Goal: Task Accomplishment & Management: Manage account settings

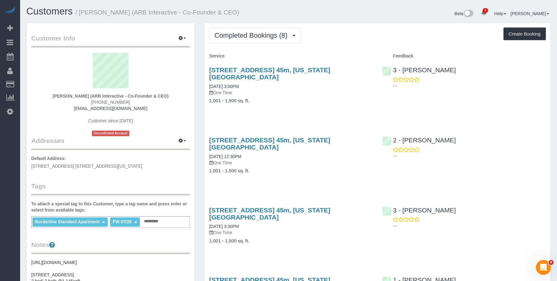
click at [311, 107] on div "450 West 42nd Street, Apt. 45m, New York, NY 10036 08/25/2025 3:00PM One Time 1…" at bounding box center [290, 88] width 173 height 55
click at [292, 169] on h4 "1,001 - 1,500 sq. ft." at bounding box center [291, 171] width 164 height 5
click at [253, 36] on span "Completed Bookings (8)" at bounding box center [252, 36] width 76 height 8
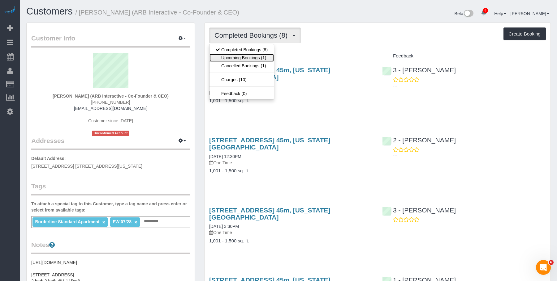
click at [236, 58] on link "Upcoming Bookings (1)" at bounding box center [241, 58] width 64 height 8
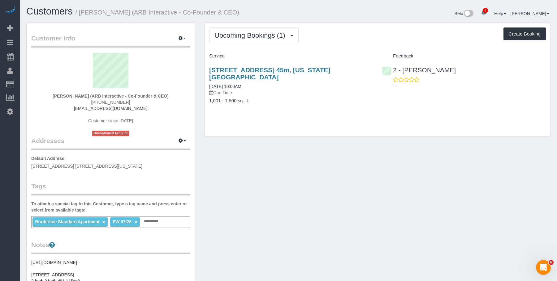
drag, startPoint x: 203, startPoint y: 66, endPoint x: 370, endPoint y: 70, distance: 167.0
click at [370, 70] on div "Upcoming Bookings (1) Completed Bookings (8) Upcoming Bookings (1) Cancelled Bo…" at bounding box center [377, 83] width 356 height 120
copy link "450 West 42nd Street, Apt. 45m, New York, NY 10036"
click at [243, 37] on span "Upcoming Bookings (1)" at bounding box center [251, 36] width 74 height 8
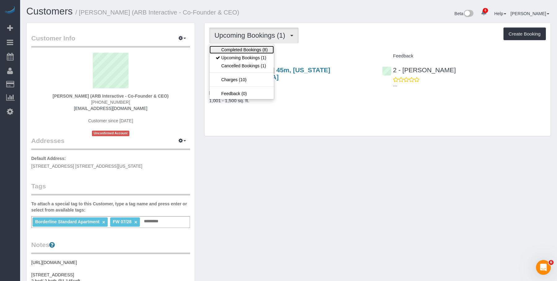
click at [241, 50] on link "Completed Bookings (8)" at bounding box center [241, 50] width 64 height 8
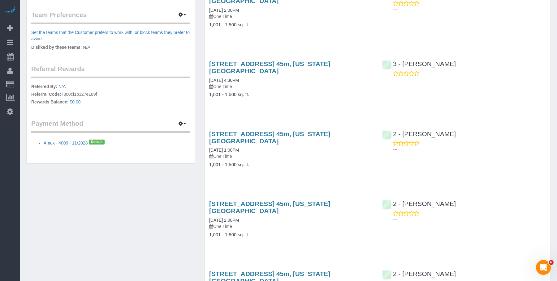
scroll to position [316, 0]
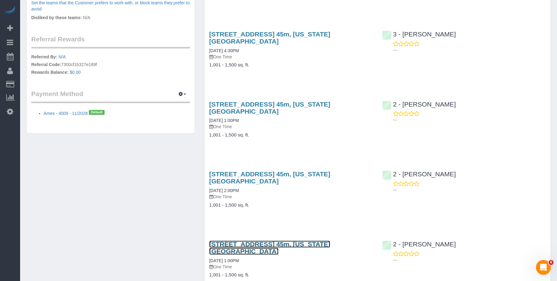
click at [312, 241] on link "[STREET_ADDRESS] 45m, [US_STATE][GEOGRAPHIC_DATA]" at bounding box center [269, 248] width 121 height 14
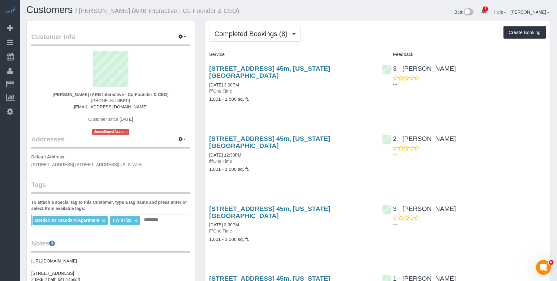
scroll to position [0, 0]
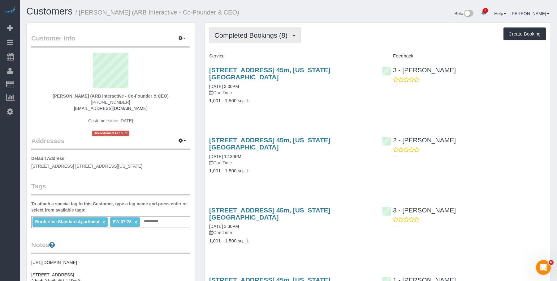
click at [245, 32] on span "Completed Bookings (8)" at bounding box center [252, 36] width 76 height 8
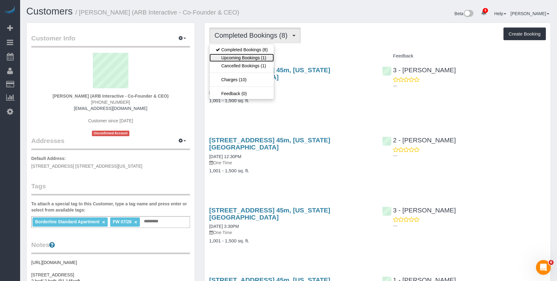
click at [238, 59] on link "Upcoming Bookings (1)" at bounding box center [241, 58] width 64 height 8
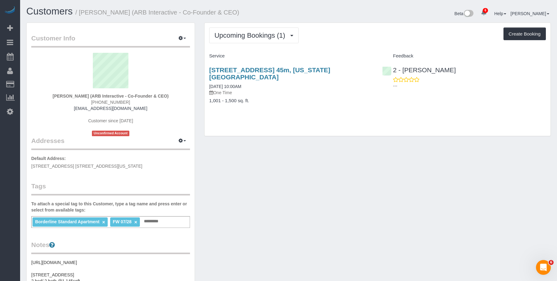
click at [327, 118] on div "Upcoming Bookings (1) Completed Bookings (8) Upcoming Bookings (1) Cancelled Bo…" at bounding box center [377, 79] width 346 height 113
drag, startPoint x: 254, startPoint y: 37, endPoint x: 252, endPoint y: 42, distance: 5.7
click at [254, 38] on span "Upcoming Bookings (1)" at bounding box center [251, 36] width 74 height 8
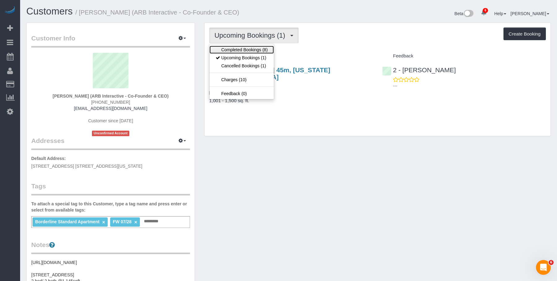
click at [246, 49] on link "Completed Bookings (8)" at bounding box center [241, 50] width 64 height 8
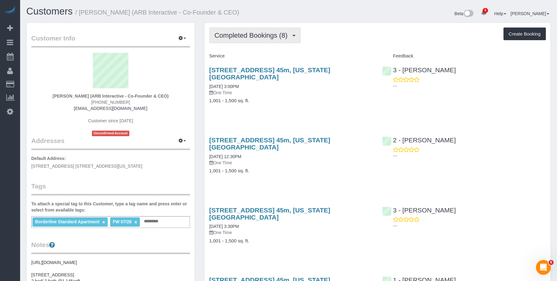
click at [250, 35] on span "Completed Bookings (8)" at bounding box center [252, 36] width 76 height 8
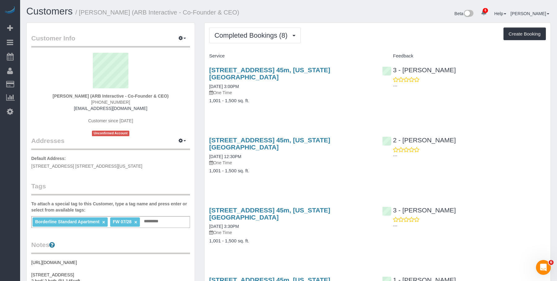
click at [335, 51] on div "Service" at bounding box center [290, 56] width 173 height 11
click at [289, 98] on h4 "1,001 - 1,500 sq. ft." at bounding box center [291, 100] width 164 height 5
click at [308, 98] on h4 "1,001 - 1,500 sq. ft." at bounding box center [291, 100] width 164 height 5
click at [280, 162] on div "450 West 42nd Street, Apt. 45m, New York, NY 10036 07/24/2025 12:30PM One Time …" at bounding box center [290, 158] width 173 height 55
click at [311, 98] on h4 "1,001 - 1,500 sq. ft." at bounding box center [291, 100] width 164 height 5
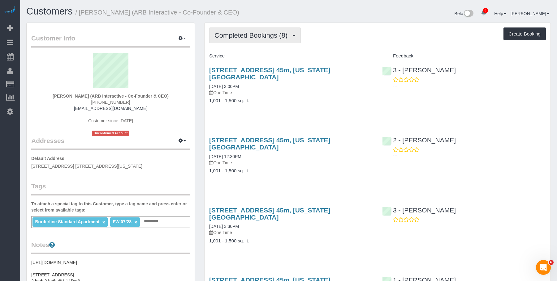
drag, startPoint x: 267, startPoint y: 32, endPoint x: 255, endPoint y: 51, distance: 22.6
click at [267, 32] on span "Completed Bookings (8)" at bounding box center [252, 36] width 76 height 8
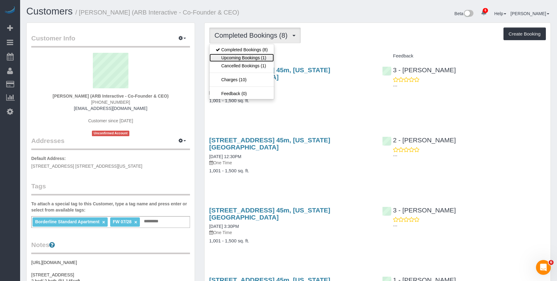
click at [250, 58] on link "Upcoming Bookings (1)" at bounding box center [241, 58] width 64 height 8
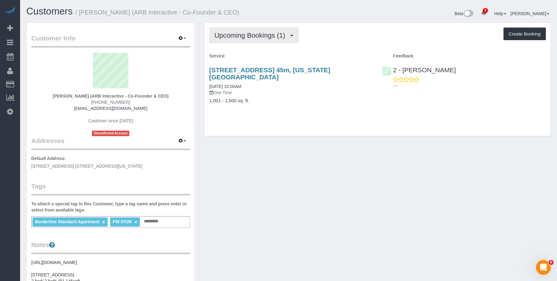
click at [251, 38] on span "Upcoming Bookings (1)" at bounding box center [251, 36] width 74 height 8
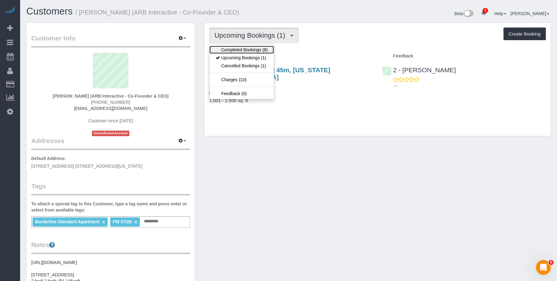
click at [243, 50] on link "Completed Bookings (8)" at bounding box center [241, 50] width 64 height 8
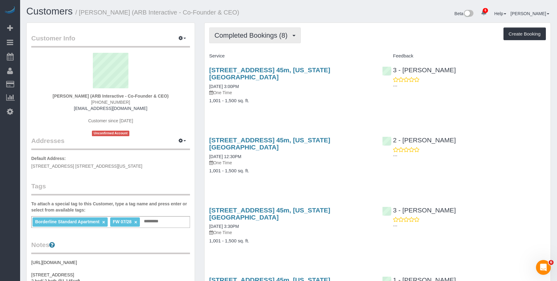
click at [246, 32] on span "Completed Bookings (8)" at bounding box center [252, 36] width 76 height 8
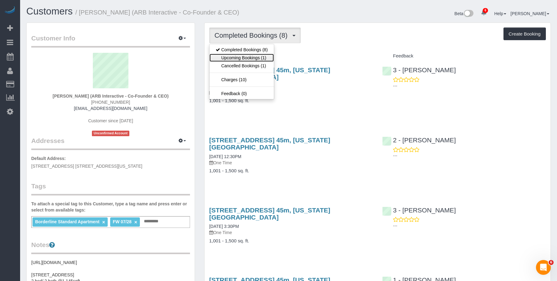
click at [245, 56] on link "Upcoming Bookings (1)" at bounding box center [241, 58] width 64 height 8
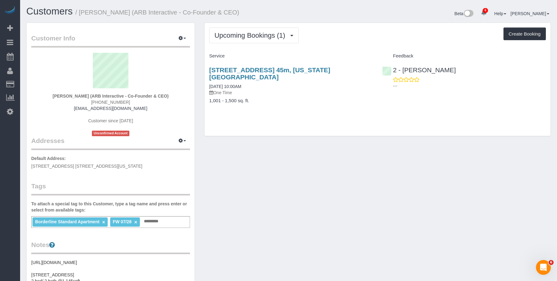
click at [349, 111] on div "Upcoming Bookings (1) Completed Bookings (8) Upcoming Bookings (1) Cancelled Bo…" at bounding box center [377, 79] width 346 height 113
click at [310, 70] on link "450 West 42nd Street, Apt. 45m, New York, NY 10036" at bounding box center [269, 73] width 121 height 14
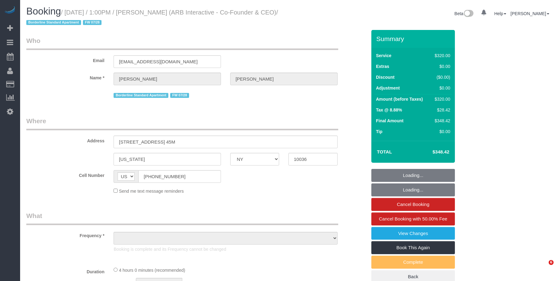
select select "NY"
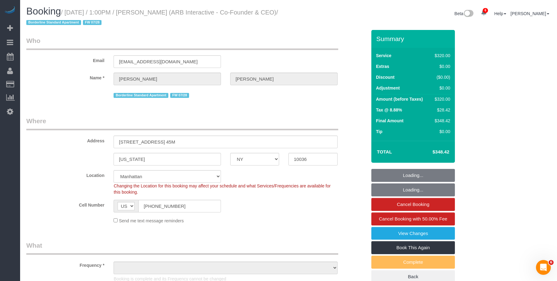
select select "object:689"
select select "string:stripe-pm_1RFNrs4VGloSiKo7r2SlltRK"
select select "number:89"
select select "number:90"
select select "number:15"
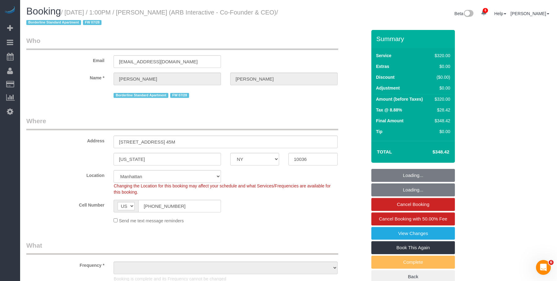
select select "number:5"
select select "240"
select select "spot1"
select select "object:1238"
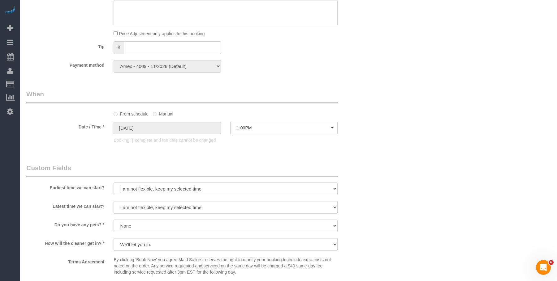
scroll to position [278, 0]
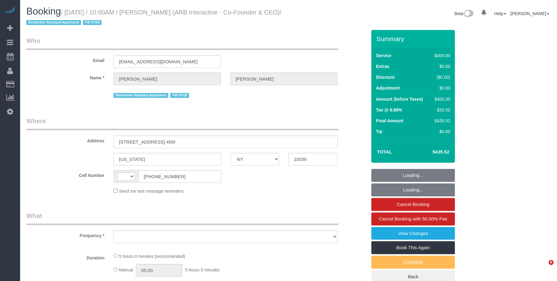
select select "NY"
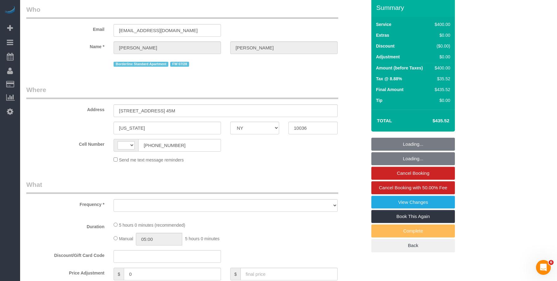
select select "string:US"
select select "object:435"
select select "300"
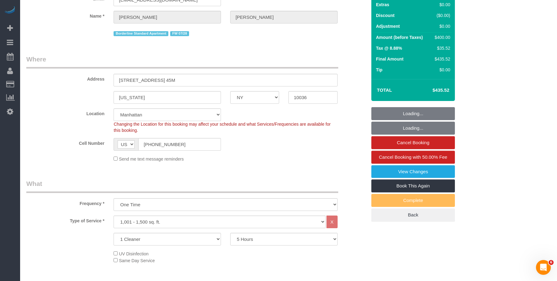
select select "object:769"
select select "string:stripe-pm_1RFNrs4VGloSiKo7r2SlltRK"
select select "number:89"
select select "number:90"
select select "number:15"
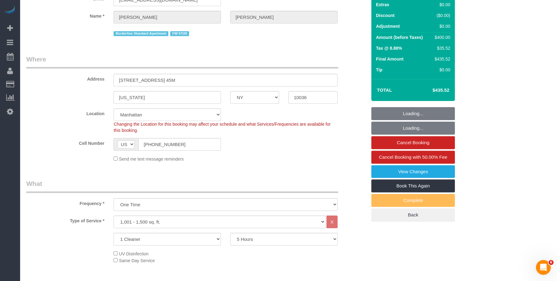
select select "number:5"
select select "spot1"
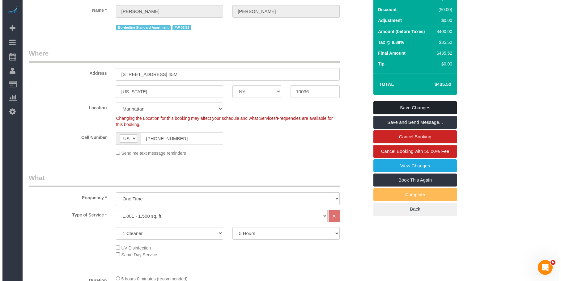
scroll to position [19, 0]
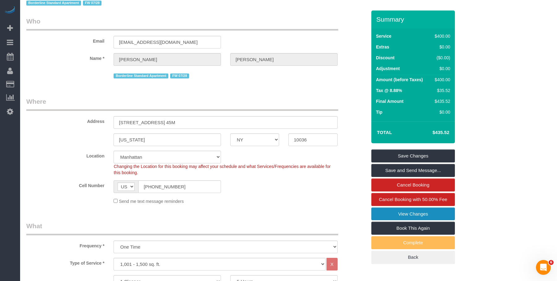
click at [382, 212] on link "View Changes" at bounding box center [412, 214] width 83 height 13
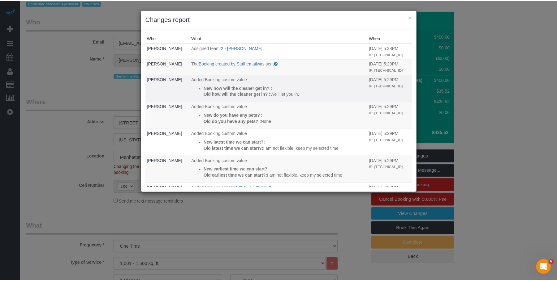
scroll to position [79, 0]
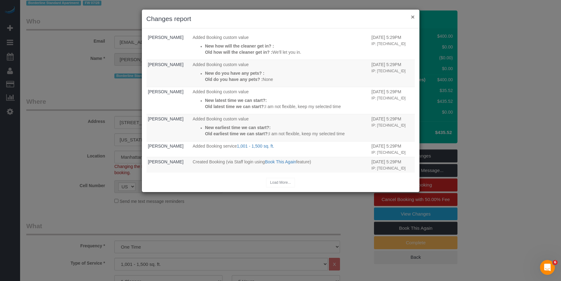
click at [413, 17] on button "×" at bounding box center [413, 17] width 4 height 6
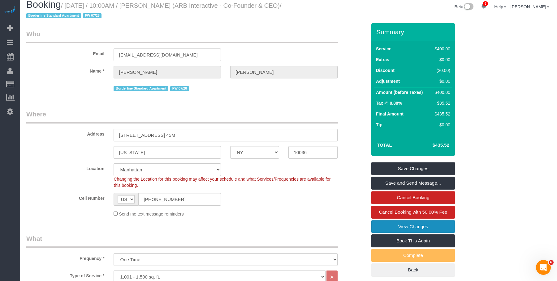
scroll to position [0, 0]
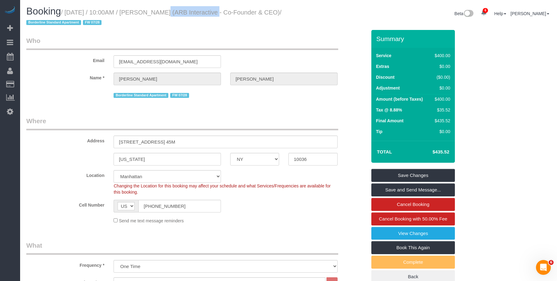
drag, startPoint x: 147, startPoint y: 12, endPoint x: 201, endPoint y: 11, distance: 53.2
click at [201, 11] on small "/ August 29, 2025 / 10:00AM / Patrick Fechtmeyer (ARB Interactive - Co-Founder …" at bounding box center [153, 17] width 255 height 17
copy small "Patrick Fechtmeyer"
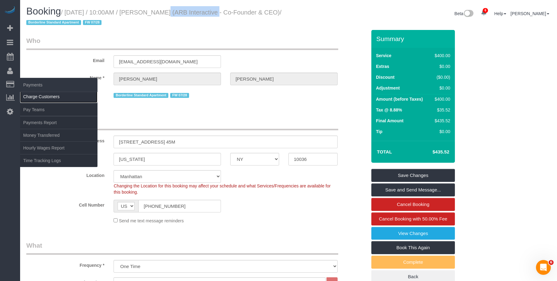
click at [36, 95] on link "Charge Customers" at bounding box center [58, 97] width 77 height 12
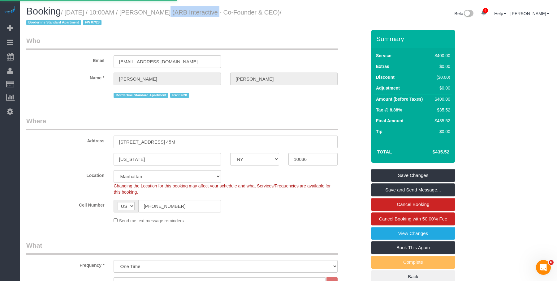
select select
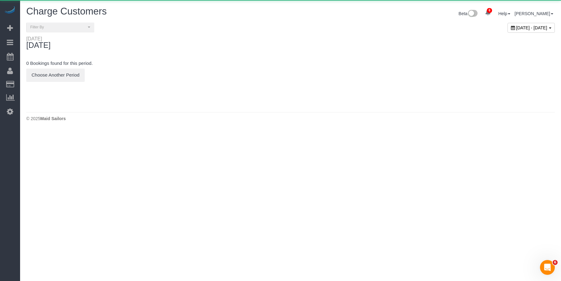
click at [516, 25] on span "[DATE] - [DATE]" at bounding box center [531, 27] width 31 height 5
type input "**********"
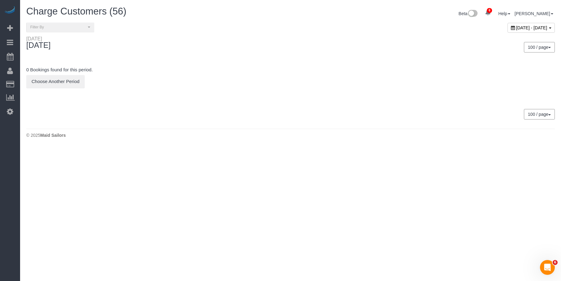
click at [219, 18] on div "Charge Customers (56)" at bounding box center [156, 12] width 269 height 13
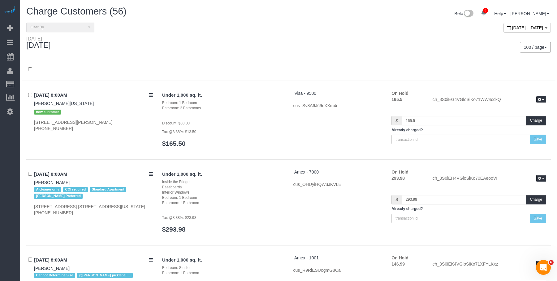
scroll to position [1620, 0]
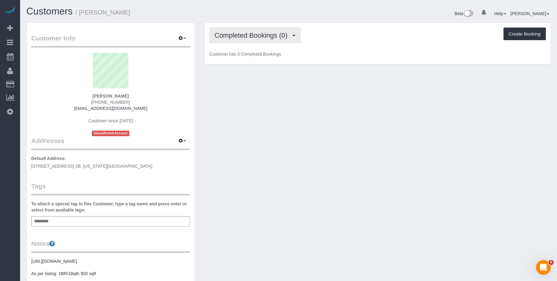
click at [283, 37] on span "Completed Bookings (0)" at bounding box center [252, 36] width 76 height 8
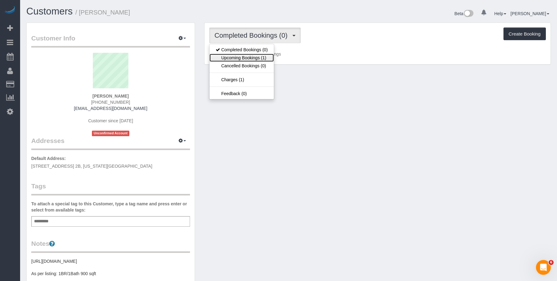
click at [265, 58] on link "Upcoming Bookings (1)" at bounding box center [241, 58] width 64 height 8
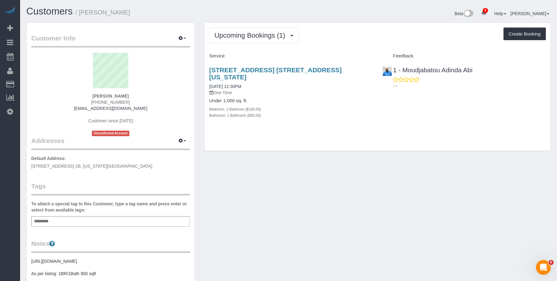
click at [315, 112] on div "Bathroom: 1 Bathroom ($30.00)" at bounding box center [291, 115] width 164 height 6
drag, startPoint x: 209, startPoint y: 67, endPoint x: 359, endPoint y: 66, distance: 150.6
click at [359, 66] on div "Upcoming Bookings (1) Completed Bookings (0) Upcoming Bookings (1) Cancelled Bo…" at bounding box center [377, 90] width 356 height 135
copy link "309 Columbus Ave, Apt. 2b, New York, NY 10023"
click at [368, 128] on div "Upcoming Bookings (1) Completed Bookings (0) Upcoming Bookings (1) Cancelled Bo…" at bounding box center [377, 87] width 346 height 128
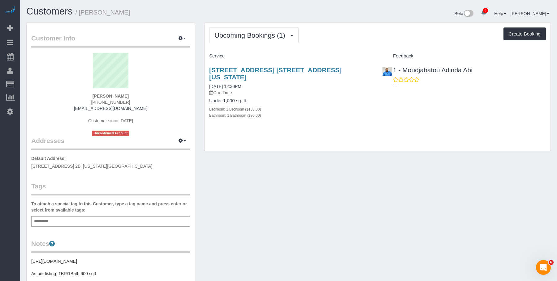
click at [283, 57] on h4 "Service" at bounding box center [291, 55] width 164 height 5
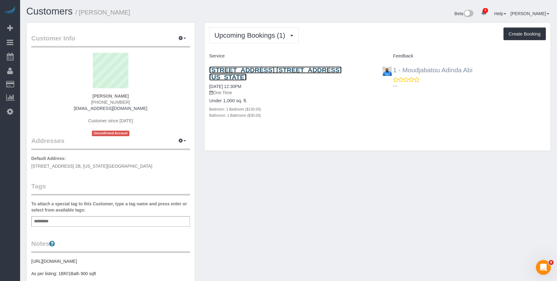
drag, startPoint x: 320, startPoint y: 69, endPoint x: 429, endPoint y: 69, distance: 109.8
click at [320, 69] on link "309 Columbus Ave, Apt. 2b, New York, NY 10023" at bounding box center [275, 73] width 132 height 14
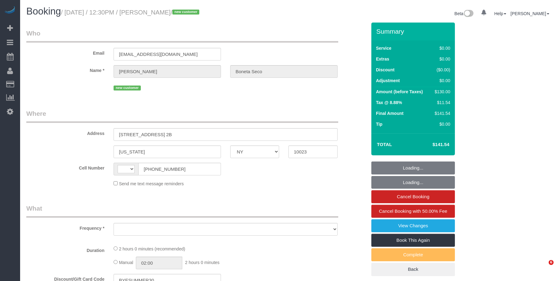
select select "NY"
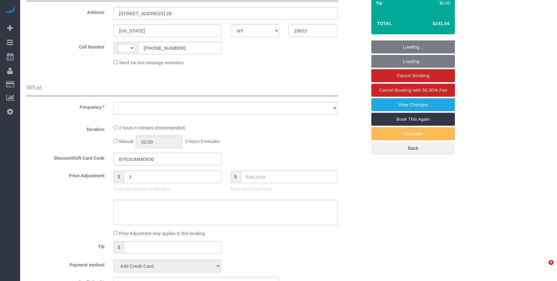
select select "string:[GEOGRAPHIC_DATA]"
select select "object:413"
select select "string:stripe-pm_1S1BnP4VGloSiKo7VtOmSG7N"
select select "number:58"
select select "number:90"
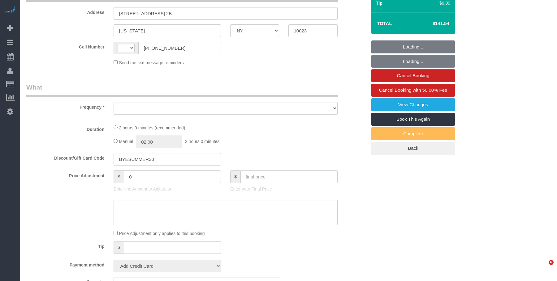
select select "number:15"
select select "number:5"
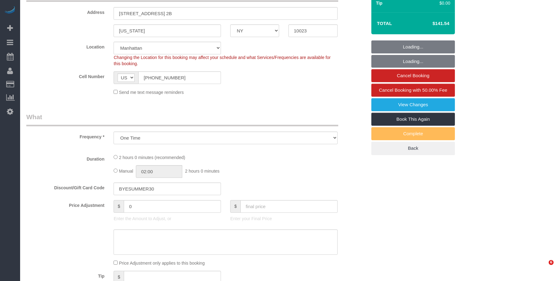
select select "1"
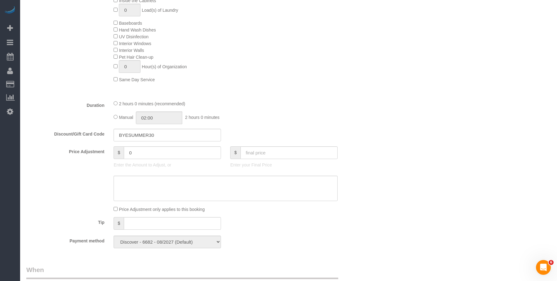
scroll to position [401, 0]
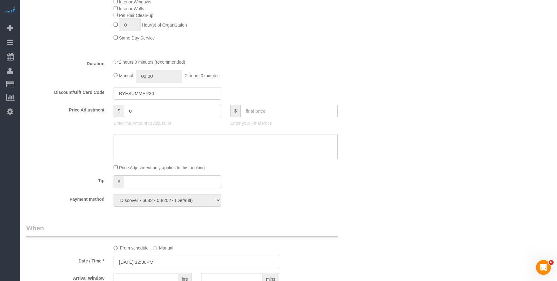
select select "object:946"
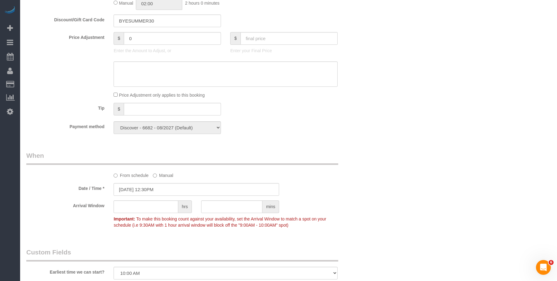
select select "1"
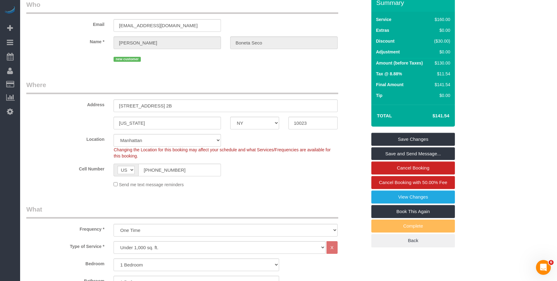
scroll to position [0, 0]
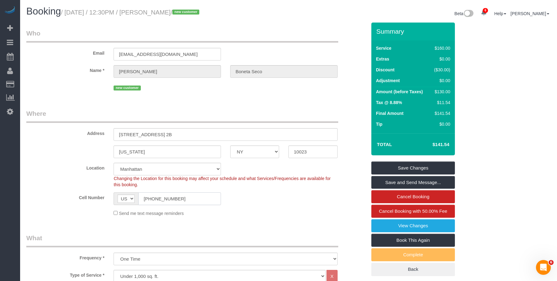
drag, startPoint x: 167, startPoint y: 198, endPoint x: 70, endPoint y: 181, distance: 98.4
click at [70, 181] on sui-booking-location "Location [GEOGRAPHIC_DATA] [GEOGRAPHIC_DATA] [GEOGRAPHIC_DATA] [GEOGRAPHIC_DATA…" at bounding box center [196, 190] width 340 height 54
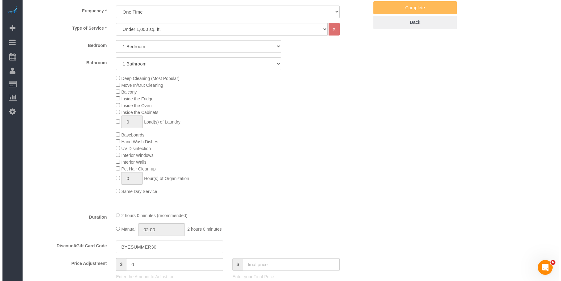
scroll to position [62, 0]
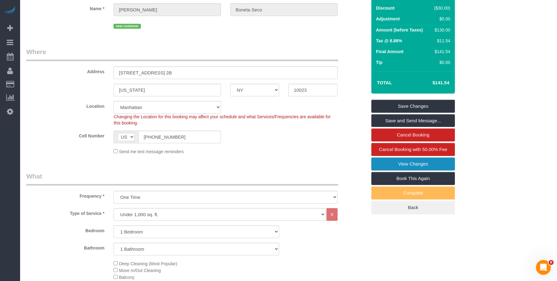
click at [384, 162] on link "View Changes" at bounding box center [412, 164] width 83 height 13
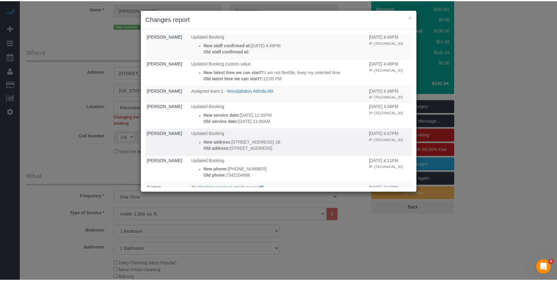
scroll to position [0, 0]
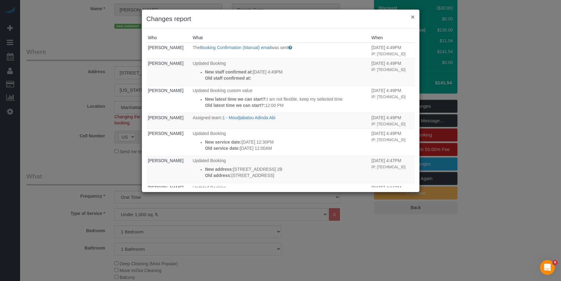
click at [411, 15] on button "×" at bounding box center [413, 17] width 4 height 6
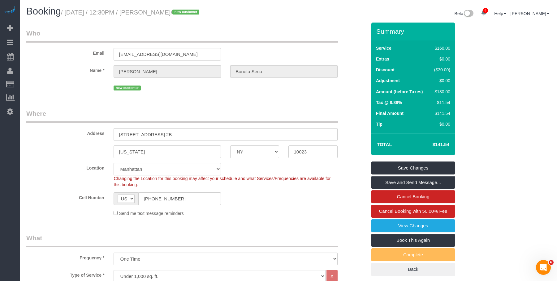
drag, startPoint x: 148, startPoint y: 13, endPoint x: 203, endPoint y: 11, distance: 55.1
click at [201, 11] on small "/ August 29, 2025 / 12:30PM / Jaume Boneta Seco / new customer" at bounding box center [131, 12] width 140 height 7
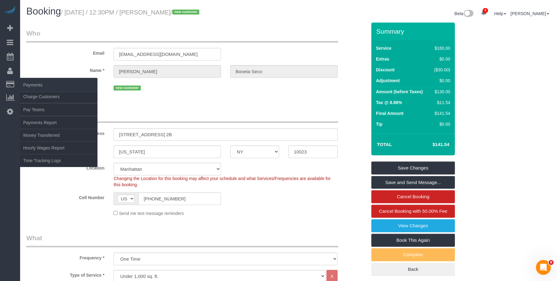
copy small "[PERSON_NAME]"
click at [32, 96] on link "Charge Customers" at bounding box center [58, 97] width 77 height 12
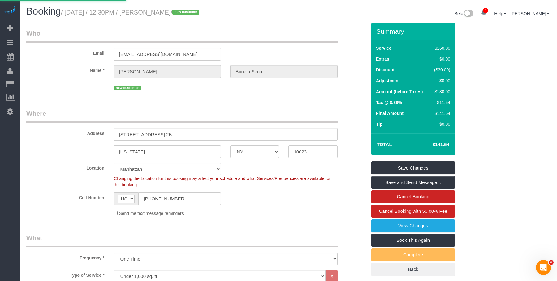
select select
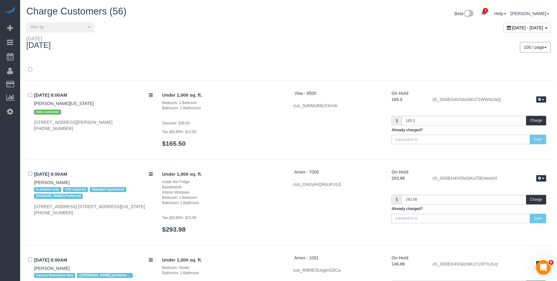
scroll to position [2873, 0]
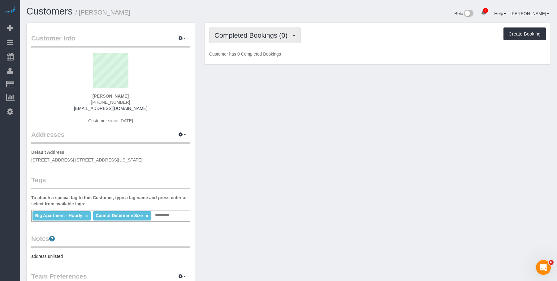
drag, startPoint x: 252, startPoint y: 35, endPoint x: 250, endPoint y: 53, distance: 18.0
click at [252, 36] on span "Completed Bookings (0)" at bounding box center [252, 36] width 76 height 8
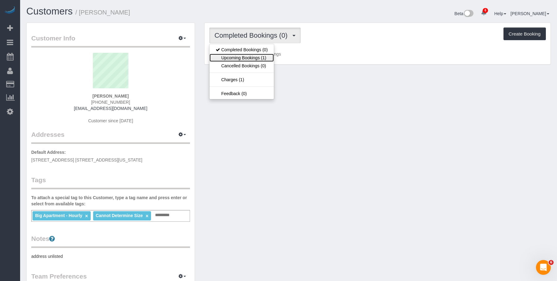
click at [241, 57] on link "Upcoming Bookings (1)" at bounding box center [241, 58] width 64 height 8
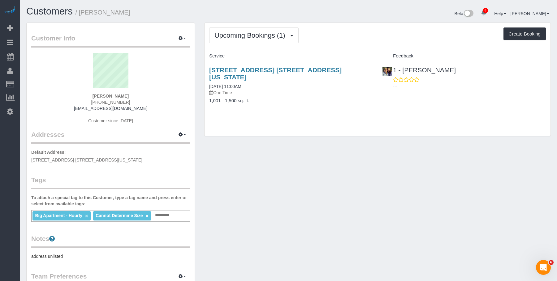
drag, startPoint x: 316, startPoint y: 83, endPoint x: 314, endPoint y: 80, distance: 3.6
click at [315, 90] on p "One Time" at bounding box center [291, 93] width 164 height 6
drag, startPoint x: 30, startPoint y: 55, endPoint x: 114, endPoint y: 50, distance: 84.6
click at [31, 55] on link "Active Bookings" at bounding box center [58, 56] width 77 height 12
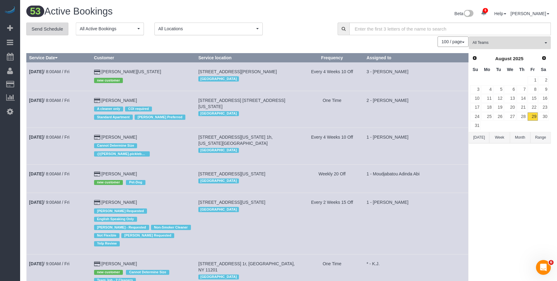
click at [54, 29] on link "Send Schedule" at bounding box center [47, 29] width 42 height 13
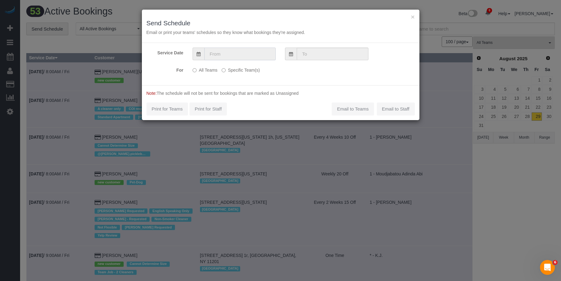
click at [261, 51] on input "text" at bounding box center [239, 54] width 71 height 13
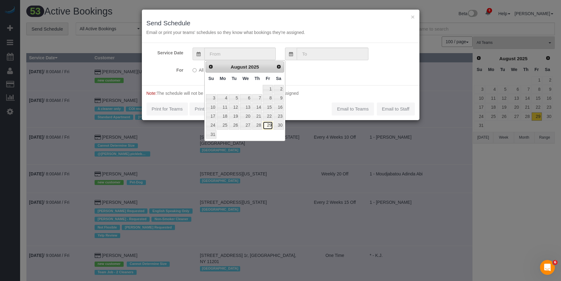
click at [267, 126] on link "29" at bounding box center [268, 126] width 10 height 8
type input "08/29/2025"
type input "[DATE]"
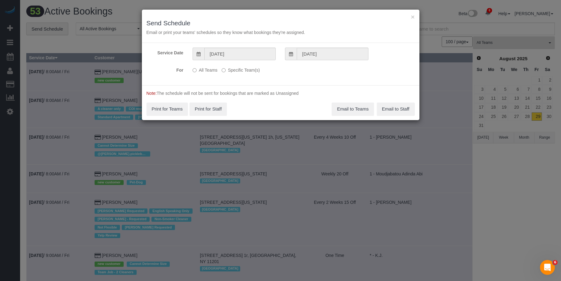
drag, startPoint x: 242, startPoint y: 69, endPoint x: 252, endPoint y: 79, distance: 14.6
click at [242, 68] on label "Specific Team(s)" at bounding box center [241, 69] width 38 height 8
click at [248, 70] on label "Specific Team(s)" at bounding box center [241, 69] width 38 height 8
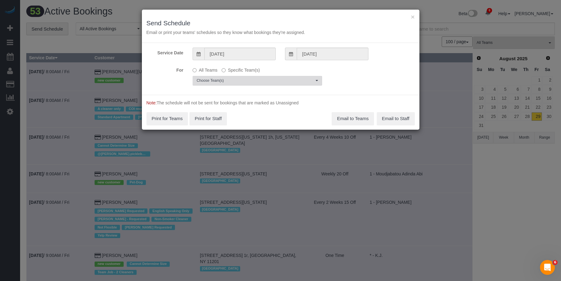
click at [272, 82] on span "Choose Team(s)" at bounding box center [255, 80] width 117 height 5
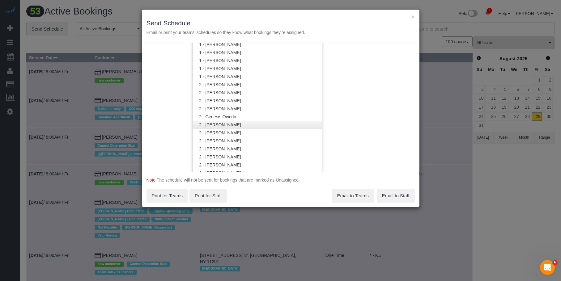
scroll to position [279, 0]
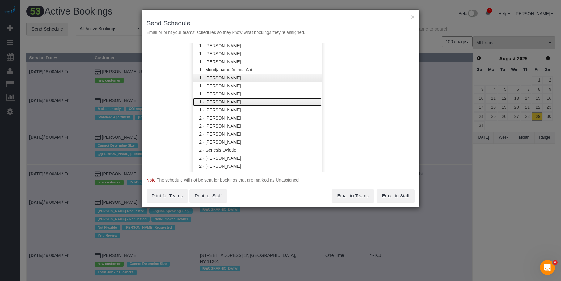
drag, startPoint x: 231, startPoint y: 100, endPoint x: 246, endPoint y: 77, distance: 27.4
click at [231, 100] on link "1 - [PERSON_NAME]" at bounding box center [257, 102] width 129 height 8
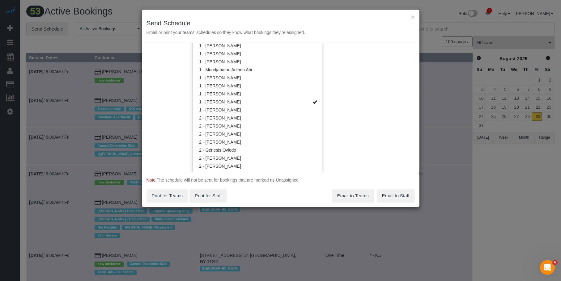
click at [275, 15] on div "× Send Schedule Email or print your teams' schedules so they know what bookings…" at bounding box center [281, 26] width 278 height 33
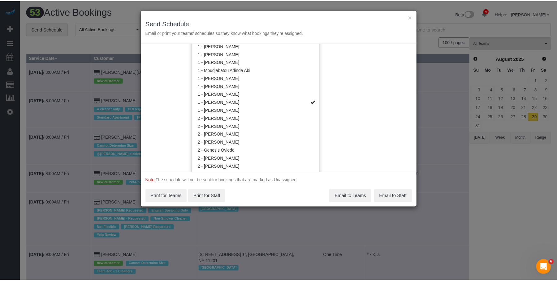
scroll to position [0, 0]
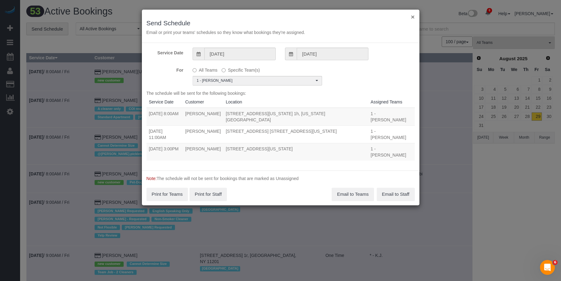
click at [414, 18] on button "×" at bounding box center [413, 17] width 4 height 6
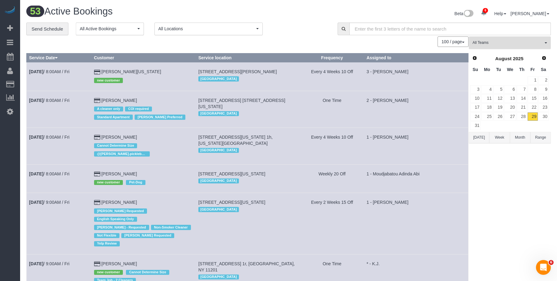
click at [505, 38] on button "All Teams" at bounding box center [509, 42] width 82 height 13
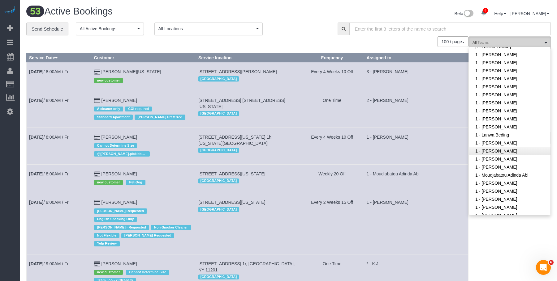
scroll to position [124, 0]
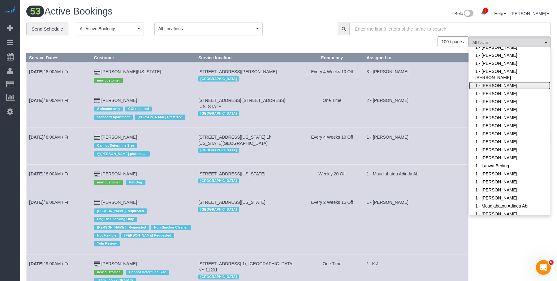
click at [502, 85] on link "1 - [PERSON_NAME]" at bounding box center [509, 86] width 81 height 8
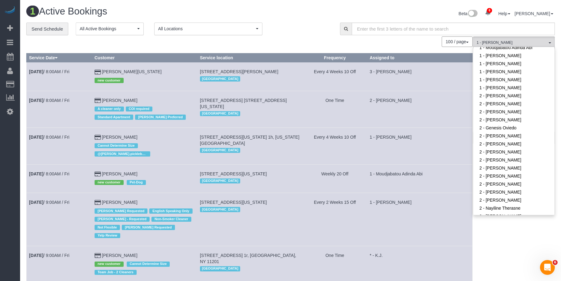
scroll to position [309, 0]
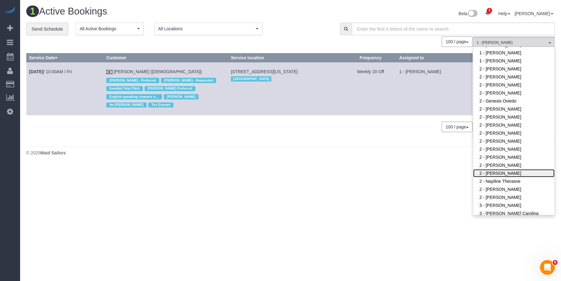
click at [501, 173] on link "2 - [PERSON_NAME]" at bounding box center [513, 173] width 81 height 8
click at [331, 166] on body "6 Beta Your Notifications You have 0 alerts × You have 1 to charge for 08/28/20…" at bounding box center [280, 140] width 561 height 281
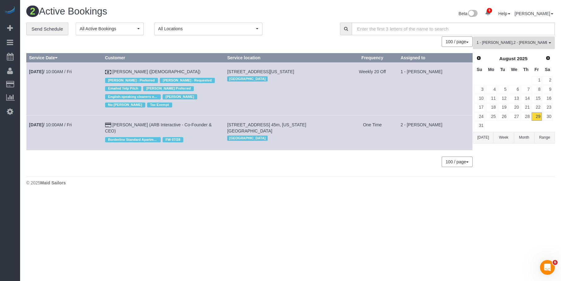
click at [516, 40] on span "1 - Emely Jimenez , 2 - Milagros Ramirez" at bounding box center [512, 42] width 70 height 5
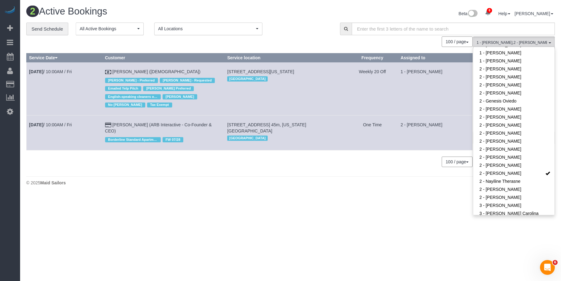
scroll to position [78, 0]
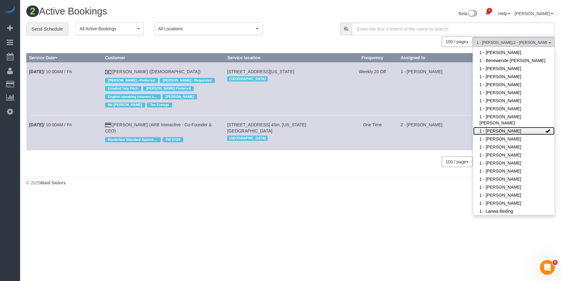
click at [529, 131] on link "1 - [PERSON_NAME]" at bounding box center [513, 131] width 81 height 8
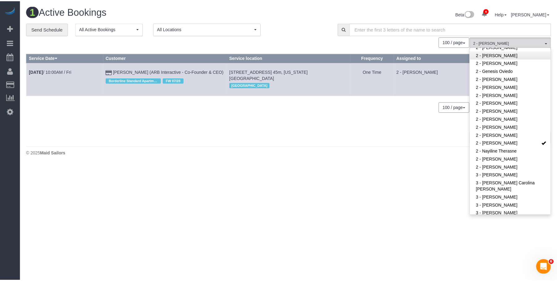
scroll to position [340, 0]
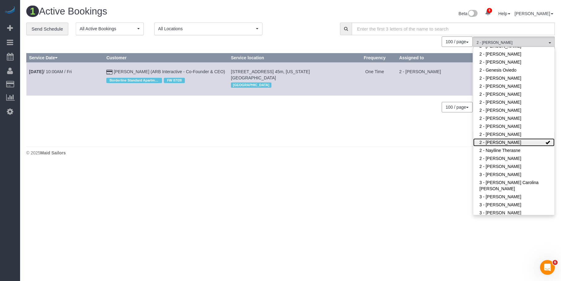
click at [510, 143] on link "2 - [PERSON_NAME]" at bounding box center [513, 143] width 81 height 8
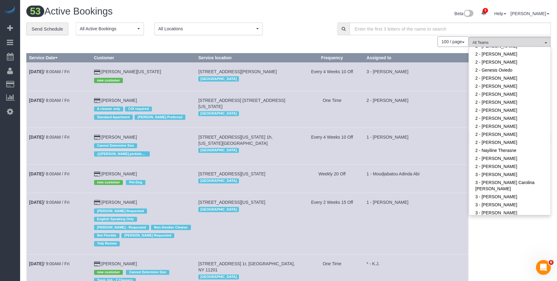
drag, startPoint x: 300, startPoint y: 37, endPoint x: 312, endPoint y: 39, distance: 11.9
click at [301, 37] on div "100 / page 10 / page 20 / page 30 / page 40 / page 50 / page 100 / page" at bounding box center [247, 41] width 442 height 11
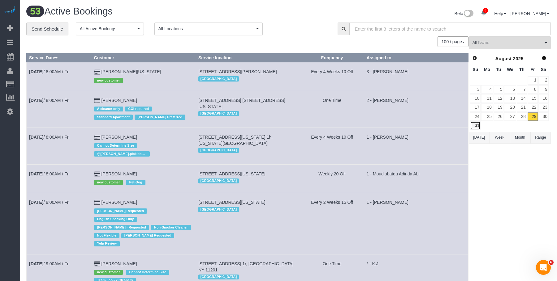
click at [478, 126] on link "31" at bounding box center [475, 126] width 11 height 8
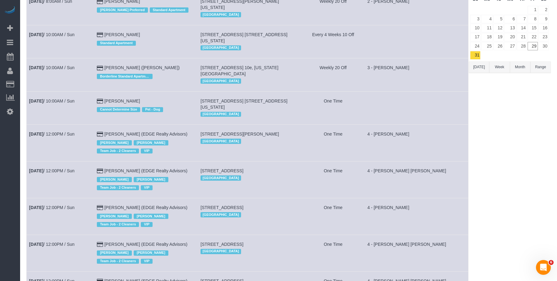
scroll to position [40, 0]
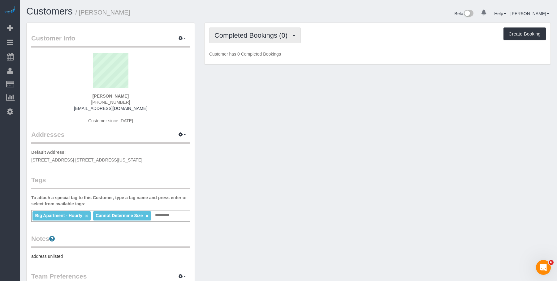
click at [262, 33] on span "Completed Bookings (0)" at bounding box center [252, 36] width 76 height 8
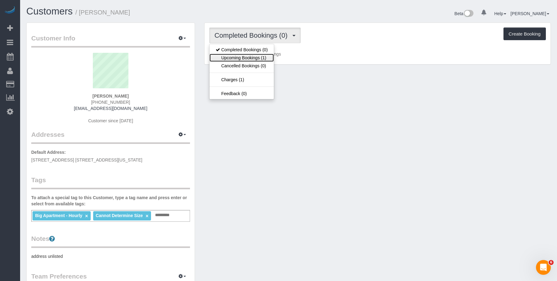
click at [251, 57] on link "Upcoming Bookings (1)" at bounding box center [241, 58] width 64 height 8
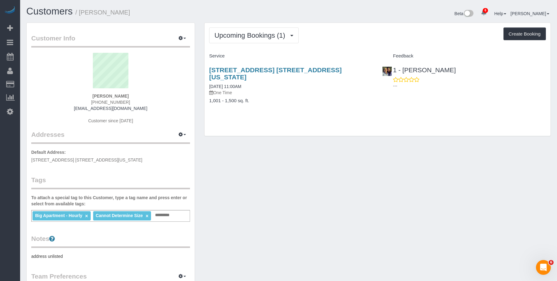
click at [304, 102] on div "108 East 82nd Street, Apt. 4b, New York, NY 10028 08/29/2025 11:00AM One Time 1…" at bounding box center [290, 88] width 173 height 55
drag, startPoint x: 207, startPoint y: 63, endPoint x: 368, endPoint y: 69, distance: 160.9
click at [368, 69] on div "108 East 82nd Street, Apt. 4b, New York, NY 10028 08/29/2025 11:00AM One Time 1…" at bounding box center [290, 88] width 173 height 55
copy link "108 East 82nd Street, Apt. 4b, New York, NY 10028"
click at [276, 103] on div "108 East 82nd Street, Apt. 4b, New York, NY 10028 08/29/2025 11:00AM One Time 1…" at bounding box center [290, 88] width 173 height 55
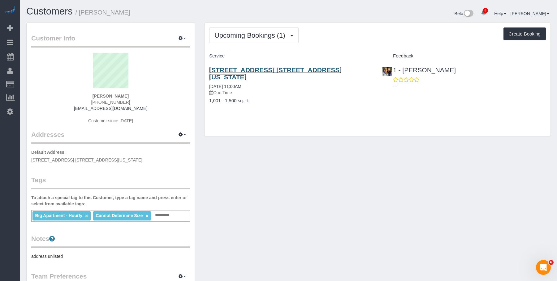
click at [293, 67] on link "108 East 82nd Street, Apt. 4b, New York, NY 10028" at bounding box center [275, 73] width 132 height 14
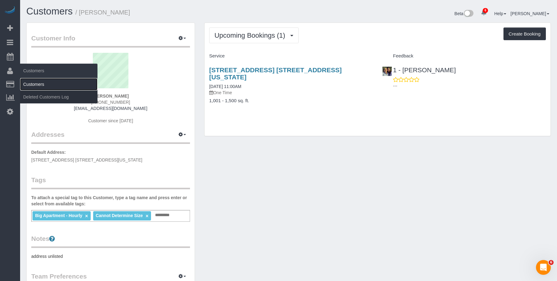
click at [43, 85] on link "Customers" at bounding box center [58, 84] width 77 height 12
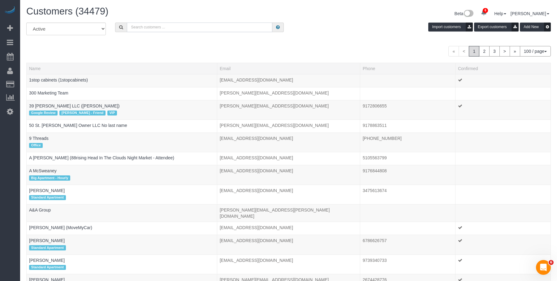
click at [243, 30] on input "text" at bounding box center [199, 28] width 145 height 10
paste input "Kendall Ruskin"
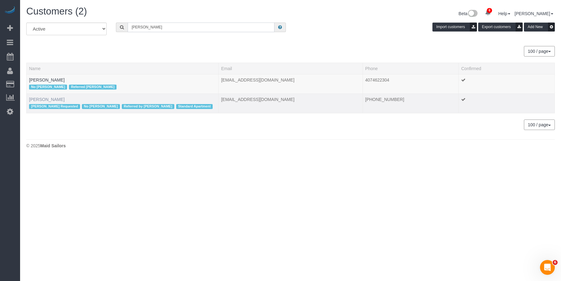
type input "Kendall Ruskin"
click at [43, 100] on link "Kendall Ruskin" at bounding box center [47, 99] width 36 height 5
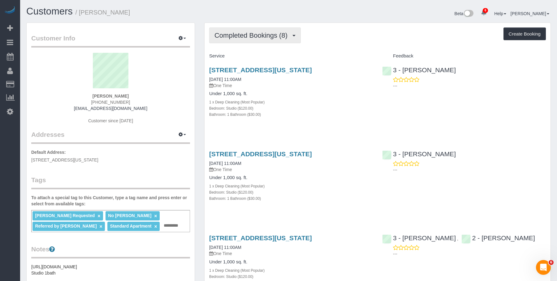
click at [263, 31] on button "Completed Bookings (8)" at bounding box center [255, 36] width 92 height 16
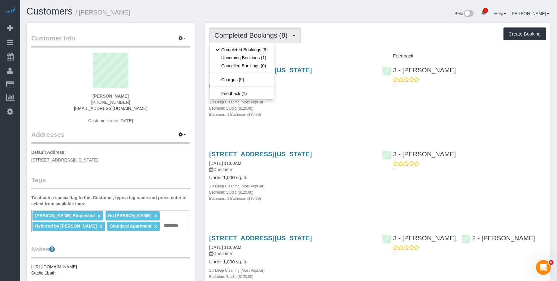
click at [334, 102] on div "1 x Deep Cleaning (Most Popular)" at bounding box center [291, 102] width 164 height 6
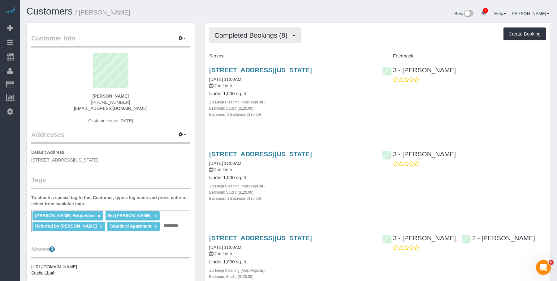
click at [269, 36] on span "Completed Bookings (8)" at bounding box center [252, 36] width 76 height 8
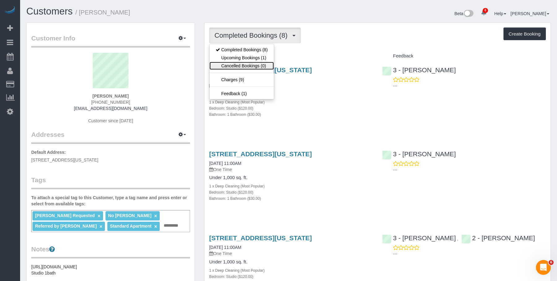
drag, startPoint x: 242, startPoint y: 62, endPoint x: 269, endPoint y: 60, distance: 26.9
click at [243, 62] on link "Cancelled Bookings (0)" at bounding box center [241, 66] width 64 height 8
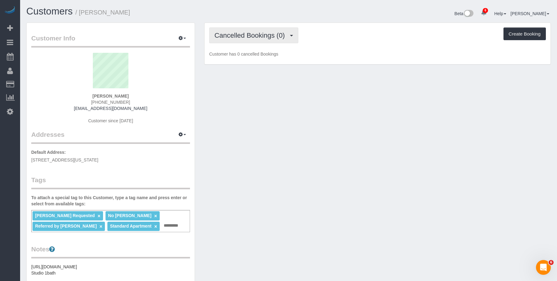
drag, startPoint x: 262, startPoint y: 33, endPoint x: 246, endPoint y: 53, distance: 25.5
click at [262, 33] on span "Cancelled Bookings (0)" at bounding box center [250, 36] width 73 height 8
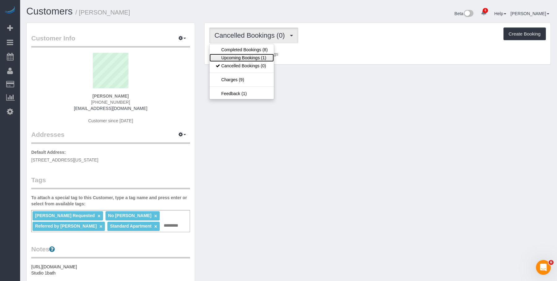
click at [242, 57] on link "Upcoming Bookings (1)" at bounding box center [241, 58] width 64 height 8
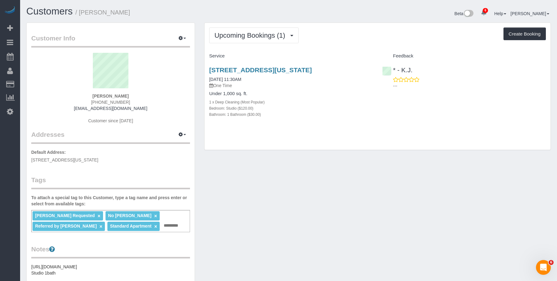
click at [301, 113] on div "Bathroom: 1 Bathroom ($30.00)" at bounding box center [291, 114] width 164 height 6
click at [302, 70] on link "140 East 56th Street, Apt 8a, New York, NY 10022" at bounding box center [260, 69] width 103 height 7
click at [273, 36] on span "Upcoming Bookings (1)" at bounding box center [251, 36] width 74 height 8
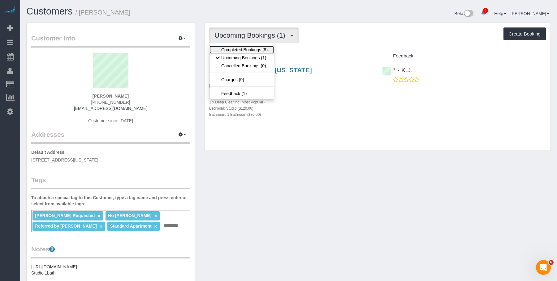
click at [258, 47] on link "Completed Bookings (8)" at bounding box center [241, 50] width 64 height 8
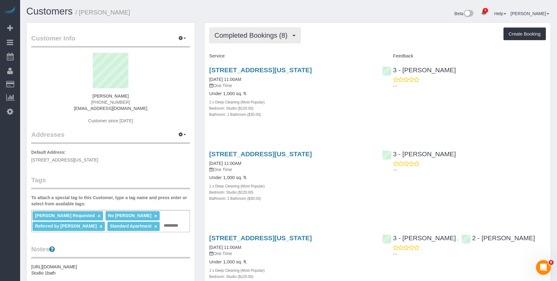
click at [262, 33] on span "Completed Bookings (8)" at bounding box center [252, 36] width 76 height 8
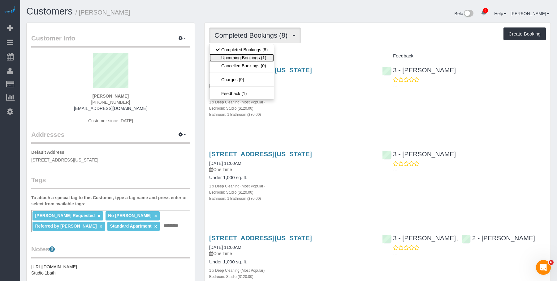
click at [252, 56] on link "Upcoming Bookings (1)" at bounding box center [241, 58] width 64 height 8
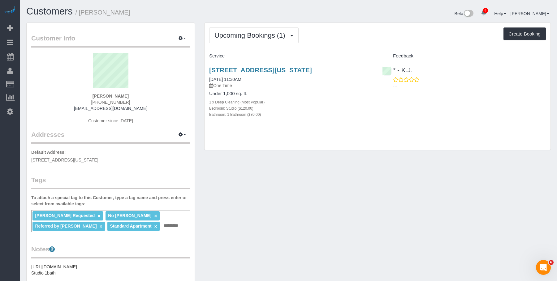
drag, startPoint x: 205, startPoint y: 70, endPoint x: 363, endPoint y: 70, distance: 157.7
click at [363, 70] on div "140 East 56th Street, Apt 8a, New York, NY 10022 08/29/2025 11:30AM One Time Un…" at bounding box center [290, 95] width 173 height 69
copy link "140 East 56th Street, Apt 8a, New York, NY 10022"
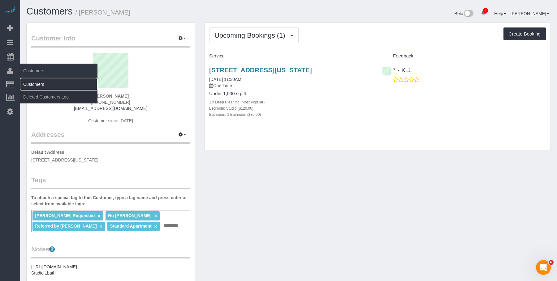
drag, startPoint x: 34, startPoint y: 84, endPoint x: 49, endPoint y: 84, distance: 14.8
click at [34, 84] on link "Customers" at bounding box center [58, 84] width 77 height 12
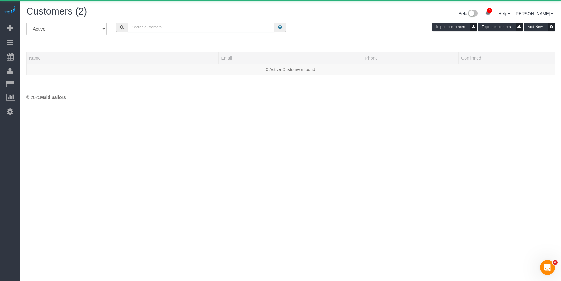
click at [216, 30] on input "text" at bounding box center [201, 28] width 147 height 10
paste input "Maicy Schwartz"
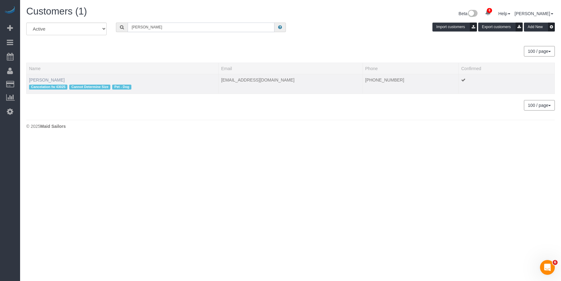
type input "Maicy Schwartz"
click at [49, 79] on link "Maicy Schwartz" at bounding box center [47, 80] width 36 height 5
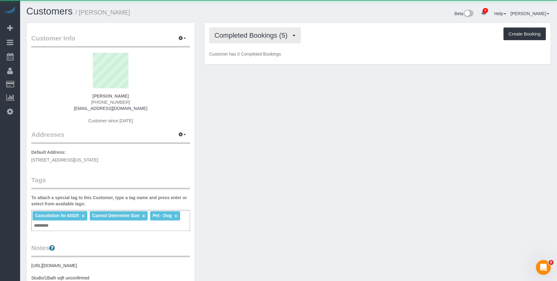
click at [252, 32] on span "Completed Bookings (5)" at bounding box center [252, 36] width 76 height 8
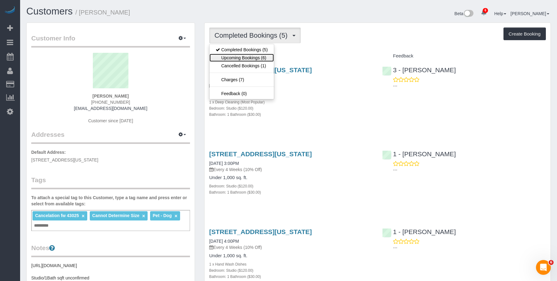
click at [247, 57] on link "Upcoming Bookings (6)" at bounding box center [241, 58] width 64 height 8
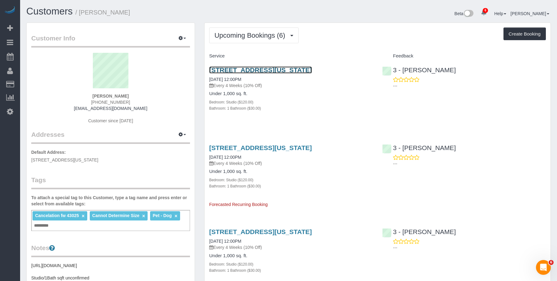
click at [291, 68] on link "240 West 73rd Street, Apt. 1405, New York, NY 10023" at bounding box center [260, 69] width 103 height 7
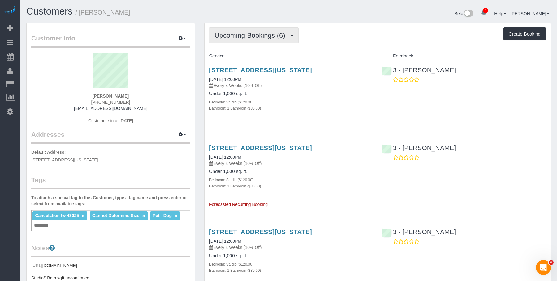
click at [244, 32] on span "Upcoming Bookings (6)" at bounding box center [251, 36] width 74 height 8
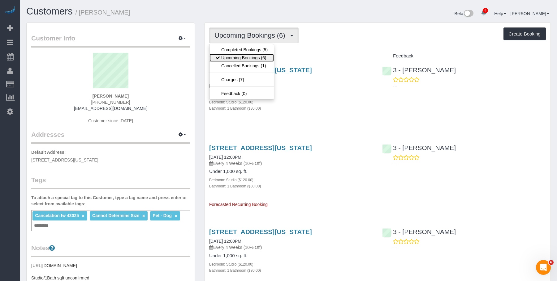
click at [238, 57] on link "Upcoming Bookings (6)" at bounding box center [241, 58] width 64 height 8
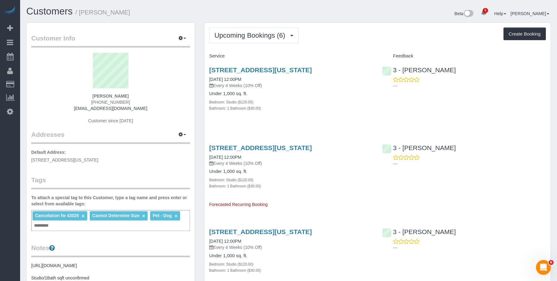
drag, startPoint x: 81, startPoint y: 11, endPoint x: 142, endPoint y: 17, distance: 61.8
click at [142, 17] on div "Customers / Maicy Schwartz" at bounding box center [155, 12] width 267 height 13
copy small "Maicy Schwartz"
click at [235, 30] on button "Upcoming Bookings (6)" at bounding box center [253, 36] width 89 height 16
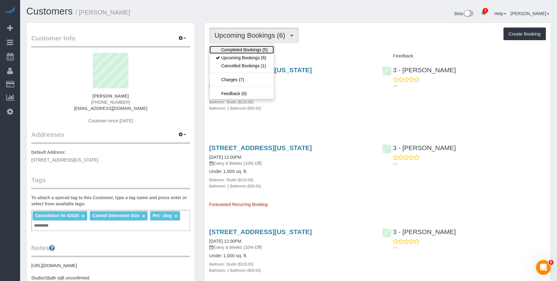
click at [232, 48] on link "Completed Bookings (5)" at bounding box center [241, 50] width 64 height 8
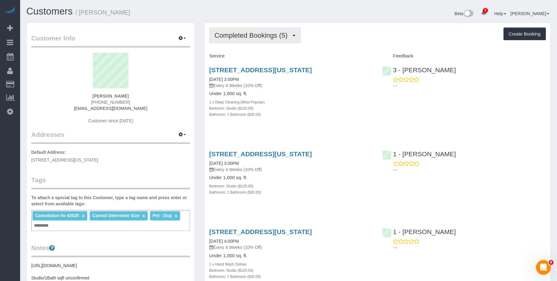
click at [261, 38] on span "Completed Bookings (5)" at bounding box center [252, 36] width 76 height 8
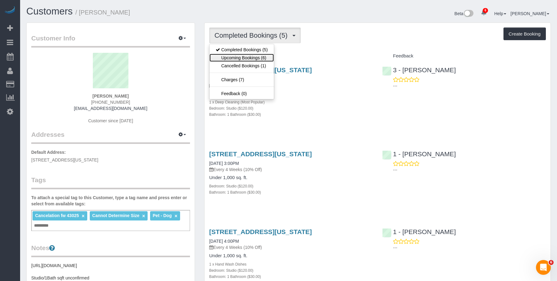
drag, startPoint x: 248, startPoint y: 59, endPoint x: 282, endPoint y: 61, distance: 34.7
click at [247, 59] on link "Upcoming Bookings (6)" at bounding box center [241, 58] width 64 height 8
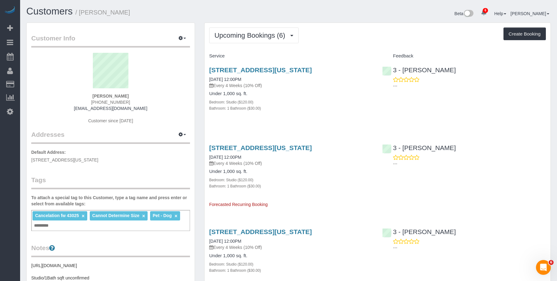
click at [314, 97] on div "Under 1,000 sq. ft. Bedroom: Studio ($120.00) Bathroom: 1 Bathroom ($30.00)" at bounding box center [291, 101] width 164 height 20
click at [311, 145] on link "240 West 73rd Street, Apt. 1405, New York, NY 10023" at bounding box center [260, 147] width 103 height 7
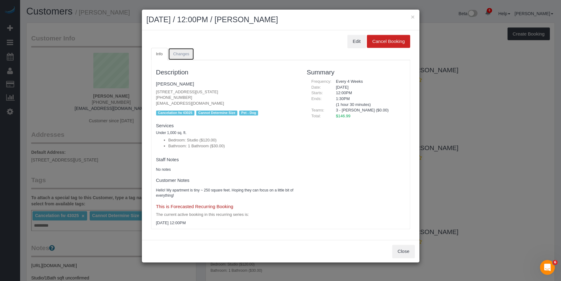
click at [186, 56] on span "Changes" at bounding box center [181, 54] width 16 height 5
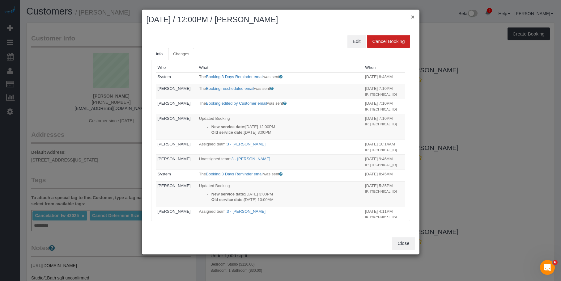
click at [412, 17] on button "×" at bounding box center [413, 17] width 4 height 6
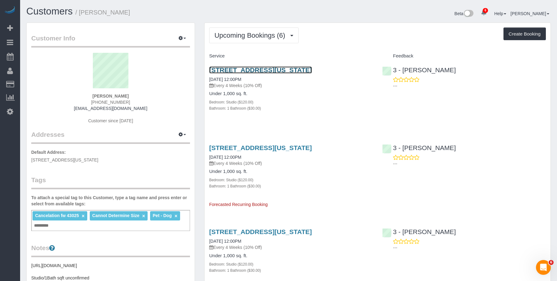
click at [312, 71] on link "240 West 73rd Street, Apt. 1405, New York, NY 10023" at bounding box center [260, 69] width 103 height 7
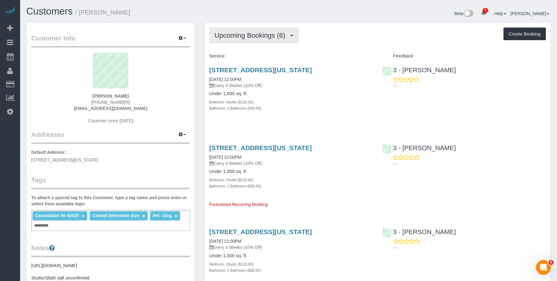
drag, startPoint x: 256, startPoint y: 32, endPoint x: 245, endPoint y: 49, distance: 20.2
click at [256, 32] on span "Upcoming Bookings (6)" at bounding box center [251, 36] width 74 height 8
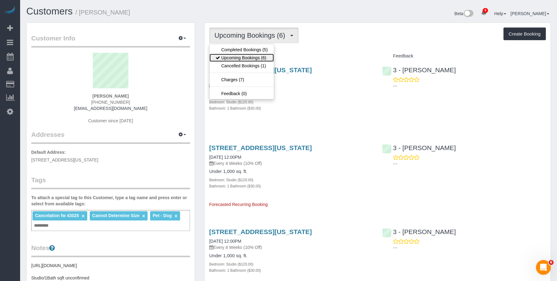
click at [238, 56] on link "Upcoming Bookings (6)" at bounding box center [241, 58] width 64 height 8
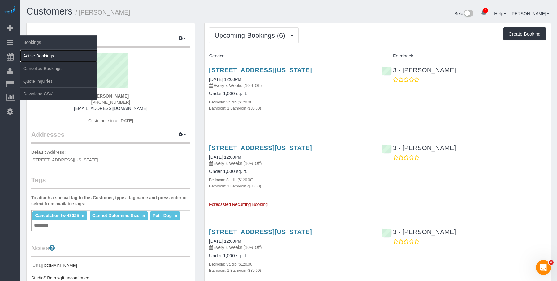
click at [54, 53] on link "Active Bookings" at bounding box center [58, 56] width 77 height 12
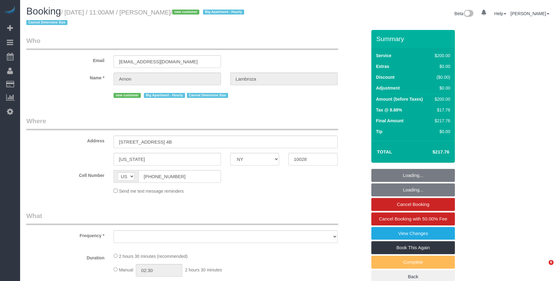
select select "NY"
select select "string:stripe-pm_1S13iP4VGloSiKo7nHjAGeIc"
select select "number:59"
select select "number:90"
select select "number:15"
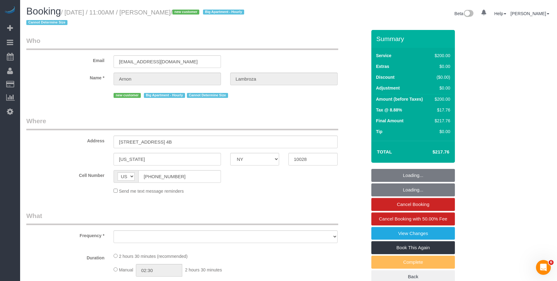
select select "number:6"
select select "spot1"
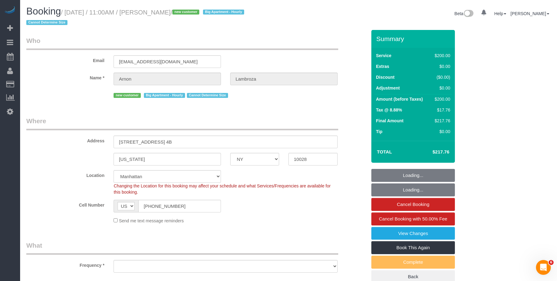
select select "object:838"
select select "150"
select select "object:1316"
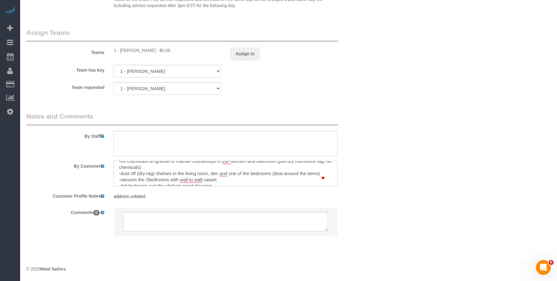
scroll to position [43, 0]
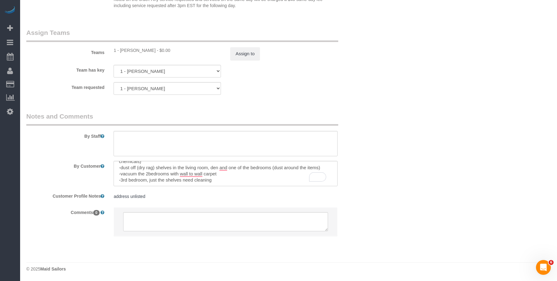
click at [338, 183] on div at bounding box center [225, 173] width 233 height 25
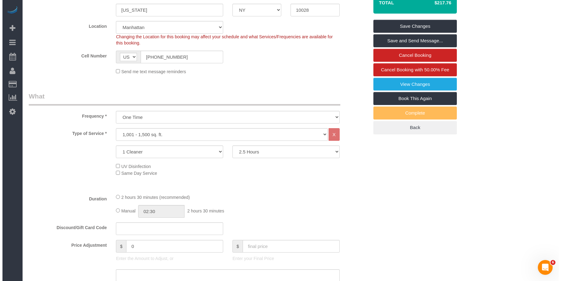
scroll to position [0, 0]
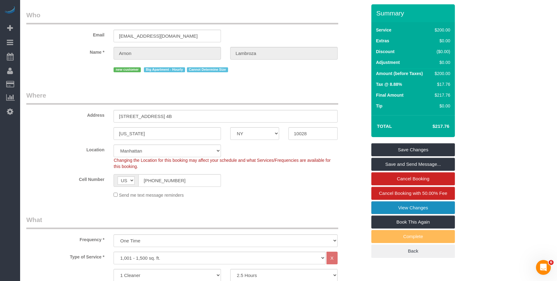
click at [387, 205] on link "View Changes" at bounding box center [412, 208] width 83 height 13
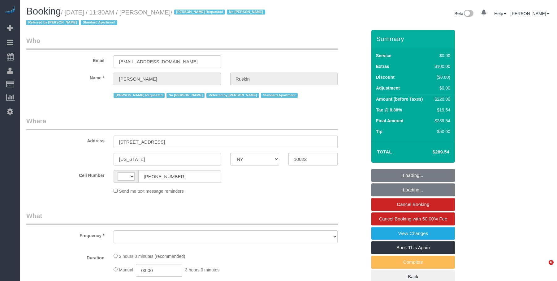
select select "NY"
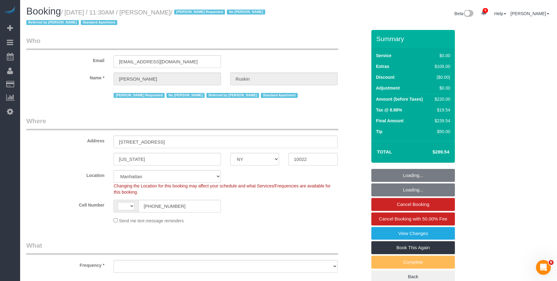
select select "string:[GEOGRAPHIC_DATA]"
select select "string:stripe-pm_1Nj3jl4VGloSiKo7sptDBsMJ"
select select "object:692"
select select "number:89"
select select "number:90"
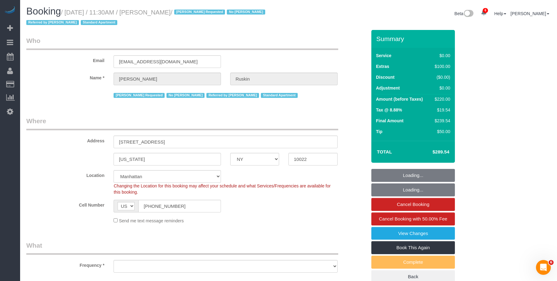
select select "number:15"
select select "number:6"
select select "object:1387"
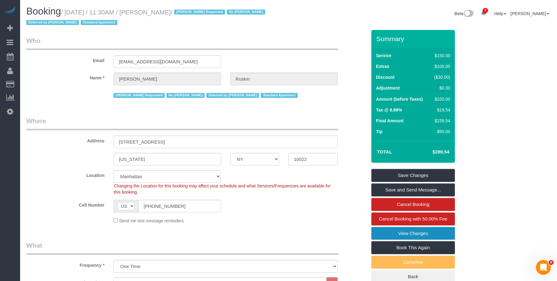
drag, startPoint x: 381, startPoint y: 232, endPoint x: 339, endPoint y: 208, distance: 47.8
click at [380, 232] on link "View Changes" at bounding box center [412, 233] width 83 height 13
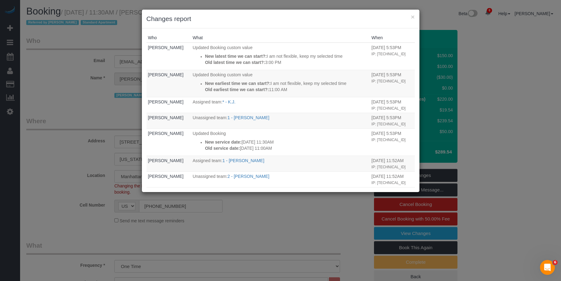
click at [415, 18] on div "× Changes report" at bounding box center [281, 19] width 278 height 19
click at [413, 17] on button "×" at bounding box center [413, 17] width 4 height 6
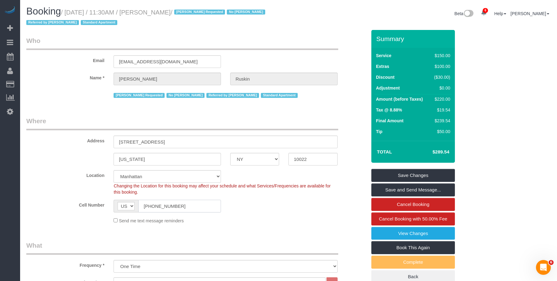
drag, startPoint x: 183, startPoint y: 211, endPoint x: 124, endPoint y: 203, distance: 60.3
click at [121, 209] on div "AF AL DZ AD AO AI AQ AG AR AM AW AU AT AZ BS BH BD BB BY BE BZ BJ BM BT BO BA B…" at bounding box center [166, 206] width 107 height 13
click at [379, 231] on link "View Changes" at bounding box center [412, 233] width 83 height 13
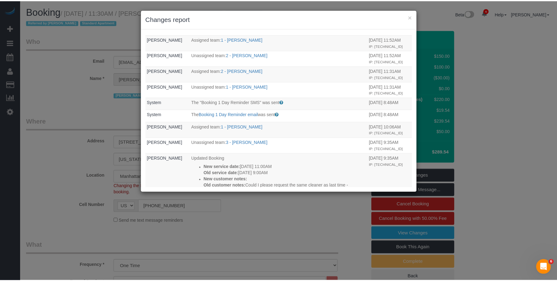
scroll to position [29, 0]
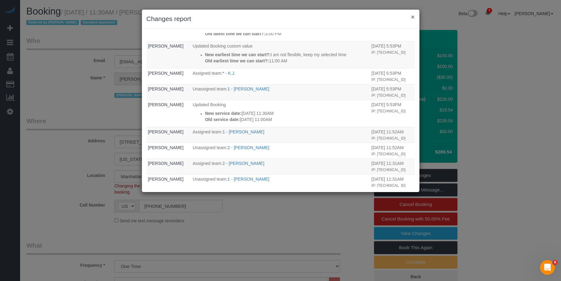
drag, startPoint x: 413, startPoint y: 14, endPoint x: 398, endPoint y: 19, distance: 16.5
click at [413, 14] on button "×" at bounding box center [413, 17] width 4 height 6
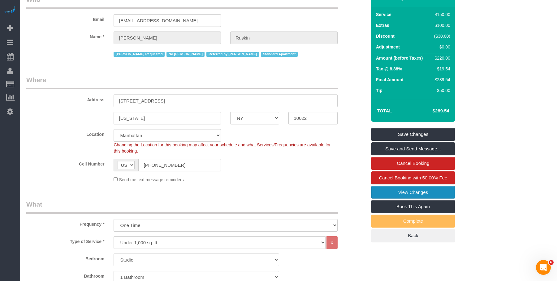
scroll to position [31, 0]
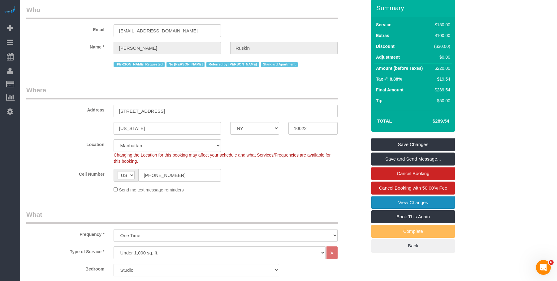
click at [377, 198] on link "View Changes" at bounding box center [412, 202] width 83 height 13
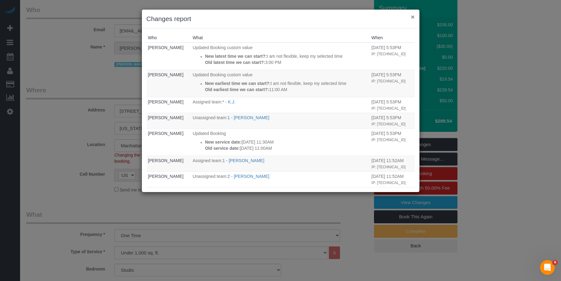
click at [413, 16] on button "×" at bounding box center [413, 17] width 4 height 6
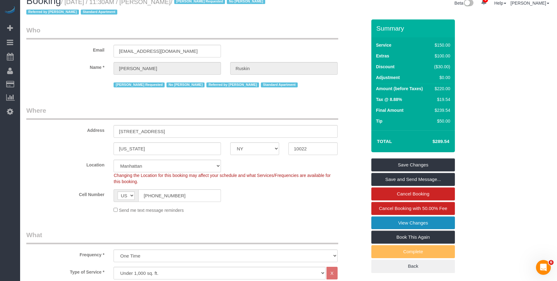
scroll to position [0, 0]
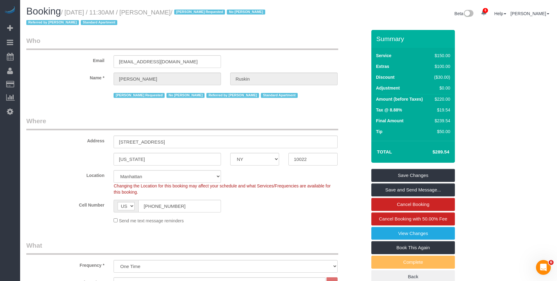
drag, startPoint x: 149, startPoint y: 15, endPoint x: 172, endPoint y: 12, distance: 22.7
click at [172, 12] on small "/ August 29, 2025 / 11:30AM / Kendall Ruskin / Anette Lopez Requested No Emily …" at bounding box center [146, 17] width 241 height 17
click at [163, 16] on h1 "Booking / August 29, 2025 / 11:30AM / Kendall Ruskin / Anette Lopez Requested N…" at bounding box center [155, 16] width 258 height 21
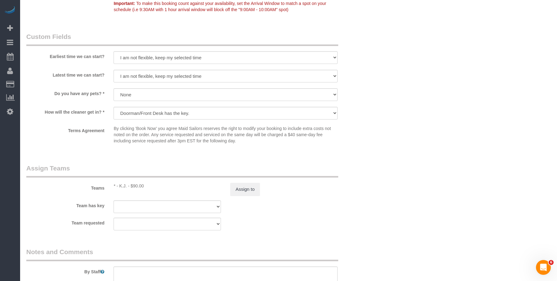
scroll to position [742, 0]
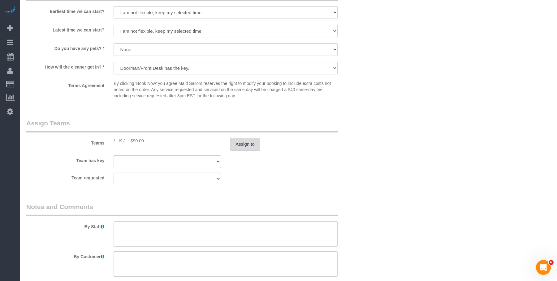
click at [251, 148] on button "Assign to" at bounding box center [245, 144] width 30 height 13
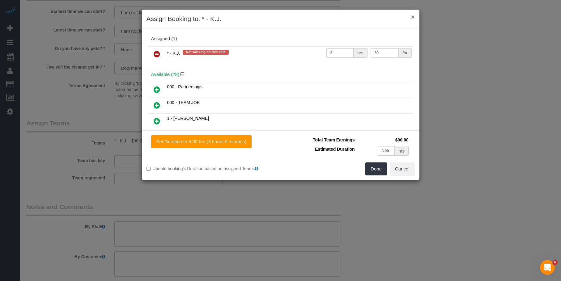
click at [413, 15] on button "×" at bounding box center [413, 17] width 4 height 6
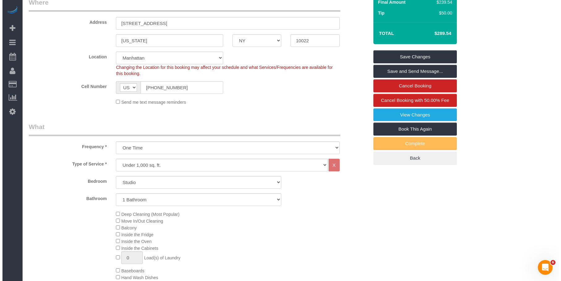
scroll to position [31, 0]
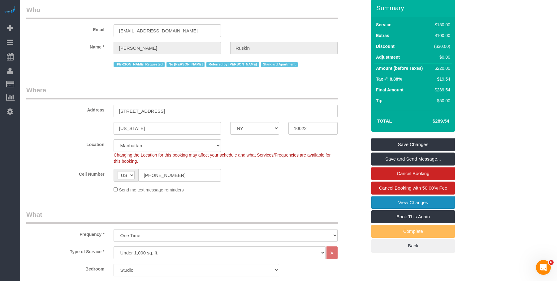
click at [419, 201] on link "View Changes" at bounding box center [412, 202] width 83 height 13
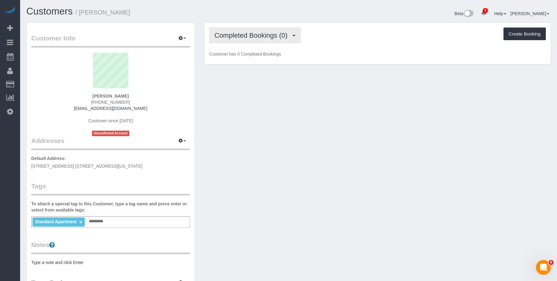
click at [245, 31] on button "Completed Bookings (0)" at bounding box center [255, 36] width 92 height 16
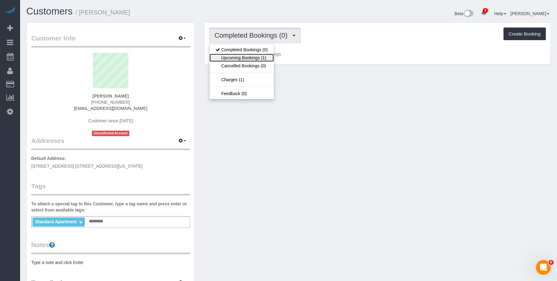
drag, startPoint x: 240, startPoint y: 56, endPoint x: 259, endPoint y: 54, distance: 19.0
click at [240, 57] on link "Upcoming Bookings (1)" at bounding box center [241, 58] width 64 height 8
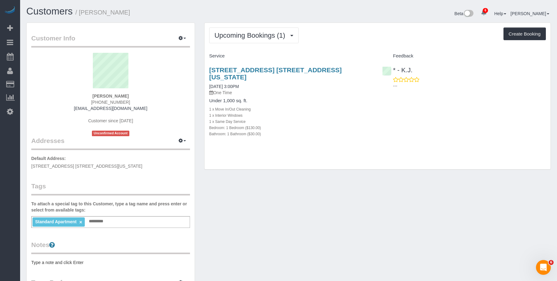
drag, startPoint x: 215, startPoint y: 70, endPoint x: 367, endPoint y: 73, distance: 151.5
click at [367, 73] on div "[STREET_ADDRESS] [STREET_ADDRESS][US_STATE] [DATE] 3:00PM One Time Under 1,000 …" at bounding box center [290, 105] width 173 height 88
copy link "[STREET_ADDRESS] [STREET_ADDRESS][US_STATE]"
click at [283, 71] on link "[STREET_ADDRESS] [STREET_ADDRESS][US_STATE]" at bounding box center [275, 73] width 132 height 14
drag, startPoint x: 81, startPoint y: 13, endPoint x: 134, endPoint y: 7, distance: 53.1
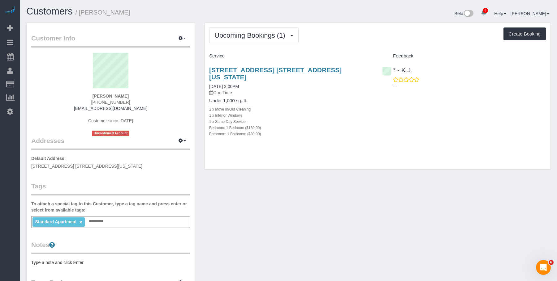
click at [134, 7] on h1 "Customers / [PERSON_NAME]" at bounding box center [155, 11] width 258 height 11
copy small "[PERSON_NAME]"
click at [341, 24] on div "Upcoming Bookings (1) Completed Bookings (0) Upcoming Bookings (1) Cancelled Bo…" at bounding box center [377, 96] width 346 height 147
drag, startPoint x: 203, startPoint y: 68, endPoint x: 378, endPoint y: 67, distance: 175.6
click at [376, 68] on div "Upcoming Bookings (1) Completed Bookings (0) Upcoming Bookings (1) Cancelled Bo…" at bounding box center [377, 100] width 356 height 154
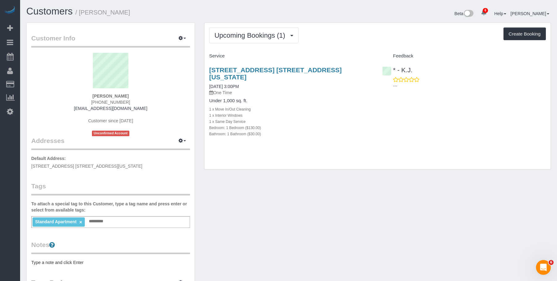
copy link "[STREET_ADDRESS] [STREET_ADDRESS][US_STATE]"
drag, startPoint x: 310, startPoint y: 104, endPoint x: 307, endPoint y: 102, distance: 4.1
click at [310, 106] on div "1 x Move In/Out Cleaning" at bounding box center [291, 109] width 164 height 6
drag, startPoint x: 80, startPoint y: 13, endPoint x: 132, endPoint y: 10, distance: 51.7
click at [132, 10] on h1 "Customers / [PERSON_NAME]" at bounding box center [155, 11] width 258 height 11
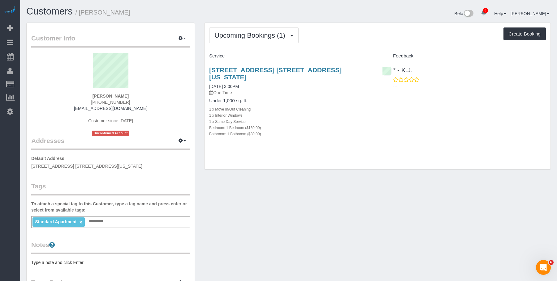
copy small "[PERSON_NAME]"
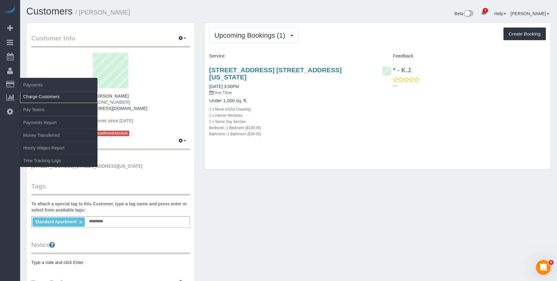
click at [40, 100] on link "Charge Customers" at bounding box center [58, 97] width 77 height 12
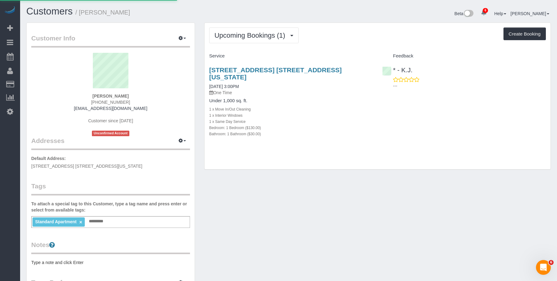
select select
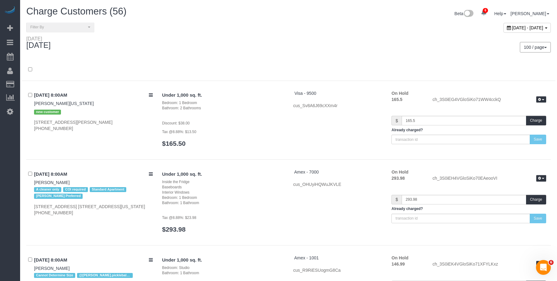
scroll to position [3774, 0]
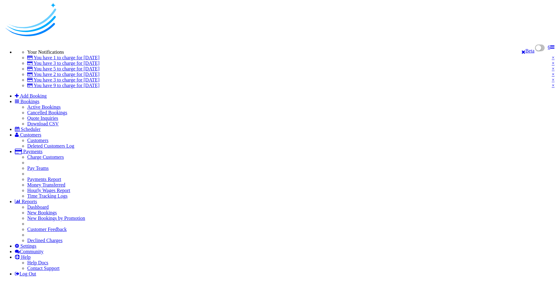
select select "NY"
select select "spot49"
select select "string:[GEOGRAPHIC_DATA]"
select select "object:1334"
select select "1"
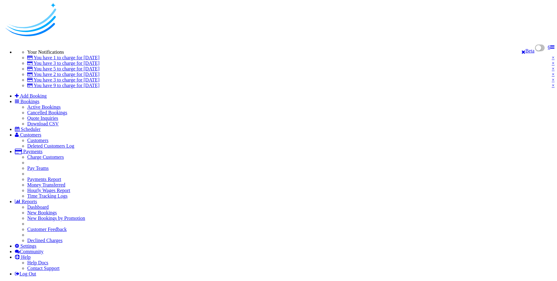
select select "number:89"
select select "number:90"
select select "number:15"
select select "number:5"
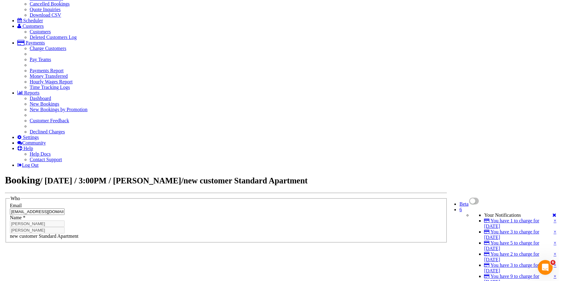
scroll to position [62, 0]
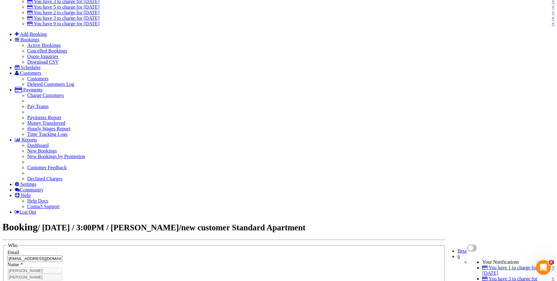
drag, startPoint x: 401, startPoint y: 161, endPoint x: 397, endPoint y: 161, distance: 4.0
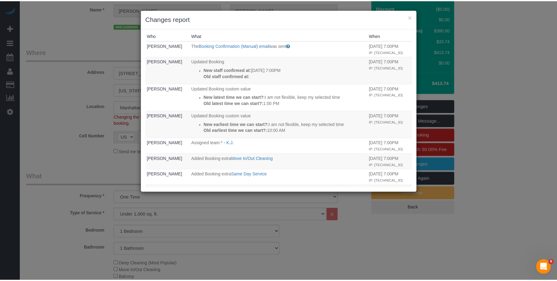
scroll to position [0, 0]
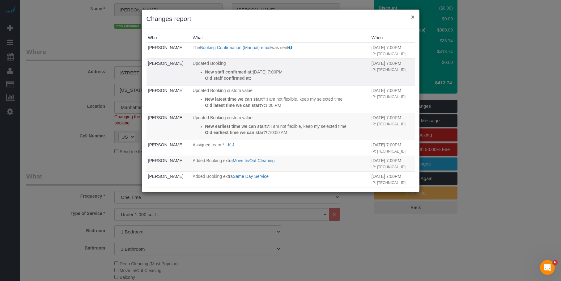
drag, startPoint x: 414, startPoint y: 18, endPoint x: 351, endPoint y: 61, distance: 76.3
click at [414, 18] on button "×" at bounding box center [413, 17] width 4 height 6
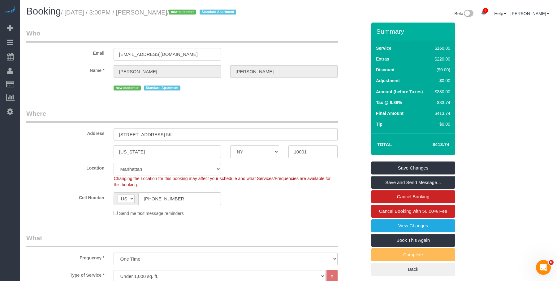
drag, startPoint x: 166, startPoint y: 192, endPoint x: 121, endPoint y: 188, distance: 45.9
click at [109, 190] on sui-booking-location "Location Manhattan Austin Boston Bronx Brooklyn Charlotte Denver New Jersey Por…" at bounding box center [196, 190] width 340 height 54
drag, startPoint x: 106, startPoint y: 193, endPoint x: 255, endPoint y: 117, distance: 167.7
click at [103, 192] on sui-booking-location "Location Manhattan Austin Boston Bronx Brooklyn Charlotte Denver New Jersey Por…" at bounding box center [196, 190] width 340 height 54
click at [192, 202] on input "(904) 945-2482" at bounding box center [179, 199] width 83 height 13
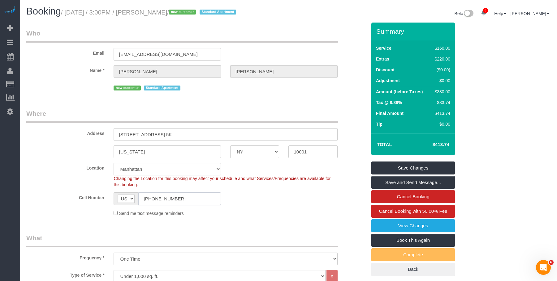
click at [192, 199] on input "(904) 945-2482" at bounding box center [179, 199] width 83 height 13
drag, startPoint x: 95, startPoint y: 198, endPoint x: 70, endPoint y: 195, distance: 24.9
click at [69, 196] on div "Cell Number AF AL DZ AD AO AI AQ AG AR AM AW AU AT AZ BS BH BD BB BY BE BZ BJ B…" at bounding box center [196, 199] width 349 height 13
click at [398, 224] on link "View Changes" at bounding box center [412, 226] width 83 height 13
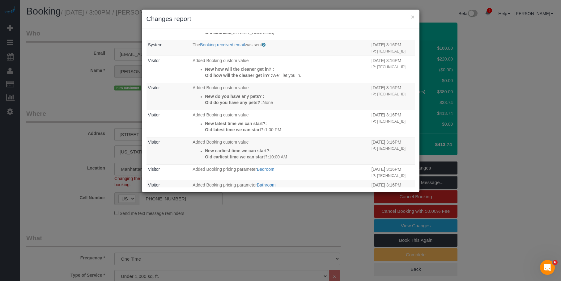
scroll to position [278, 0]
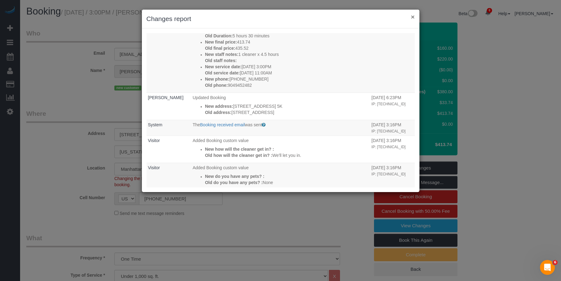
click at [412, 16] on button "×" at bounding box center [413, 17] width 4 height 6
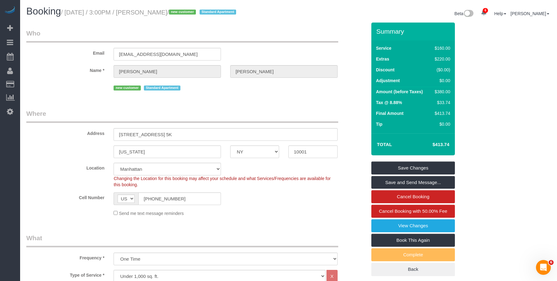
drag, startPoint x: 378, startPoint y: 222, endPoint x: 374, endPoint y: 220, distance: 4.5
click at [378, 222] on link "View Changes" at bounding box center [412, 226] width 83 height 13
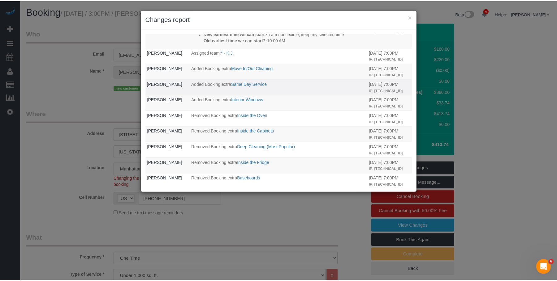
scroll to position [0, 0]
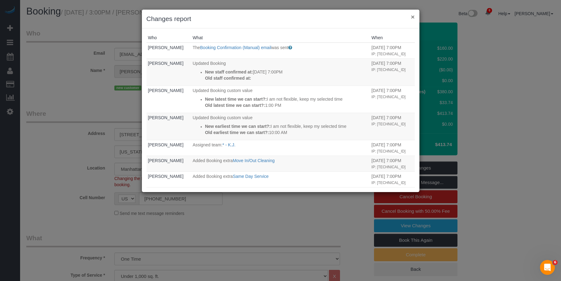
click at [412, 17] on button "×" at bounding box center [413, 17] width 4 height 6
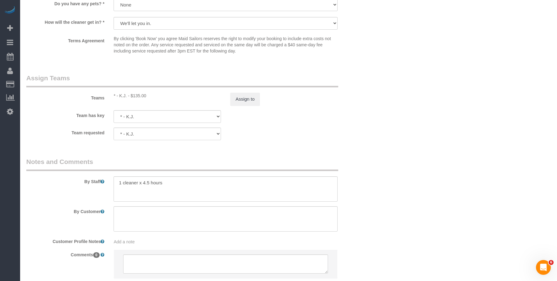
scroll to position [788, 0]
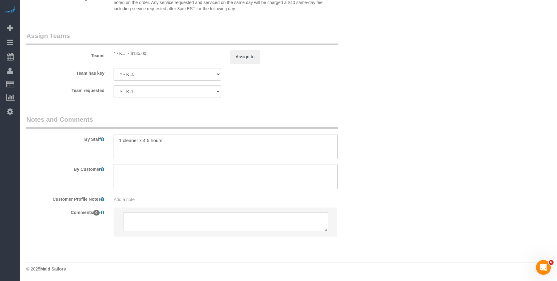
click at [331, 97] on div "Team requested * - K.J. 000- Donna Mercado 000 - Partnerships 000 - TEAM JOB 1 …" at bounding box center [196, 91] width 349 height 13
click at [307, 96] on div "Team requested * - K.J. 000- Donna Mercado 000 - Partnerships 000 - TEAM JOB 1 …" at bounding box center [196, 91] width 349 height 13
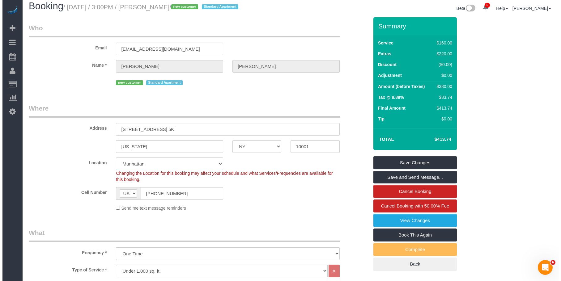
scroll to position [0, 0]
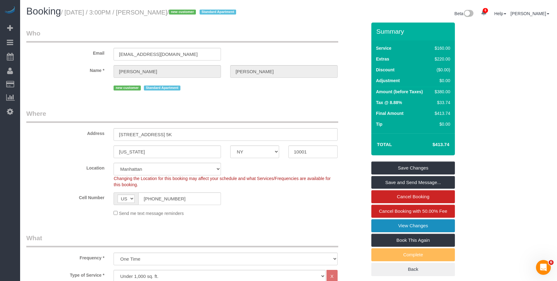
click at [386, 224] on link "View Changes" at bounding box center [412, 226] width 83 height 13
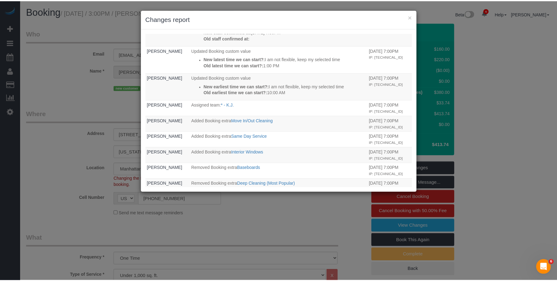
scroll to position [124, 0]
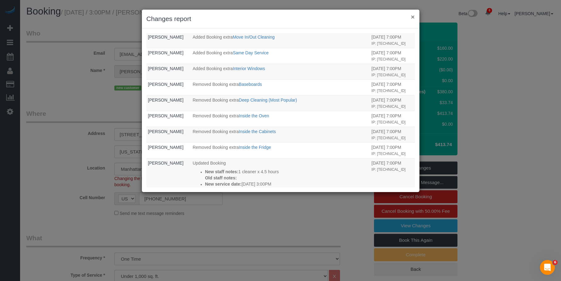
click at [412, 16] on button "×" at bounding box center [413, 17] width 4 height 6
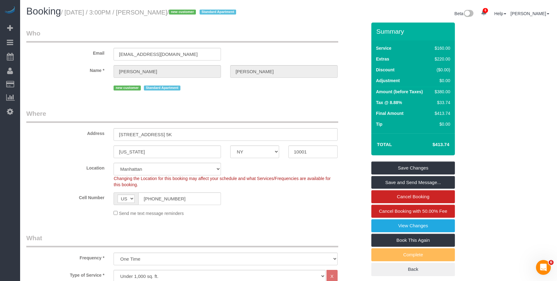
click at [156, 33] on legend "Who" at bounding box center [182, 36] width 312 height 14
click at [388, 225] on link "View Changes" at bounding box center [412, 226] width 83 height 13
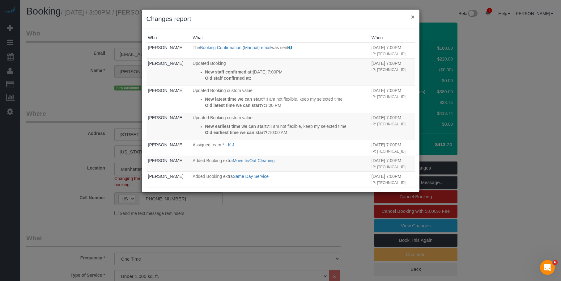
click at [413, 16] on button "×" at bounding box center [413, 17] width 4 height 6
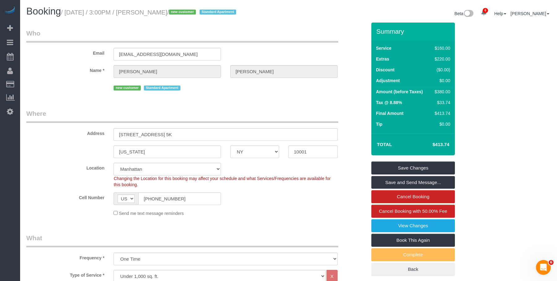
drag, startPoint x: 143, startPoint y: 11, endPoint x: 164, endPoint y: 19, distance: 22.3
click at [179, 13] on small "/ August 29, 2025 / 3:00PM / Zoe Mongan / new customer Standard Apartment" at bounding box center [149, 12] width 177 height 7
copy small "Zoe Mongan"
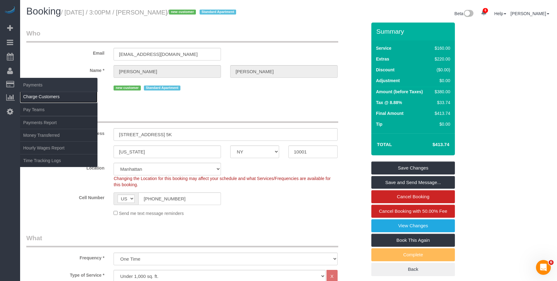
click at [46, 97] on link "Charge Customers" at bounding box center [58, 97] width 77 height 12
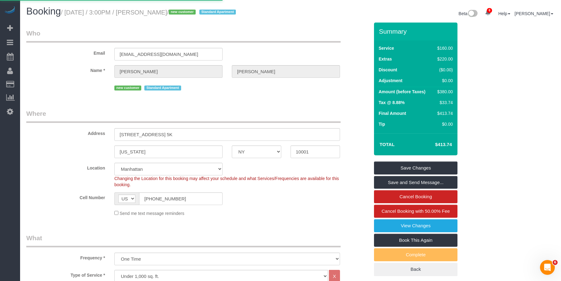
select select
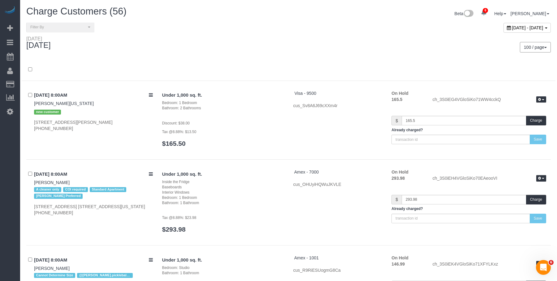
scroll to position [3774, 0]
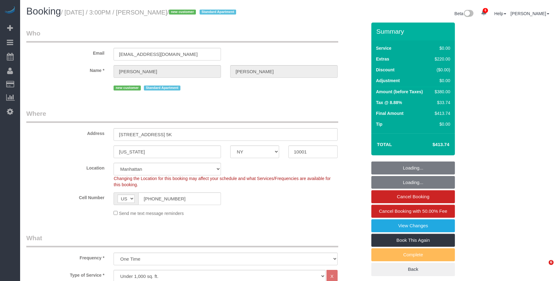
select select "NY"
select select "1"
select select "spot1"
select select "number:89"
select select "number:90"
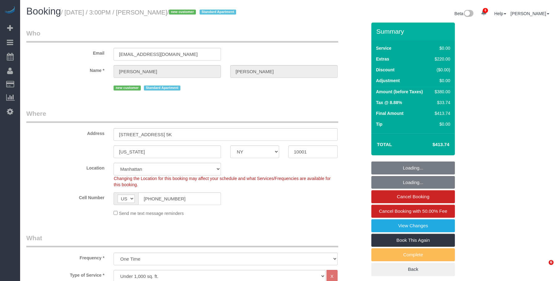
select select "number:15"
select select "number:5"
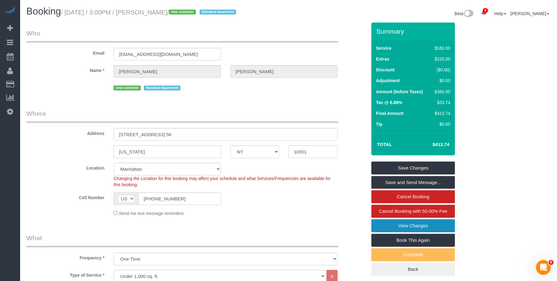
click at [390, 222] on link "View Changes" at bounding box center [412, 226] width 83 height 13
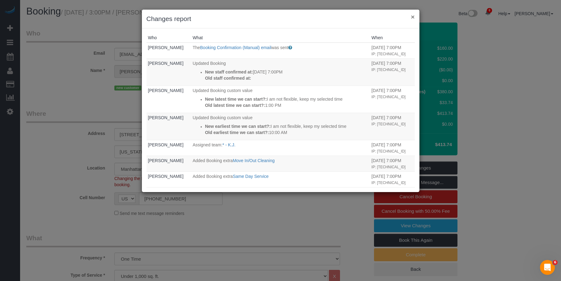
drag, startPoint x: 413, startPoint y: 16, endPoint x: 335, endPoint y: 18, distance: 77.9
click at [413, 16] on button "×" at bounding box center [413, 17] width 4 height 6
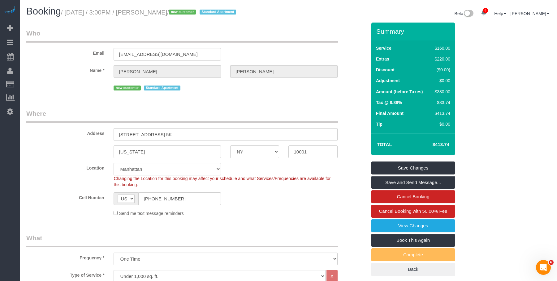
drag, startPoint x: 144, startPoint y: 11, endPoint x: 179, endPoint y: 12, distance: 34.6
click at [179, 12] on small "/ August 29, 2025 / 3:00PM / Zoe Mongan / new customer Standard Apartment" at bounding box center [149, 12] width 177 height 7
click at [147, 21] on div "Booking / August 29, 2025 / 3:00PM / Zoe Mongan / new customer Standard Apartme…" at bounding box center [288, 14] width 533 height 16
drag, startPoint x: 144, startPoint y: 13, endPoint x: 178, endPoint y: 11, distance: 34.1
click at [178, 11] on small "/ August 29, 2025 / 3:00PM / Zoe Mongan / new customer Standard Apartment" at bounding box center [149, 12] width 177 height 7
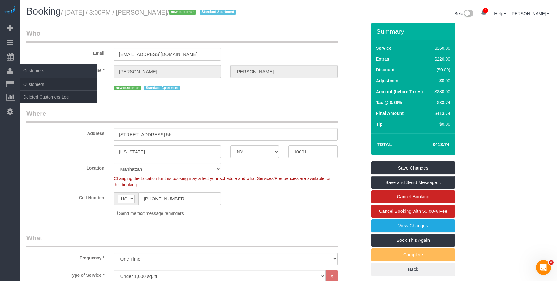
copy small "Zoe Mongan"
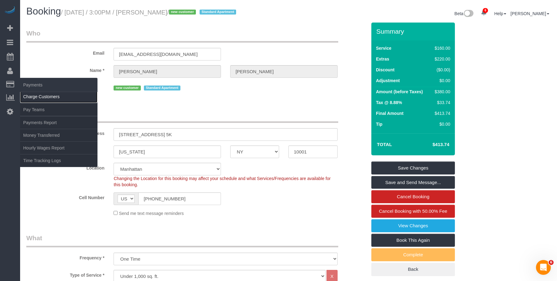
click at [39, 97] on link "Charge Customers" at bounding box center [58, 97] width 77 height 12
select select
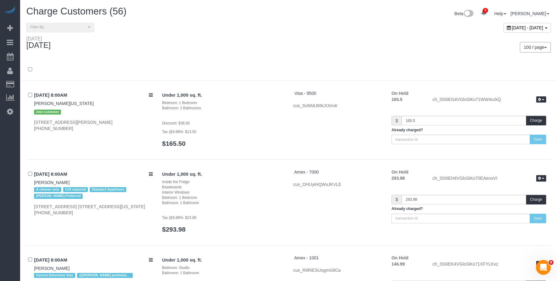
scroll to position [3774, 0]
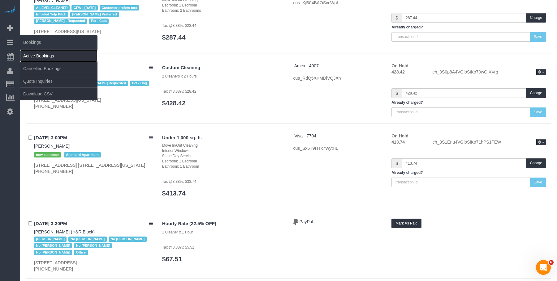
click at [37, 55] on link "Active Bookings" at bounding box center [58, 56] width 77 height 12
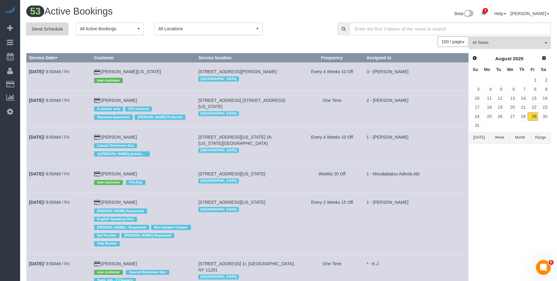
click at [48, 30] on link "Send Schedule" at bounding box center [47, 29] width 42 height 13
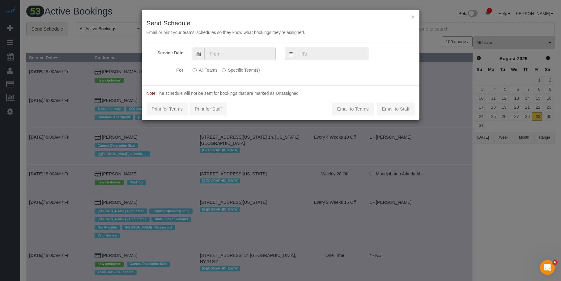
click at [257, 53] on input "text" at bounding box center [239, 54] width 71 height 13
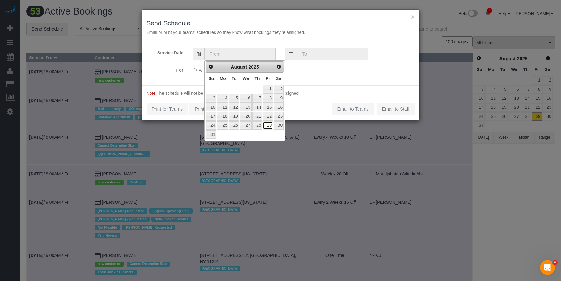
click at [270, 125] on link "29" at bounding box center [268, 126] width 10 height 8
type input "08/29/2025"
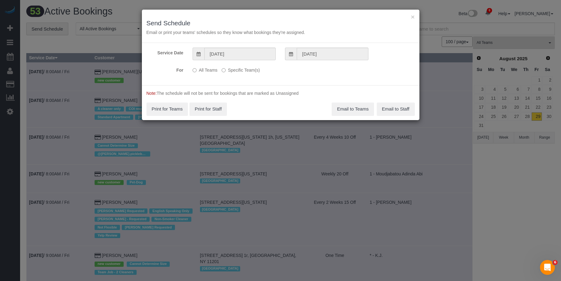
click at [254, 71] on label "Specific Team(s)" at bounding box center [241, 69] width 38 height 8
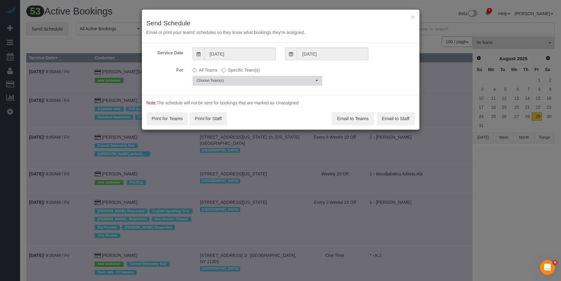
click at [280, 79] on span "Choose Team(s)" at bounding box center [255, 80] width 117 height 5
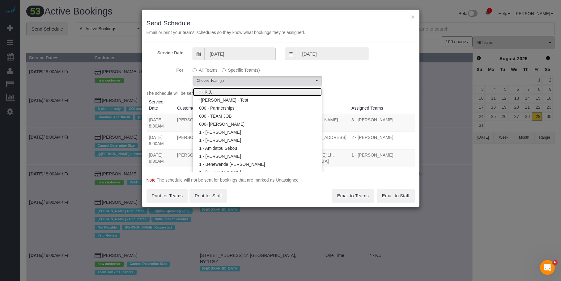
click at [263, 91] on link "* - K.J." at bounding box center [257, 92] width 129 height 8
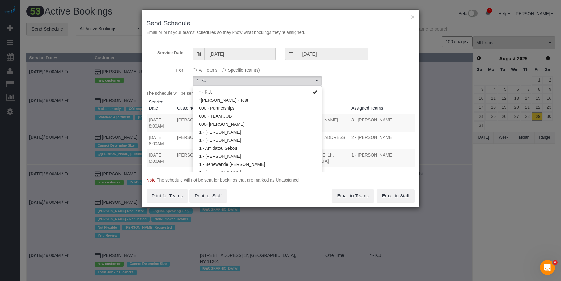
drag, startPoint x: 293, startPoint y: 12, endPoint x: 293, endPoint y: 16, distance: 4.3
click at [293, 11] on div "× Send Schedule Email or print your teams' schedules so they know what bookings…" at bounding box center [281, 26] width 278 height 33
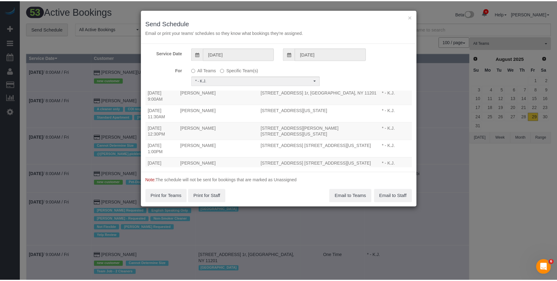
scroll to position [62, 0]
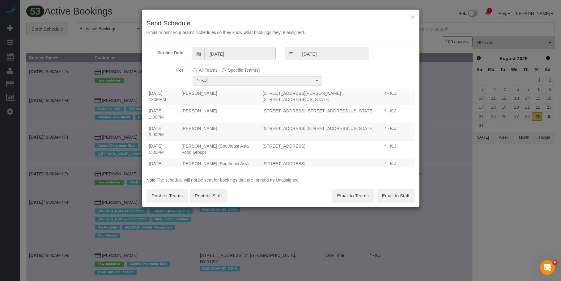
drag, startPoint x: 148, startPoint y: 122, endPoint x: 309, endPoint y: 131, distance: 162.0
click at [309, 131] on tr "08/29/2025 3:00PM Zoe Mongan 420 West 25th Street, Apt. 5k, New York, NY 10001 …" at bounding box center [281, 132] width 268 height 18
copy tr "08/29/2025 3:00PM Zoe Mongan 420 West 25th Street, Apt. 5k, New York, NY 10001"
drag, startPoint x: 412, startPoint y: 18, endPoint x: 461, endPoint y: 51, distance: 59.0
click at [414, 18] on button "×" at bounding box center [413, 17] width 4 height 6
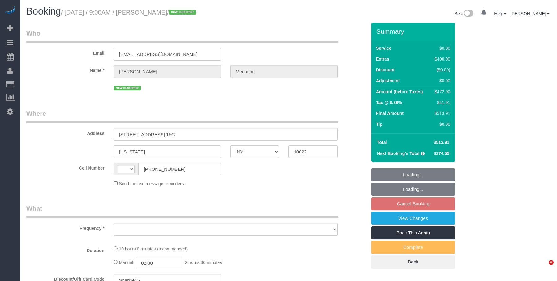
select select "NY"
select select
select select "number:56"
select select "number:70"
select select "number:15"
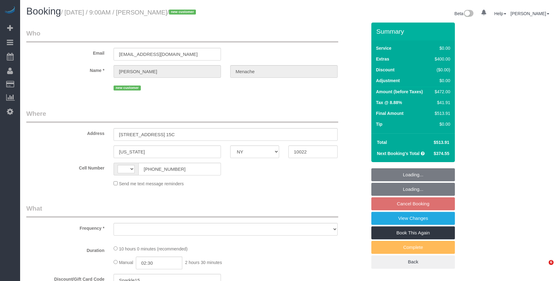
select select "number:5"
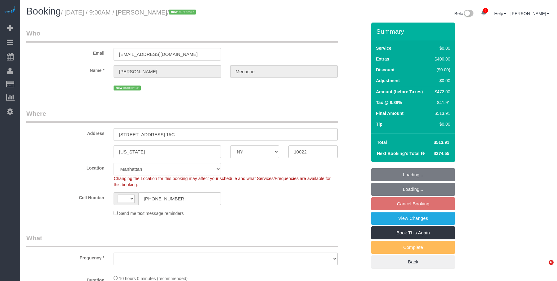
select select "string:stripe-pm_1S14GQ4VGloSiKo7FtdT7e7N"
select select "string:[GEOGRAPHIC_DATA]"
select select "object:1241"
select select "spot61"
select select "2"
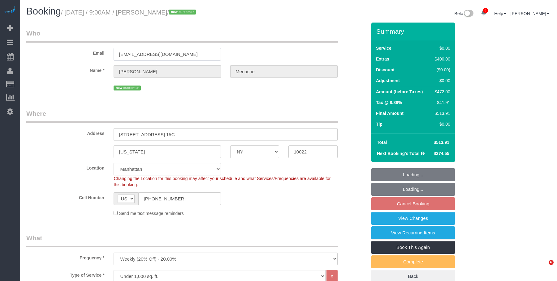
drag, startPoint x: 177, startPoint y: 54, endPoint x: 111, endPoint y: 61, distance: 66.5
click at [55, 48] on div "Email [EMAIL_ADDRESS][DOMAIN_NAME]" at bounding box center [196, 45] width 349 height 32
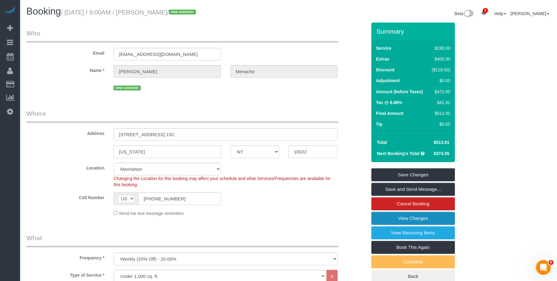
click at [379, 219] on link "View Changes" at bounding box center [412, 218] width 83 height 13
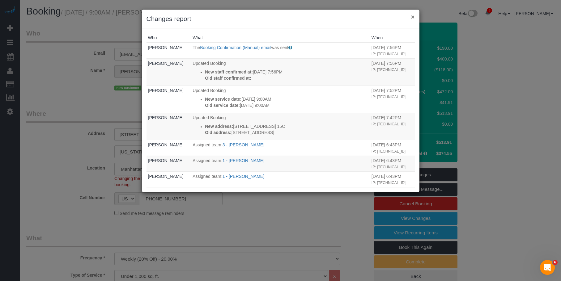
click at [413, 18] on button "×" at bounding box center [413, 17] width 4 height 6
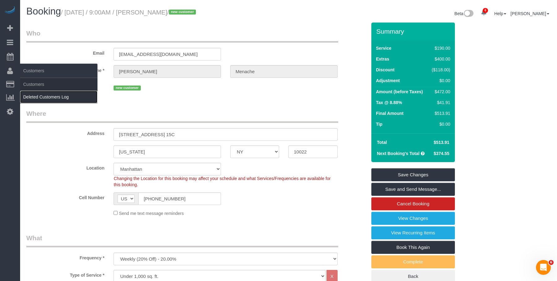
click at [45, 91] on link "Deleted Customers Log" at bounding box center [58, 97] width 77 height 12
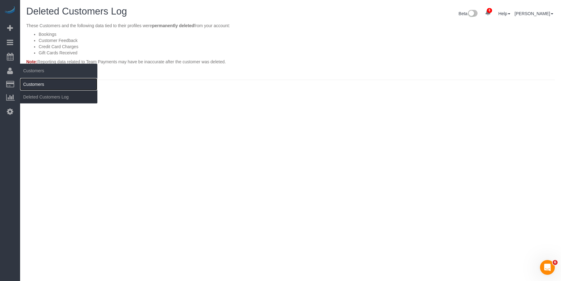
click at [41, 81] on link "Customers" at bounding box center [58, 84] width 77 height 12
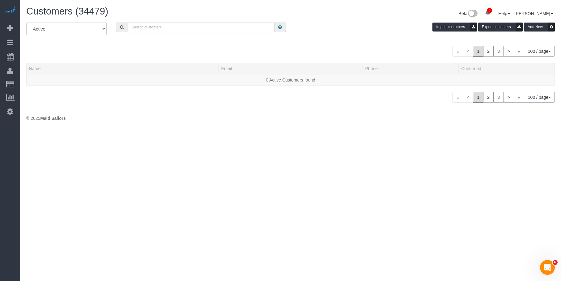
click at [190, 27] on input "text" at bounding box center [201, 28] width 147 height 10
paste input "dmenache@gmail.com"
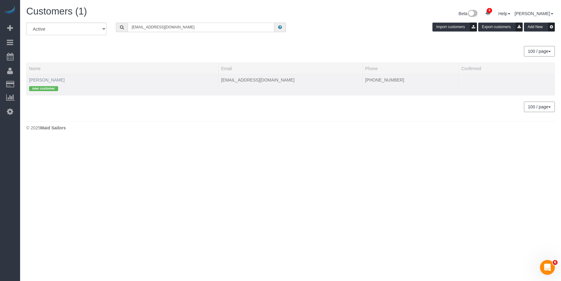
type input "dmenache@gmail.com"
click at [49, 81] on link "Daniele Menache" at bounding box center [47, 80] width 36 height 5
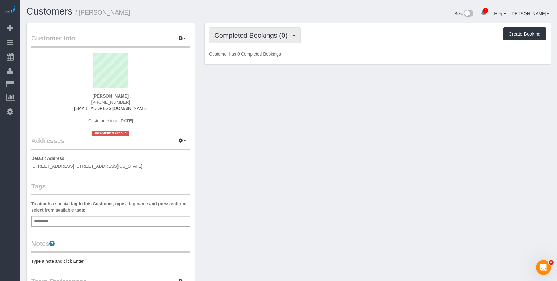
drag, startPoint x: 230, startPoint y: 35, endPoint x: 229, endPoint y: 49, distance: 13.9
click at [230, 35] on span "Completed Bookings (0)" at bounding box center [252, 36] width 76 height 8
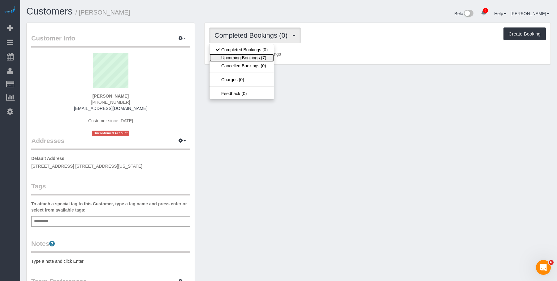
drag, startPoint x: 228, startPoint y: 58, endPoint x: 258, endPoint y: 61, distance: 30.1
click at [228, 58] on link "Upcoming Bookings (7)" at bounding box center [241, 58] width 64 height 8
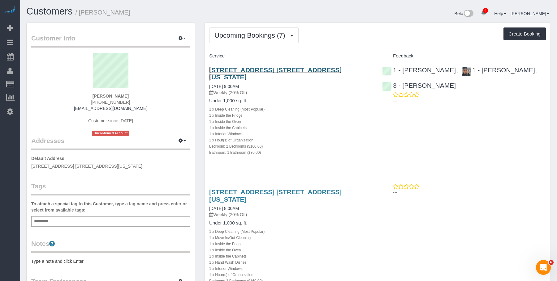
click at [272, 67] on link "400 East 58th Street, Apt. 15c, New York, NY 10022" at bounding box center [275, 73] width 132 height 14
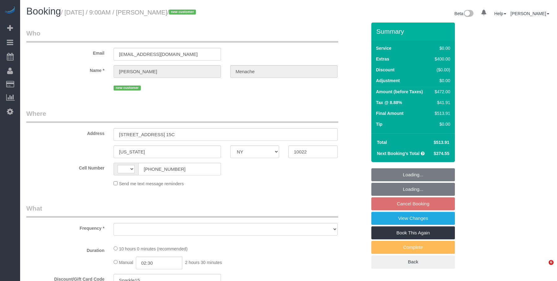
select select "NY"
select select "object:438"
select select "number:56"
select select "number:70"
select select "number:15"
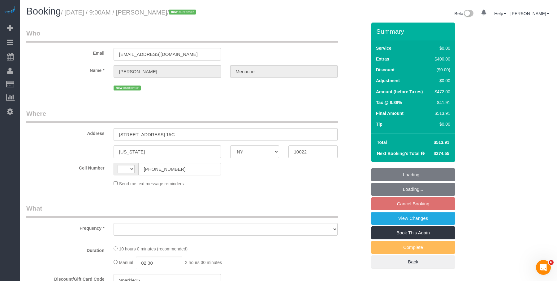
select select "number:5"
select select "string:stripe-pm_1S14GQ4VGloSiKo7FtdT7e7N"
select select "string:[GEOGRAPHIC_DATA]"
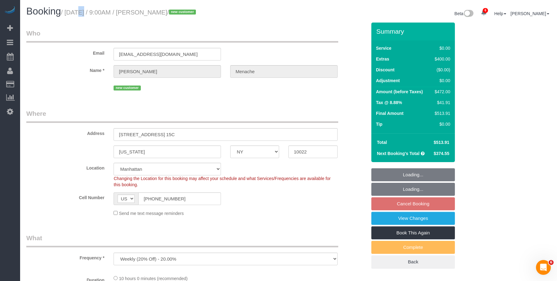
select select "2"
select select "spot2"
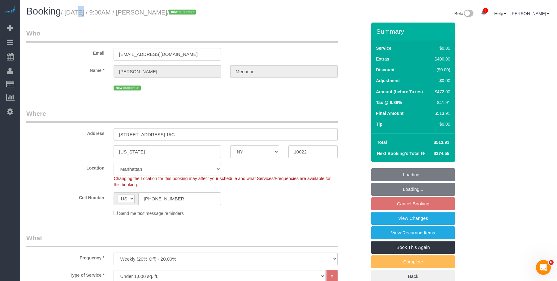
select select "object:949"
select select "2"
drag, startPoint x: 85, startPoint y: 11, endPoint x: 524, endPoint y: 108, distance: 449.3
click at [198, 13] on small "/ [DATE] / 9:00AM / [PERSON_NAME] / new customer" at bounding box center [129, 12] width 137 height 7
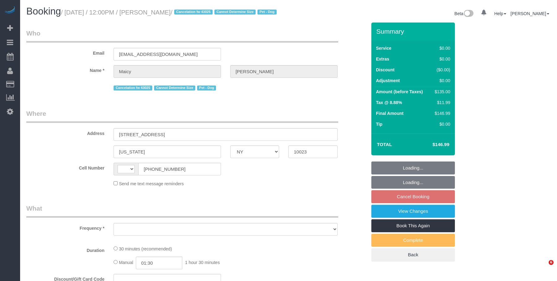
select select "NY"
select select "number:58"
select select "number:76"
select select "number:13"
select select "number:5"
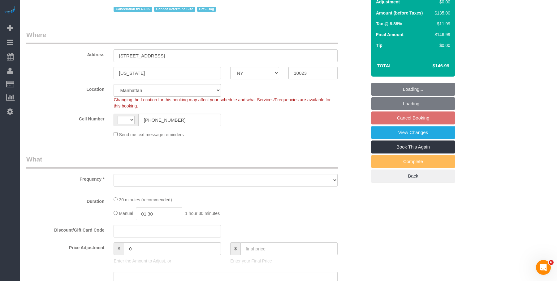
select select "string:[GEOGRAPHIC_DATA]"
select select "object:829"
select select "string:stripe-pm_1RPR7T4VGloSiKo7ZISvdzY3"
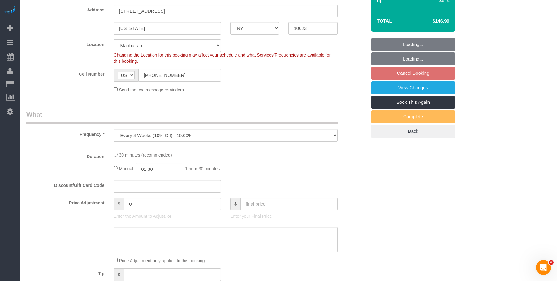
select select "spot5"
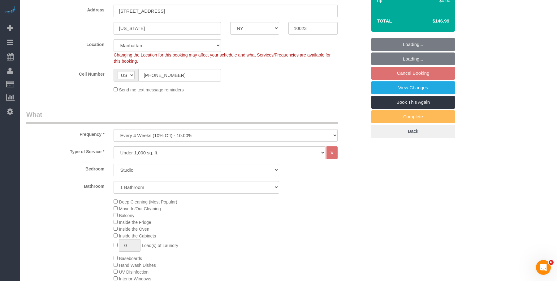
select select "object:1334"
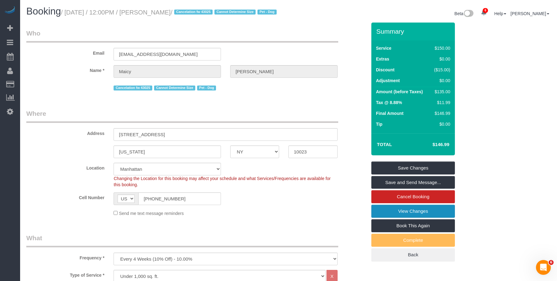
click at [405, 218] on link "View Changes" at bounding box center [412, 211] width 83 height 13
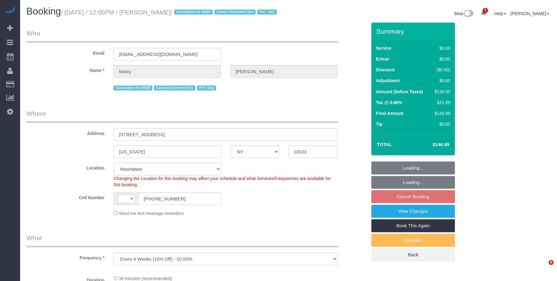
select select "NY"
select select "number:58"
select select "number:76"
select select "number:13"
select select "number:5"
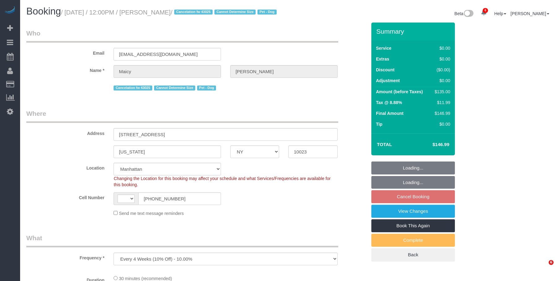
select select "object:586"
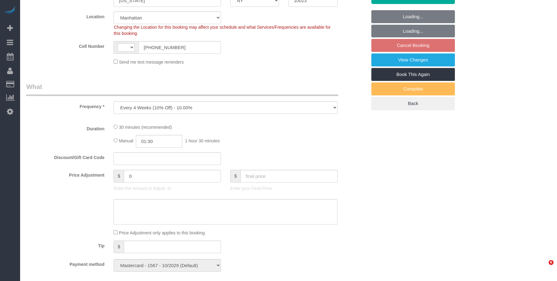
select select "string:[GEOGRAPHIC_DATA]"
select select "spot5"
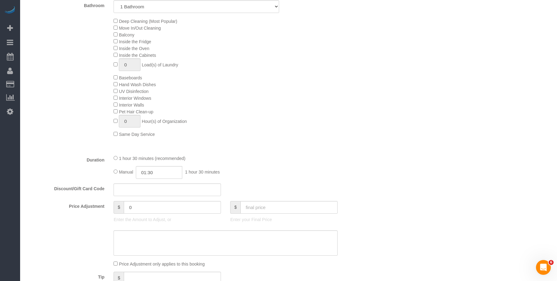
scroll to position [254, 0]
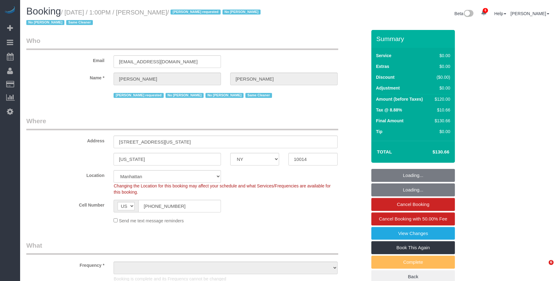
select select "NY"
select select "string:stripe-pm_1RlZe34VGloSiKo7V0Y4Tepe"
select select "number:89"
select select "number:90"
select select "number:15"
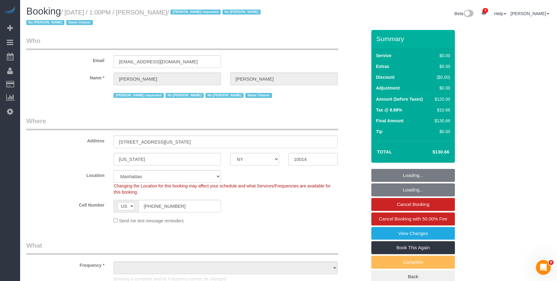
select select "number:6"
select select "object:1388"
select select "spot1"
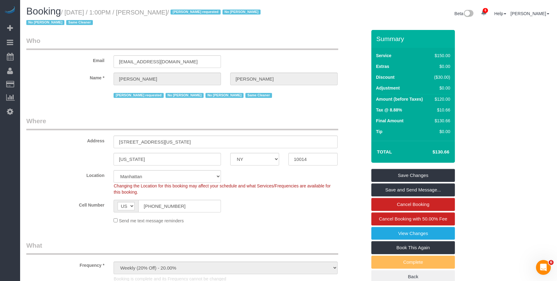
drag, startPoint x: 173, startPoint y: 58, endPoint x: 29, endPoint y: 52, distance: 143.6
click at [29, 52] on div "Email cjdoyle11@hotmail.com" at bounding box center [196, 52] width 349 height 32
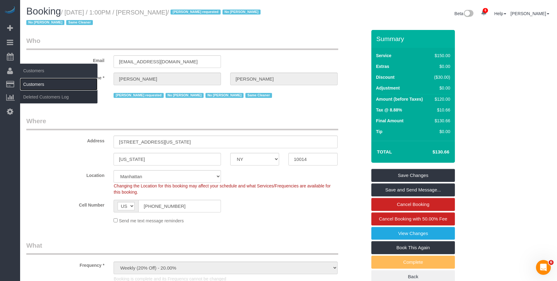
click at [37, 83] on link "Customers" at bounding box center [58, 84] width 77 height 12
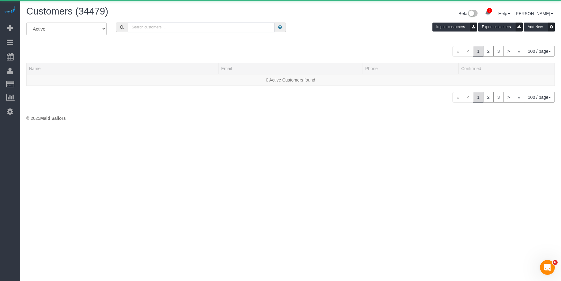
click at [225, 29] on input "text" at bounding box center [201, 28] width 147 height 10
paste input "cjdoyle11@hotmail.com"
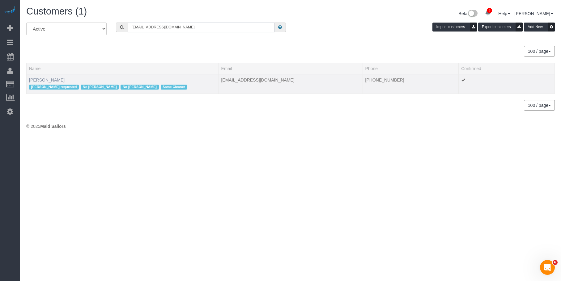
type input "cjdoyle11@hotmail.com"
click at [58, 78] on link "Christopher Doyle" at bounding box center [47, 80] width 36 height 5
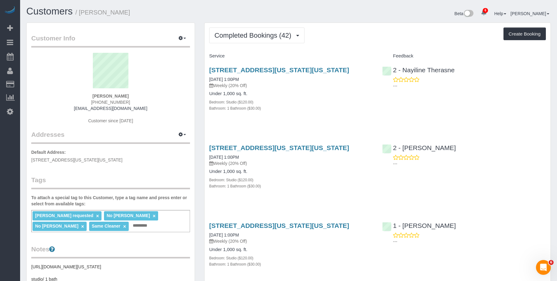
drag, startPoint x: 248, startPoint y: 27, endPoint x: 240, endPoint y: 50, distance: 24.8
click at [253, 32] on span "Completed Bookings (42)" at bounding box center [254, 36] width 80 height 8
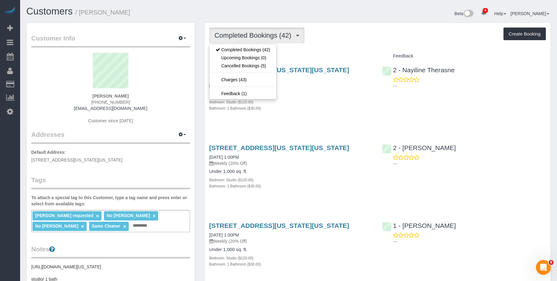
click at [353, 108] on div "Bathroom: 1 Bathroom ($30.00)" at bounding box center [291, 108] width 164 height 6
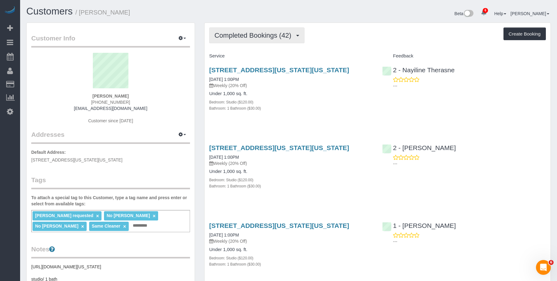
click at [260, 30] on button "Completed Bookings (42)" at bounding box center [256, 36] width 95 height 16
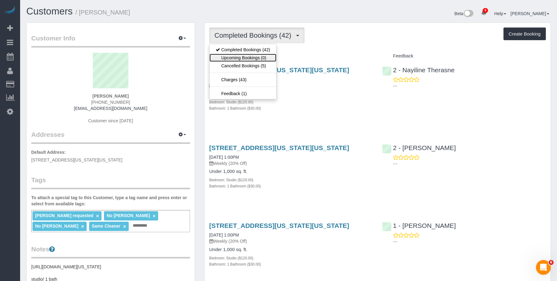
click at [234, 58] on link "Upcoming Bookings (0)" at bounding box center [242, 58] width 67 height 8
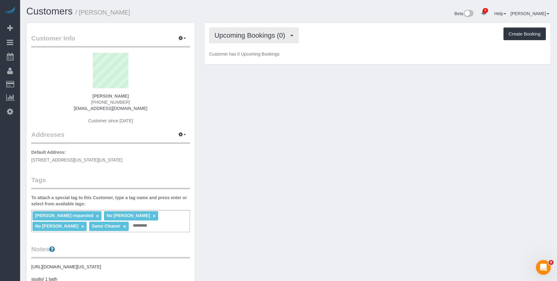
click at [274, 32] on span "Upcoming Bookings (0)" at bounding box center [251, 36] width 74 height 8
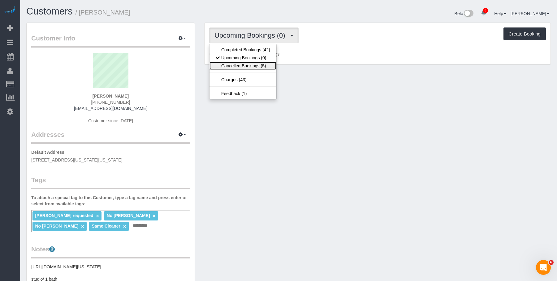
click at [247, 64] on link "Cancelled Bookings (5)" at bounding box center [242, 66] width 67 height 8
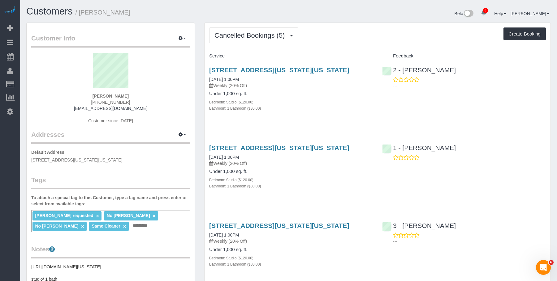
click at [299, 111] on div "Bathroom: 1 Bathroom ($30.00)" at bounding box center [291, 108] width 164 height 6
click at [302, 108] on div "Bathroom: 1 Bathroom ($30.00)" at bounding box center [291, 108] width 164 height 6
click at [327, 71] on link "600 Washington Street, Apt.708, New York, NY 10014" at bounding box center [279, 69] width 140 height 7
click at [245, 39] on button "Cancelled Bookings (5)" at bounding box center [253, 36] width 89 height 16
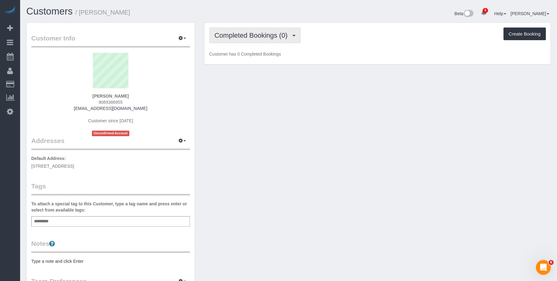
click at [261, 34] on span "Completed Bookings (0)" at bounding box center [252, 36] width 76 height 8
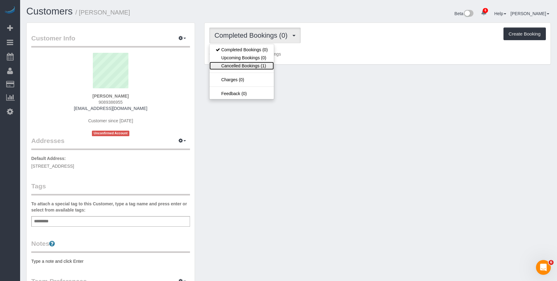
click at [250, 66] on link "Cancelled Bookings (1)" at bounding box center [241, 66] width 64 height 8
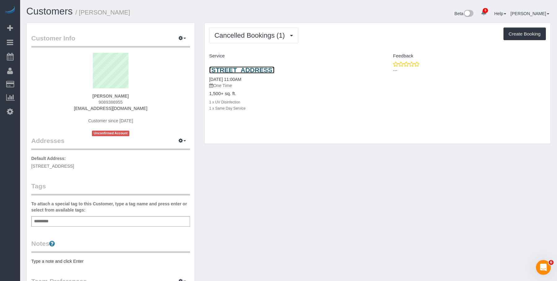
click at [274, 68] on link "[STREET_ADDRESS]" at bounding box center [241, 69] width 65 height 7
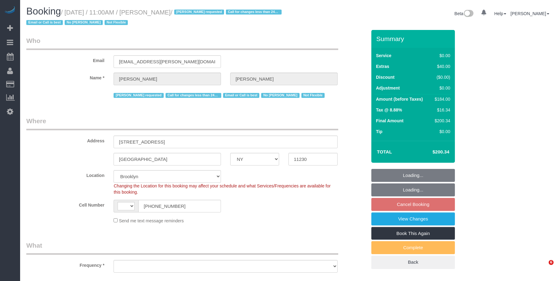
select select "NY"
select select "string:[GEOGRAPHIC_DATA]"
select select "object:839"
select select "spot4"
select select "number:89"
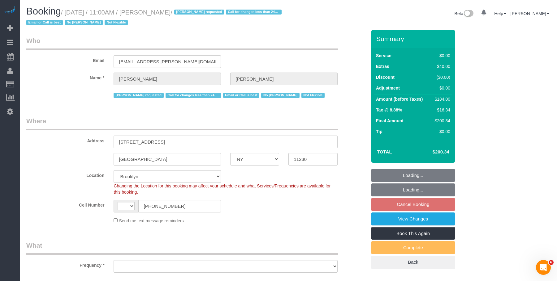
select select "number:90"
select select "number:15"
select select "number:5"
select select "object:1214"
select select "string:stripe-pm_1QmKY94VGloSiKo7nTMEHlKd"
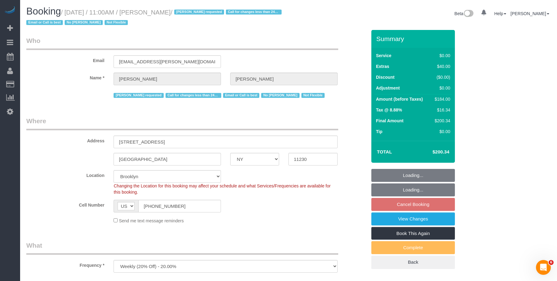
select select "2"
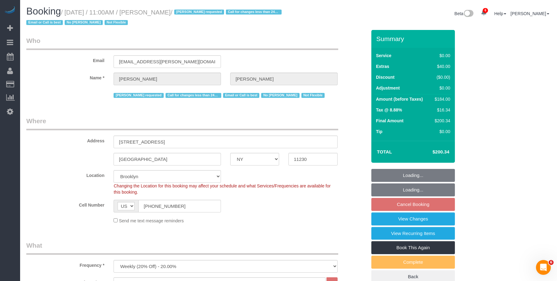
select select "2"
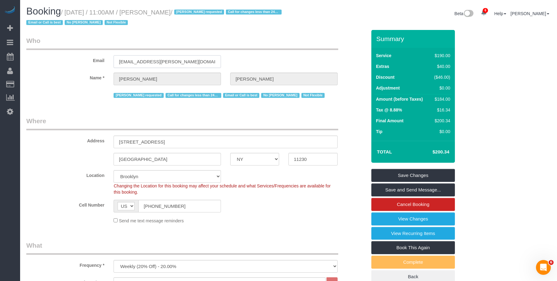
drag, startPoint x: 174, startPoint y: 61, endPoint x: 49, endPoint y: 51, distance: 125.0
click at [49, 51] on div "Email [EMAIL_ADDRESS][PERSON_NAME][DOMAIN_NAME]" at bounding box center [196, 52] width 349 height 32
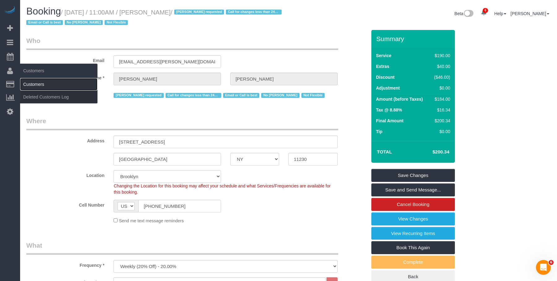
click at [36, 86] on link "Customers" at bounding box center [58, 84] width 77 height 12
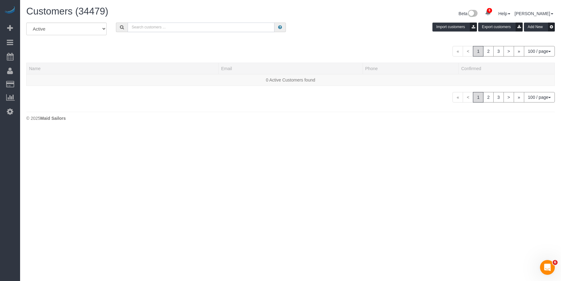
click at [246, 25] on input "text" at bounding box center [201, 28] width 147 height 10
paste input "[EMAIL_ADDRESS][PERSON_NAME][DOMAIN_NAME]"
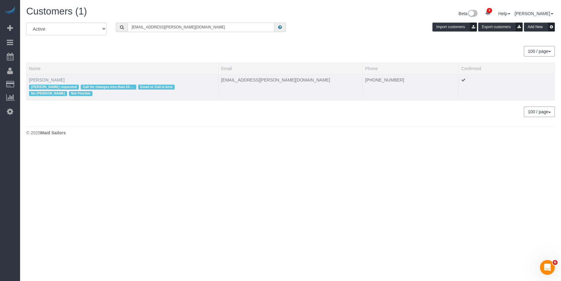
type input "[EMAIL_ADDRESS][PERSON_NAME][DOMAIN_NAME]"
click at [46, 81] on link "[PERSON_NAME]" at bounding box center [47, 80] width 36 height 5
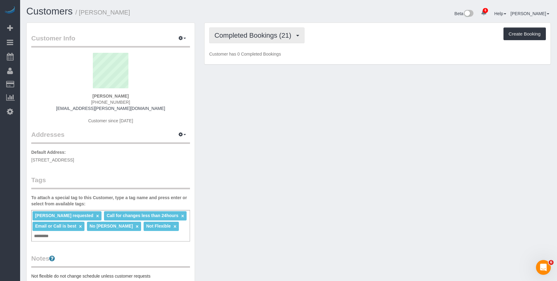
click at [271, 28] on button "Completed Bookings (21)" at bounding box center [256, 36] width 95 height 16
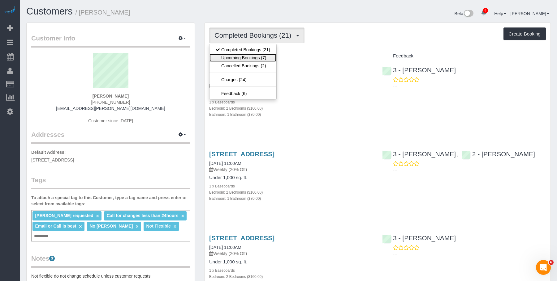
click at [258, 59] on link "Upcoming Bookings (7)" at bounding box center [242, 58] width 67 height 8
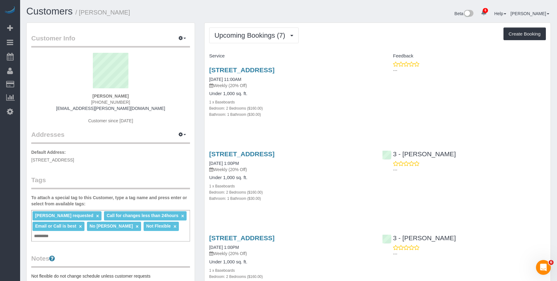
click at [338, 103] on div "1 x Baseboards" at bounding box center [291, 102] width 164 height 6
click at [337, 106] on div "Bedroom: 2 Bedrooms ($160.00)" at bounding box center [291, 108] width 164 height 6
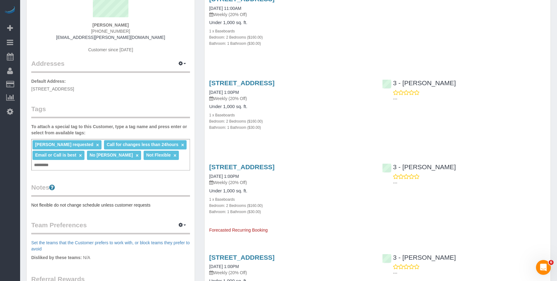
scroll to position [124, 0]
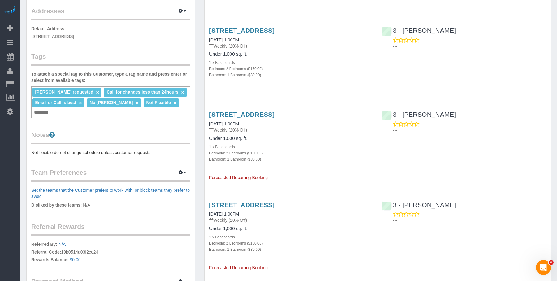
click at [323, 110] on div "1214 Avenue H, Second Floor, Brooklyn, NY 11230 09/12/2025 1:00PM Weekly (20% O…" at bounding box center [290, 143] width 173 height 75
click at [274, 115] on link "1214 Avenue H, Second Floor, Brooklyn, NY 11230" at bounding box center [241, 114] width 65 height 7
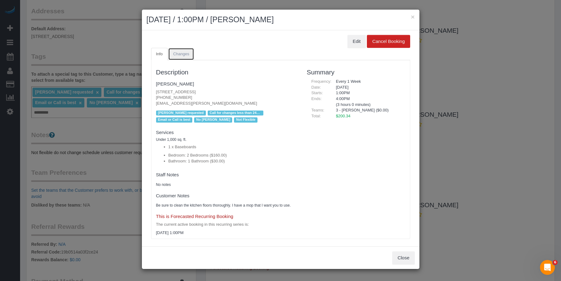
click at [178, 53] on span "Changes" at bounding box center [181, 54] width 16 height 5
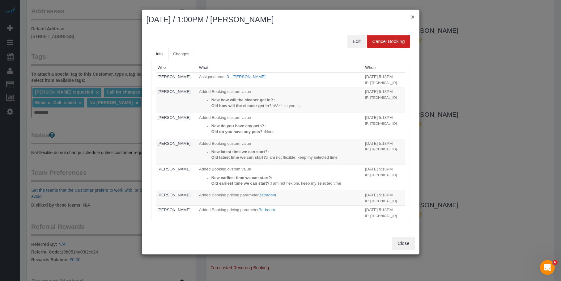
click at [413, 15] on button "×" at bounding box center [413, 17] width 4 height 6
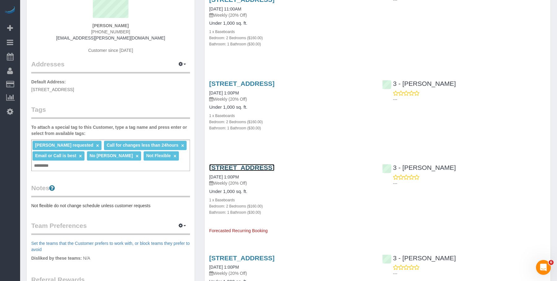
scroll to position [0, 0]
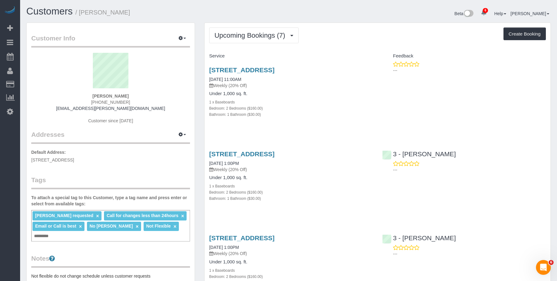
drag, startPoint x: 318, startPoint y: 117, endPoint x: 320, endPoint y: 88, distance: 28.2
click at [318, 116] on div "Bathroom: 1 Bathroom ($30.00)" at bounding box center [291, 114] width 164 height 6
click at [274, 68] on link "1214 Avenue H, Second Floor, Brooklyn, NY 11230" at bounding box center [241, 69] width 65 height 7
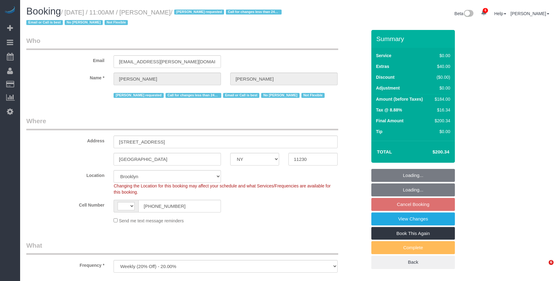
select select "NY"
select select "number:89"
select select "number:90"
select select "number:15"
select select "number:5"
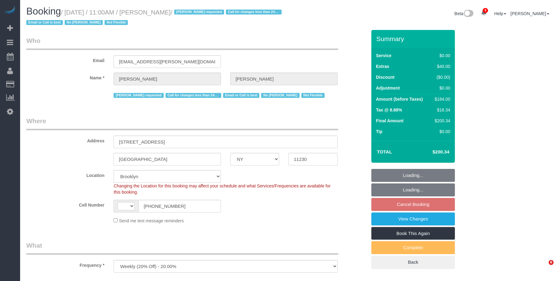
click at [265, 40] on legend "Who" at bounding box center [182, 43] width 312 height 14
select select "object:697"
select select "string:US"
select select "2"
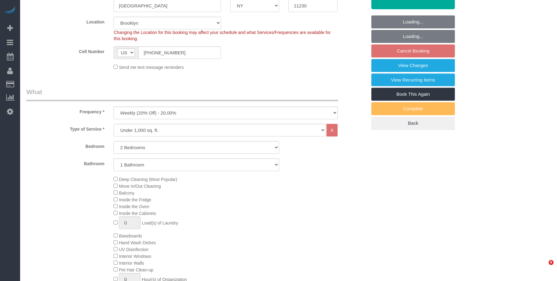
select select "spot4"
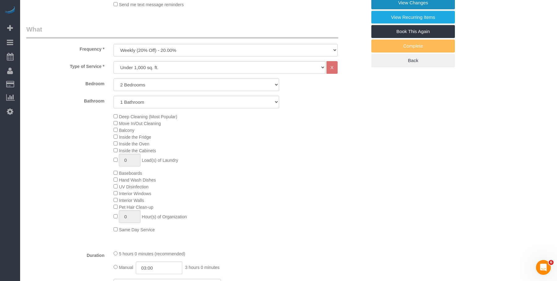
drag, startPoint x: 394, startPoint y: 2, endPoint x: 328, endPoint y: 1, distance: 66.5
click at [394, 2] on link "View Changes" at bounding box center [412, 2] width 83 height 13
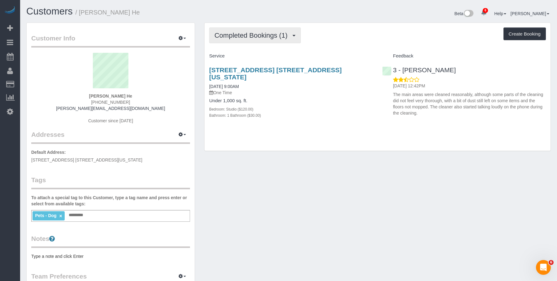
drag, startPoint x: 237, startPoint y: 42, endPoint x: 238, endPoint y: 57, distance: 15.5
click at [237, 42] on button "Completed Bookings (1)" at bounding box center [255, 36] width 92 height 16
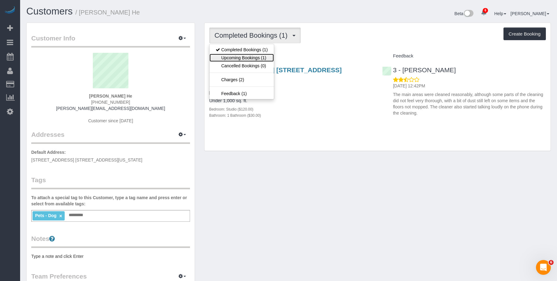
drag, startPoint x: 238, startPoint y: 57, endPoint x: 232, endPoint y: 62, distance: 7.5
click at [238, 57] on link "Upcoming Bookings (1)" at bounding box center [241, 58] width 64 height 8
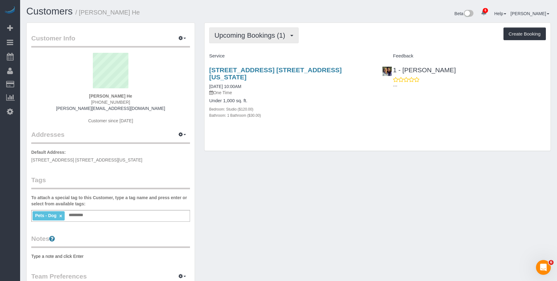
click at [235, 32] on span "Upcoming Bookings (1)" at bounding box center [251, 36] width 74 height 8
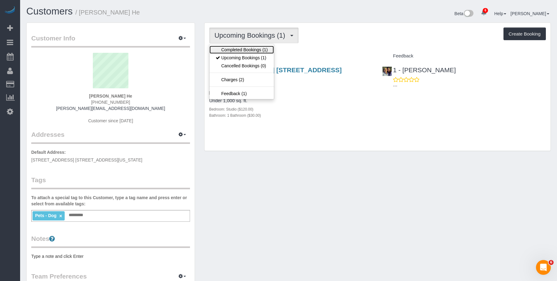
click at [225, 46] on link "Completed Bookings (1)" at bounding box center [241, 50] width 64 height 8
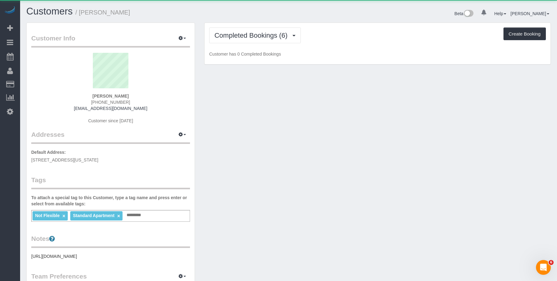
click at [314, 13] on div "Beta 0 Your Notifications You have 0 alerts × You have 1 to charge for [DATE] ×…" at bounding box center [421, 14] width 267 height 16
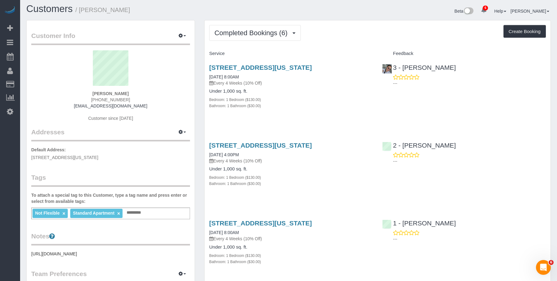
scroll to position [2, 0]
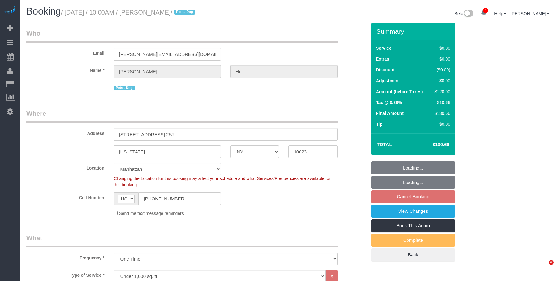
select select "NY"
select select "spot2"
select select "number:57"
select select "number:76"
select select "number:13"
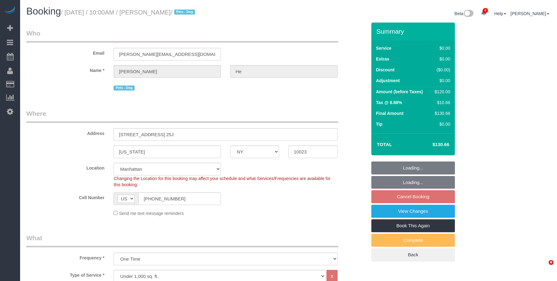
select select "number:5"
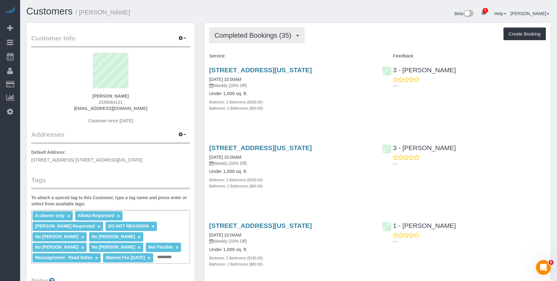
click at [229, 32] on span "Completed Bookings (35)" at bounding box center [254, 36] width 80 height 8
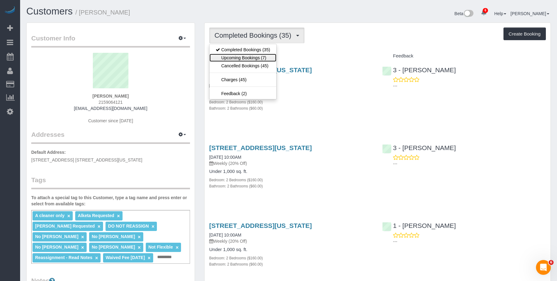
click at [234, 58] on link "Upcoming Bookings (7)" at bounding box center [242, 58] width 67 height 8
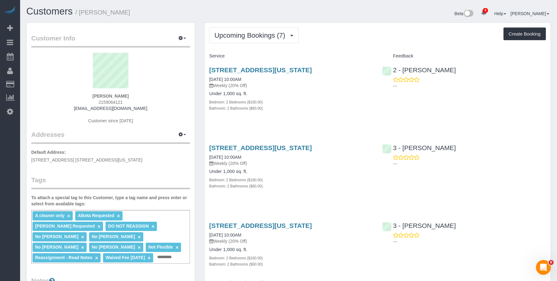
click at [301, 97] on div "Under 1,000 sq. ft. Bedroom: 2 Bedrooms ($160.00) Bathroom: 2 Bathrooms ($60.00)" at bounding box center [291, 101] width 164 height 20
drag, startPoint x: 206, startPoint y: 67, endPoint x: 365, endPoint y: 68, distance: 158.9
click at [366, 68] on div "242 W 53rd St 52a, Apt 52a, New York, NY 10019 08/30/2025 10:00AM Weekly (20% O…" at bounding box center [290, 92] width 173 height 62
copy link "242 W 53rd St 52a, Apt 52a, New York, NY 10019"
drag, startPoint x: 314, startPoint y: 99, endPoint x: 300, endPoint y: 79, distance: 24.6
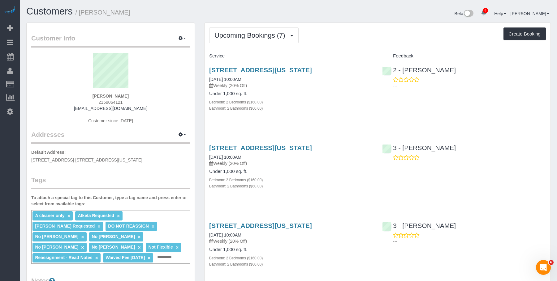
click at [314, 99] on div "Bedroom: 2 Bedrooms ($160.00)" at bounding box center [291, 102] width 164 height 6
click at [302, 70] on link "242 W 53rd St 52a, Apt 52a, New York, NY 10019" at bounding box center [260, 69] width 103 height 7
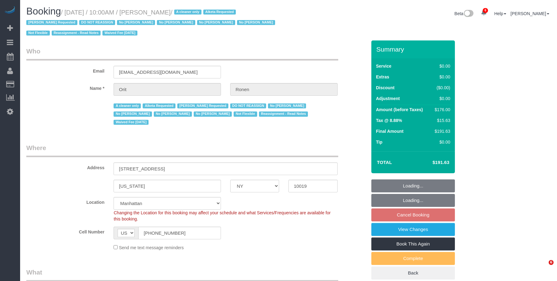
select select "NY"
select select "2"
select select "spot2"
select select "number:89"
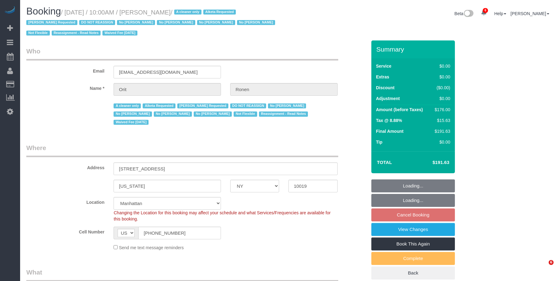
select select "number:90"
select select "number:15"
select select "number:5"
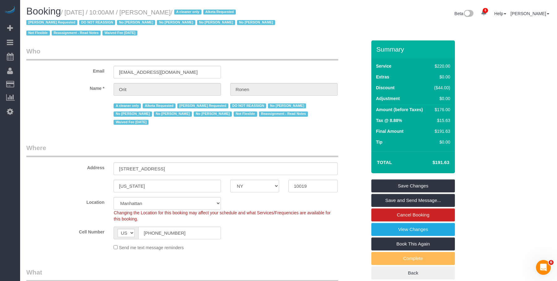
drag, startPoint x: 67, startPoint y: 12, endPoint x: 226, endPoint y: 57, distance: 164.8
click at [177, 13] on small "/ August 30, 2025 / 10:00AM / Orit Ronen / A cleaner only Alketa Requested Anet…" at bounding box center [151, 23] width 250 height 28
click at [384, 229] on link "View Changes" at bounding box center [412, 229] width 83 height 13
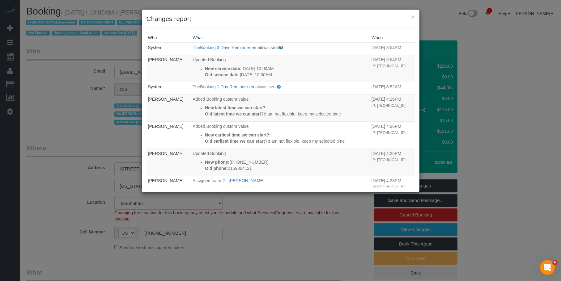
click at [270, 13] on div "× Changes report" at bounding box center [281, 19] width 278 height 19
click at [413, 16] on button "×" at bounding box center [413, 17] width 4 height 6
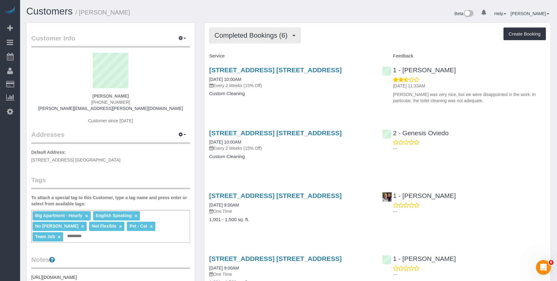
click at [255, 37] on span "Completed Bookings (6)" at bounding box center [252, 36] width 76 height 8
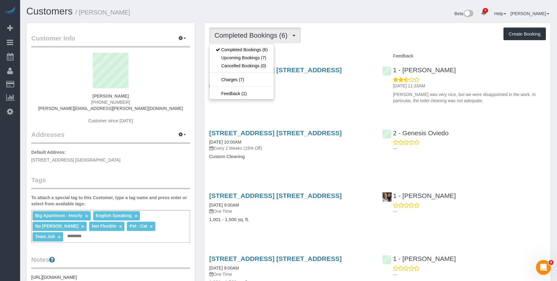
click at [328, 35] on div "Completed Bookings (6) Completed Bookings (6) Upcoming Bookings (7) Cancelled B…" at bounding box center [377, 36] width 336 height 16
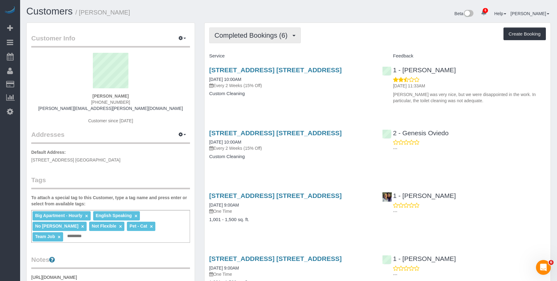
click at [255, 36] on span "Completed Bookings (6)" at bounding box center [252, 36] width 76 height 8
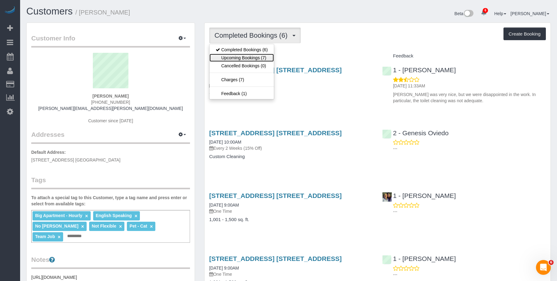
click at [241, 55] on link "Upcoming Bookings (7)" at bounding box center [241, 58] width 64 height 8
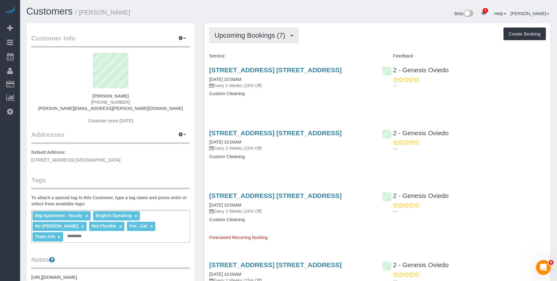
drag, startPoint x: 249, startPoint y: 36, endPoint x: 248, endPoint y: 40, distance: 3.1
click at [249, 37] on span "Upcoming Bookings (7)" at bounding box center [251, 36] width 74 height 8
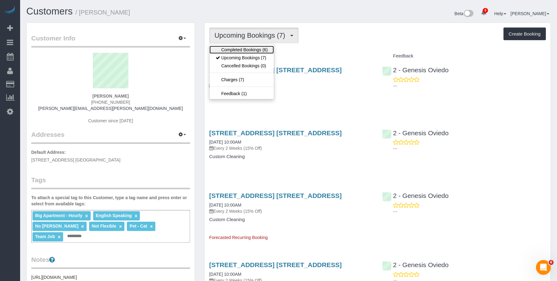
click at [237, 47] on link "Completed Bookings (6)" at bounding box center [241, 50] width 64 height 8
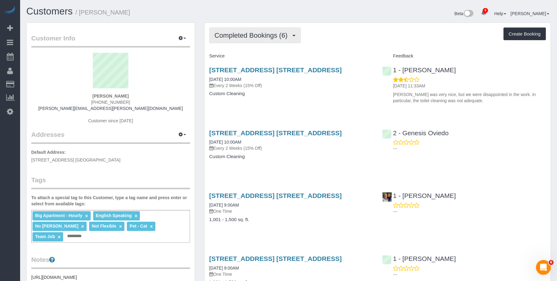
click at [250, 36] on span "Completed Bookings (6)" at bounding box center [252, 36] width 76 height 8
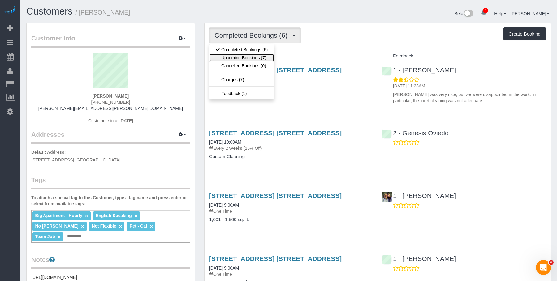
click at [245, 59] on link "Upcoming Bookings (7)" at bounding box center [241, 58] width 64 height 8
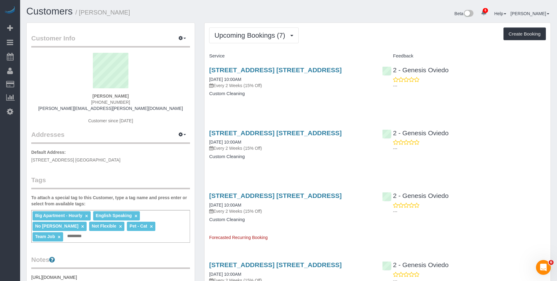
click at [321, 92] on h4 "Custom Cleaning" at bounding box center [291, 93] width 164 height 5
click at [332, 69] on link "128 Willow Street, Apt. 2b, Brooklyn, NY 11201" at bounding box center [275, 69] width 132 height 7
click at [267, 33] on span "Upcoming Bookings (7)" at bounding box center [251, 36] width 74 height 8
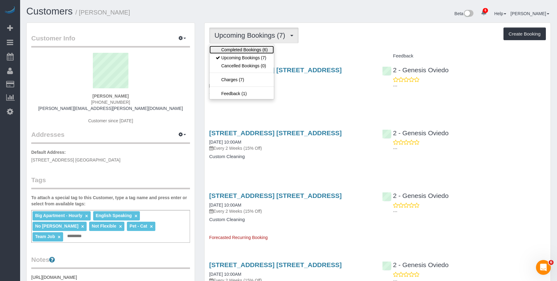
click at [240, 48] on link "Completed Bookings (6)" at bounding box center [241, 50] width 64 height 8
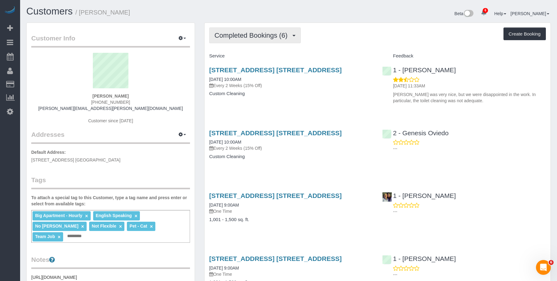
drag, startPoint x: 249, startPoint y: 34, endPoint x: 248, endPoint y: 58, distance: 23.8
click at [249, 34] on span "Completed Bookings (6)" at bounding box center [252, 36] width 76 height 8
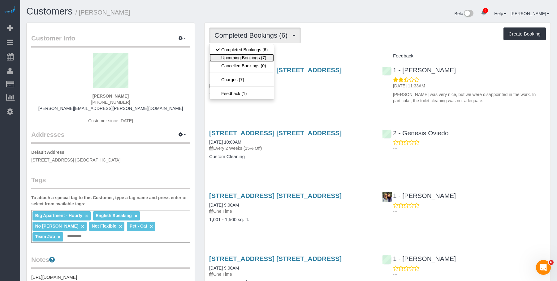
click at [245, 57] on link "Upcoming Bookings (7)" at bounding box center [241, 58] width 64 height 8
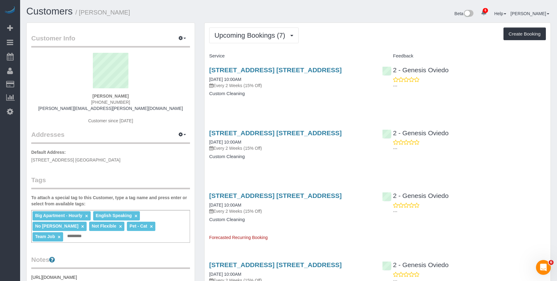
click at [309, 105] on div "128 Willow Street, Apt. 2b, Brooklyn, NY 11201 08/30/2025 10:00AM Every 2 Weeks…" at bounding box center [290, 85] width 173 height 48
click at [315, 70] on link "128 Willow Street, Apt. 2b, Brooklyn, NY 11201" at bounding box center [275, 69] width 132 height 7
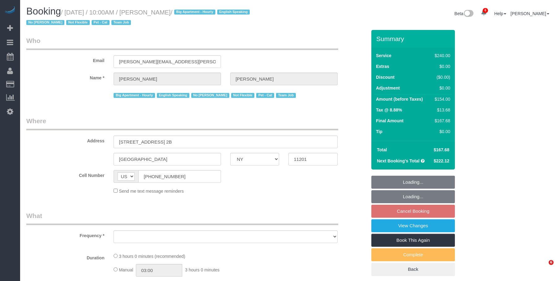
select select "NY"
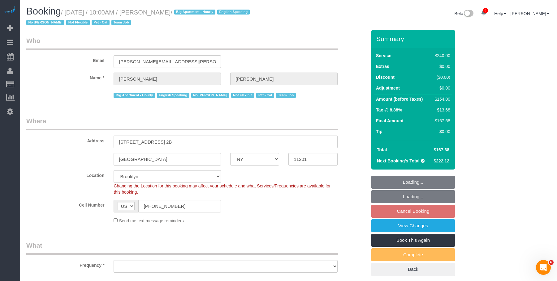
drag, startPoint x: 303, startPoint y: 26, endPoint x: 283, endPoint y: 58, distance: 37.2
click at [303, 26] on div "Booking / [DATE] / 10:00AM / [PERSON_NAME] / Big Apartment - Hourly English Spe…" at bounding box center [288, 18] width 533 height 24
select select "object:832"
select select "string:stripe-pm_1Ro8Hr4VGloSiKo7kqJISDBj"
select select "180"
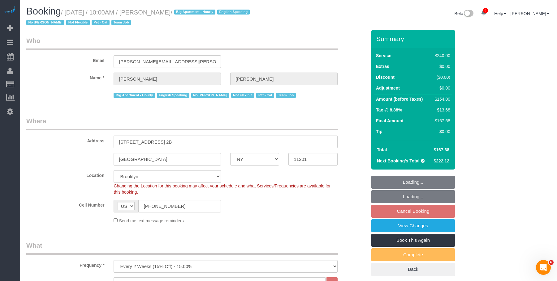
select select "object:985"
select select "spot3"
select select "number:89"
select select "number:90"
select select "number:14"
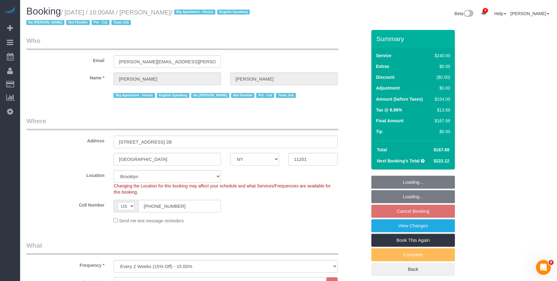
select select "number:5"
select select "NY"
select select "number:89"
select select "number:90"
select select "number:14"
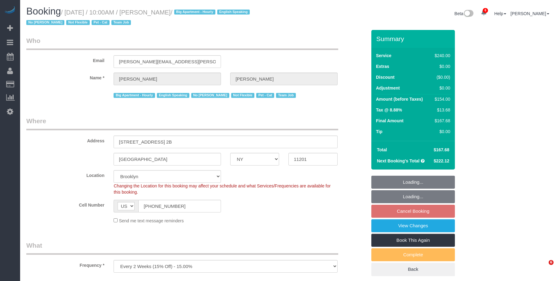
select select "number:5"
select select "object:852"
select select "string:stripe-pm_1Ro8Hr4VGloSiKo7kqJISDBj"
select select "180"
select select "spot3"
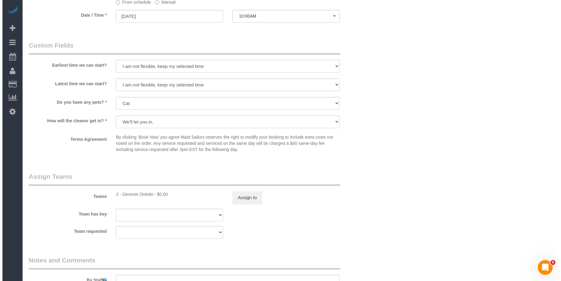
scroll to position [680, 0]
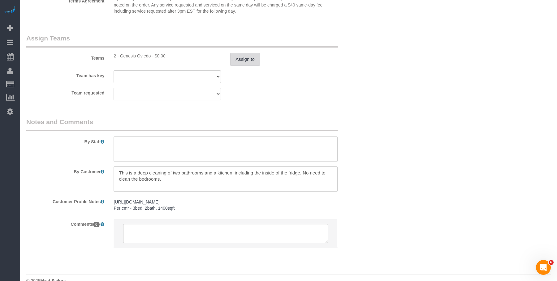
click at [253, 61] on button "Assign to" at bounding box center [245, 59] width 30 height 13
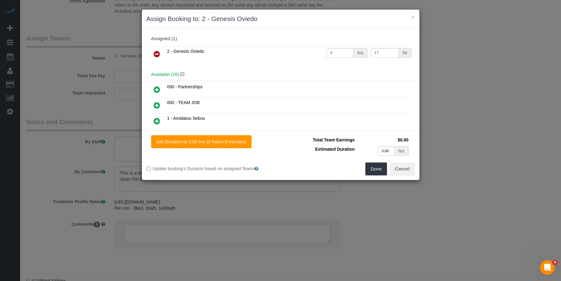
click at [156, 53] on icon at bounding box center [157, 53] width 6 height 7
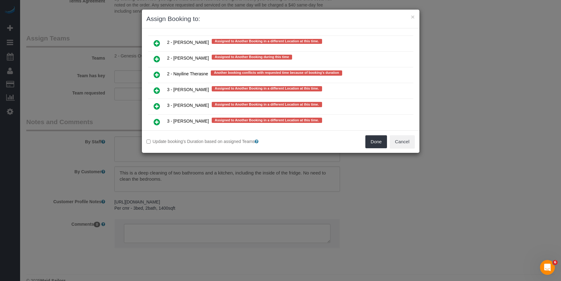
scroll to position [1051, 0]
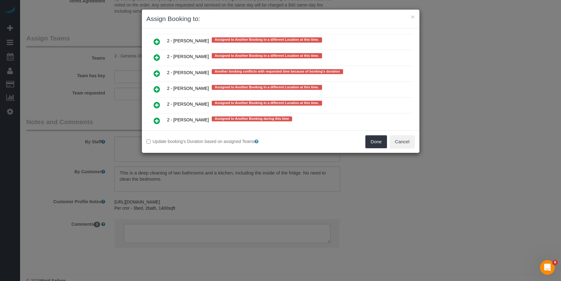
drag, startPoint x: 155, startPoint y: 40, endPoint x: 169, endPoint y: 49, distance: 16.5
click at [156, 40] on icon at bounding box center [157, 41] width 6 height 7
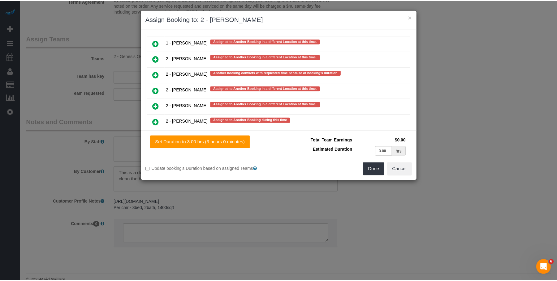
scroll to position [1066, 0]
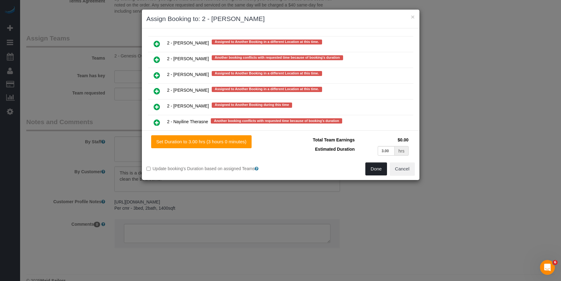
click at [369, 169] on button "Done" at bounding box center [376, 169] width 22 height 13
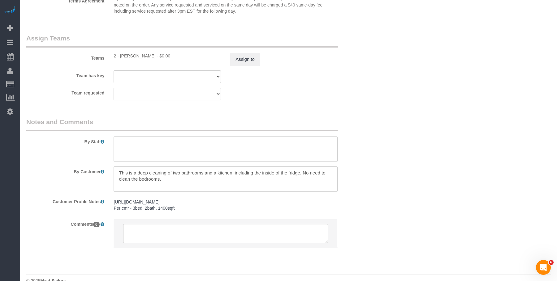
click at [352, 67] on sui-booking-teams "Teams 2 - Alketa Tomaj - $0.00 Assign to Team has key 2 - Genesis Oviedo 000- D…" at bounding box center [196, 67] width 340 height 67
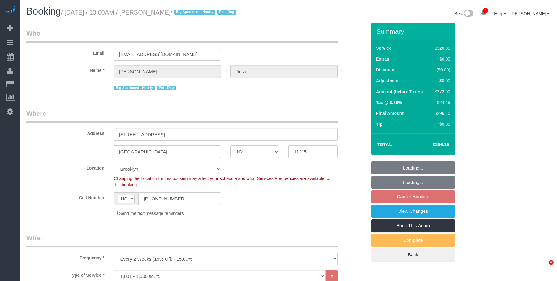
select select "NY"
select select "240"
select select "string:stripe-pm_1Qsr1j4VGloSiKo7w2MwV4dS"
select select "spot3"
select select "number:56"
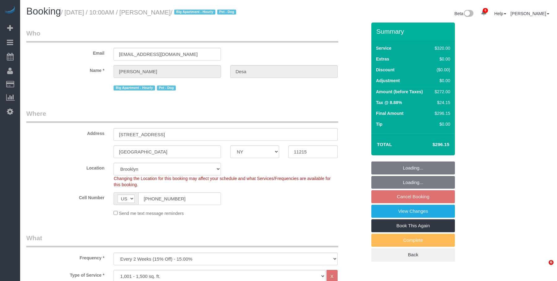
select select "number:74"
select select "number:13"
select select "number:5"
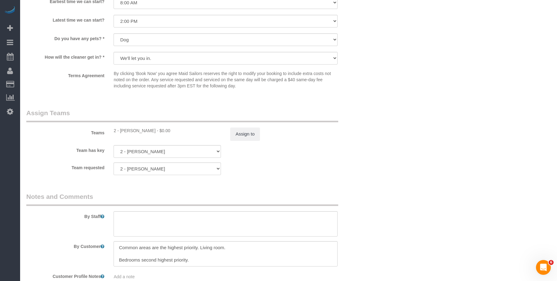
scroll to position [587, 0]
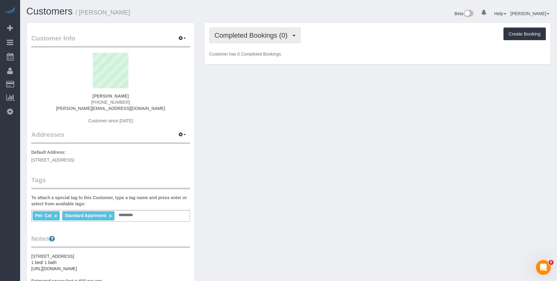
drag, startPoint x: 262, startPoint y: 34, endPoint x: 253, endPoint y: 42, distance: 11.6
click at [261, 34] on span "Completed Bookings (0)" at bounding box center [252, 36] width 76 height 8
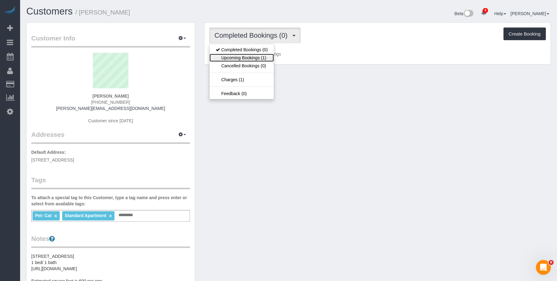
click at [246, 58] on link "Upcoming Bookings (1)" at bounding box center [241, 58] width 64 height 8
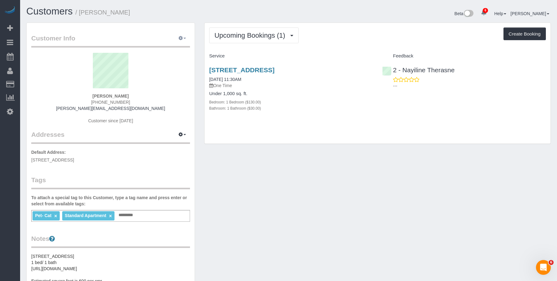
drag, startPoint x: 81, startPoint y: 13, endPoint x: 186, endPoint y: 39, distance: 108.3
click at [139, 11] on h1 "Customers / [PERSON_NAME]" at bounding box center [155, 11] width 258 height 11
click at [249, 70] on link "418 Park Place Apt. 1, Brooklyn, NY 11238" at bounding box center [241, 69] width 65 height 7
drag, startPoint x: 327, startPoint y: 74, endPoint x: 349, endPoint y: 66, distance: 23.5
click at [349, 66] on div "418 Park Place Apt. 1, Brooklyn, NY 11238 08/30/2025 11:30AM One Time Under 1,0…" at bounding box center [290, 92] width 173 height 62
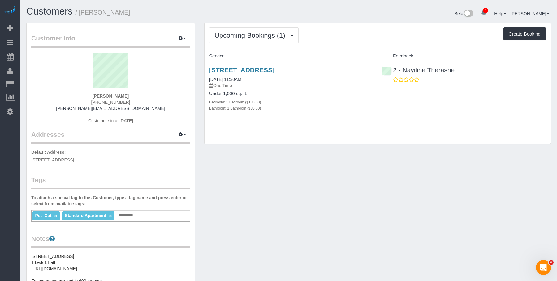
copy link "418 Park Place Apt. 1, Brooklyn, NY 11238"
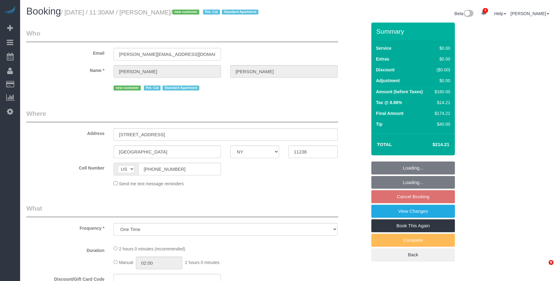
select select "NY"
select select "number:89"
select select "number:71"
select select "number:14"
select select "number:5"
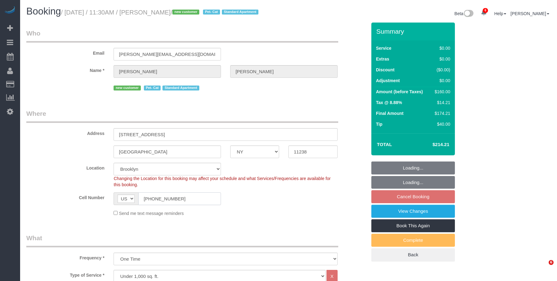
select select "object:1359"
select select "string:stripe-pm_1S0SCS4VGloSiKo7MbnkmKwn"
select select "1"
drag, startPoint x: 64, startPoint y: 183, endPoint x: 151, endPoint y: 133, distance: 100.7
click at [62, 182] on sui-booking-location "Location Manhattan Austin Boston Bronx Brooklyn Charlotte Denver New Jersey Por…" at bounding box center [196, 190] width 340 height 54
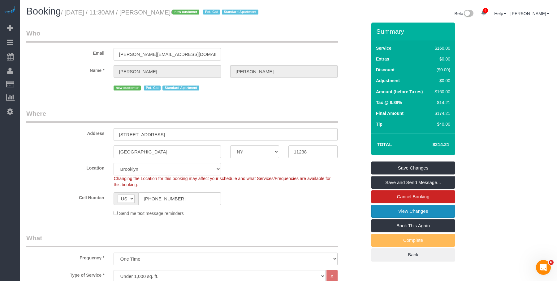
click at [389, 212] on link "View Changes" at bounding box center [412, 211] width 83 height 13
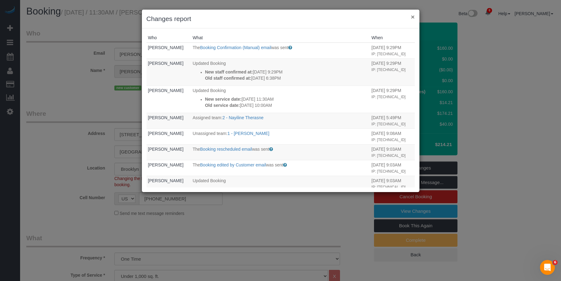
click at [412, 17] on button "×" at bounding box center [413, 17] width 4 height 6
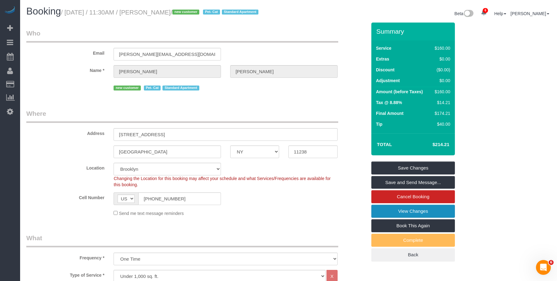
click at [379, 209] on link "View Changes" at bounding box center [412, 211] width 83 height 13
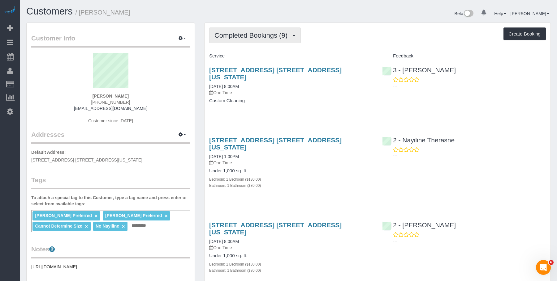
drag, startPoint x: 245, startPoint y: 36, endPoint x: 249, endPoint y: 62, distance: 26.2
click at [245, 36] on span "Completed Bookings (9)" at bounding box center [252, 36] width 76 height 8
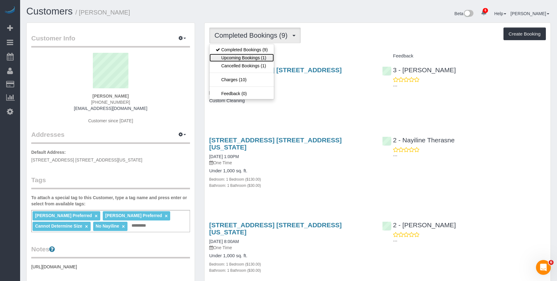
click at [252, 58] on link "Upcoming Bookings (1)" at bounding box center [241, 58] width 64 height 8
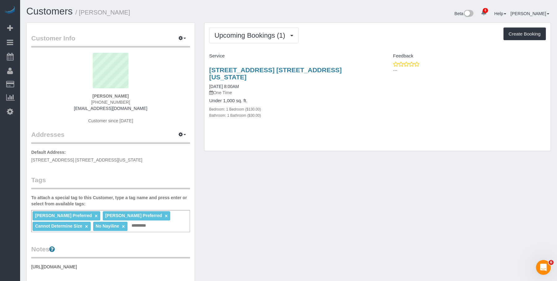
click at [340, 98] on div "Under 1,000 sq. ft. Bedroom: 1 Bedroom ($130.00) Bathroom: 1 Bathroom ($30.00)" at bounding box center [291, 108] width 164 height 20
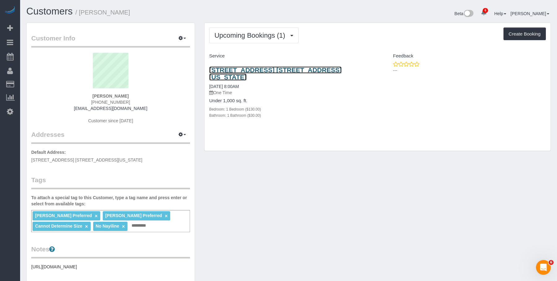
click at [322, 68] on link "1060 Park Ave, Apt. 9a, New York, NY 10128" at bounding box center [275, 73] width 132 height 14
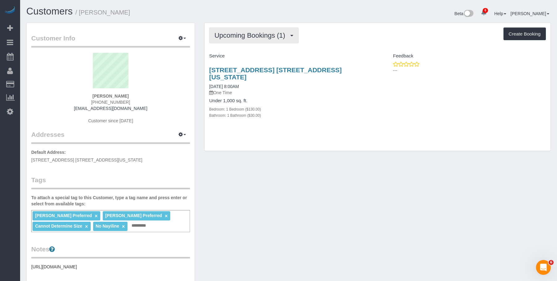
click at [254, 34] on span "Upcoming Bookings (1)" at bounding box center [251, 36] width 74 height 8
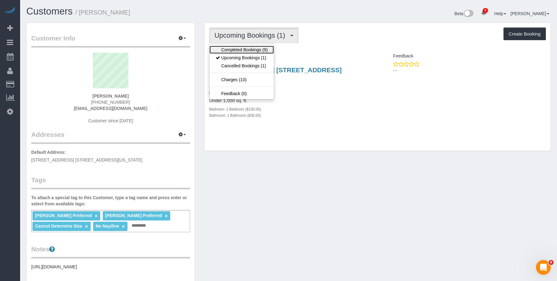
click at [240, 48] on link "Completed Bookings (9)" at bounding box center [241, 50] width 64 height 8
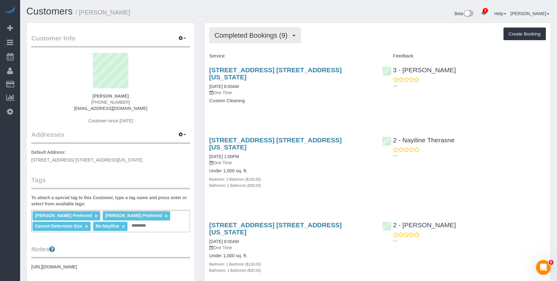
click at [254, 37] on span "Completed Bookings (9)" at bounding box center [252, 36] width 76 height 8
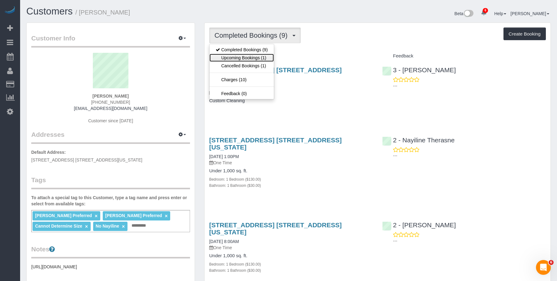
click at [242, 56] on link "Upcoming Bookings (1)" at bounding box center [241, 58] width 64 height 8
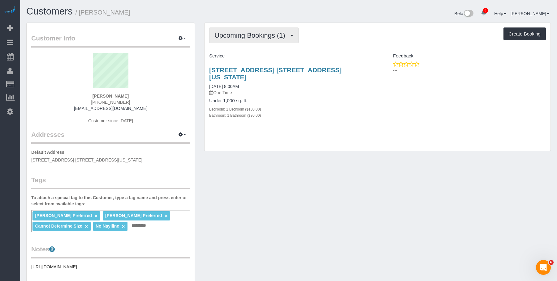
click at [251, 39] on span "Upcoming Bookings (1)" at bounding box center [251, 36] width 74 height 8
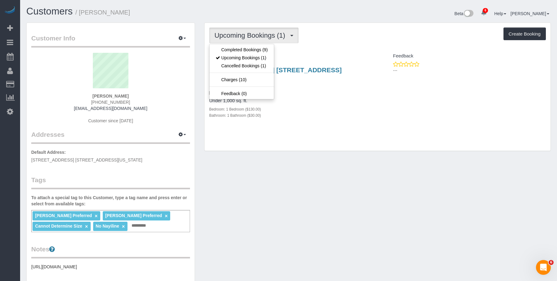
drag, startPoint x: 354, startPoint y: 140, endPoint x: 343, endPoint y: 139, distance: 11.6
click at [354, 140] on div "Upcoming Bookings (1) Completed Bookings (9) Upcoming Bookings (1) Cancelled Bo…" at bounding box center [377, 87] width 346 height 128
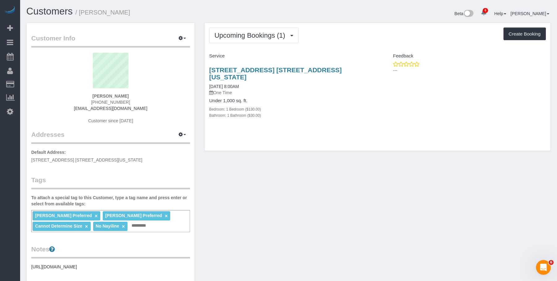
drag, startPoint x: 356, startPoint y: 45, endPoint x: 326, endPoint y: 51, distance: 30.4
click at [356, 45] on div "Upcoming Bookings (1) Completed Bookings (9) Upcoming Bookings (1) Cancelled Bo…" at bounding box center [377, 87] width 346 height 128
drag, startPoint x: 248, startPoint y: 138, endPoint x: 243, endPoint y: 136, distance: 5.3
click at [248, 138] on div "Upcoming Bookings (1) Completed Bookings (9) Upcoming Bookings (1) Cancelled Bo…" at bounding box center [377, 87] width 346 height 128
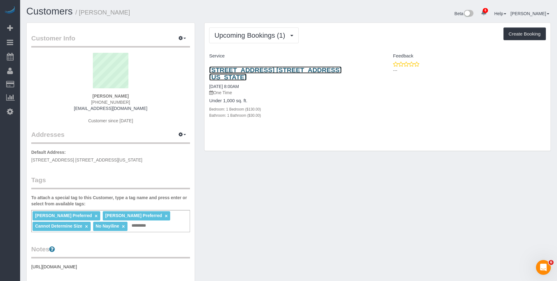
click at [256, 70] on link "1060 Park Ave, Apt. 9a, New York, NY 10128" at bounding box center [275, 73] width 132 height 14
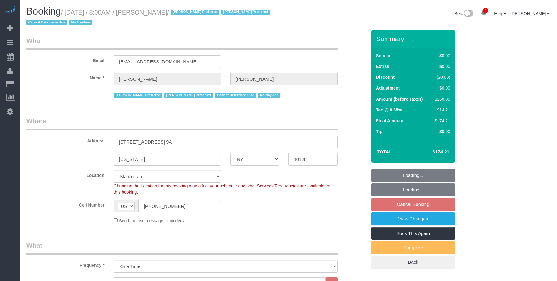
select select "NY"
select select "number:89"
select select "number:90"
select select "number:15"
select select "number:5"
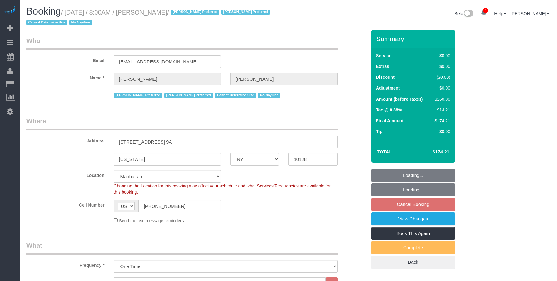
select select "object:1330"
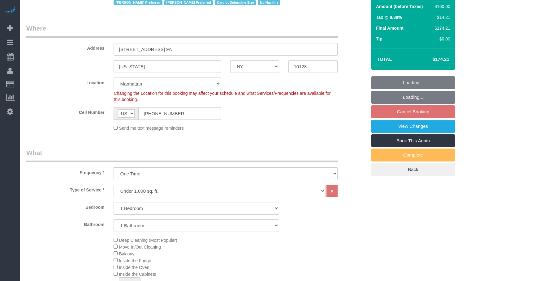
select select "spot1"
select select "1"
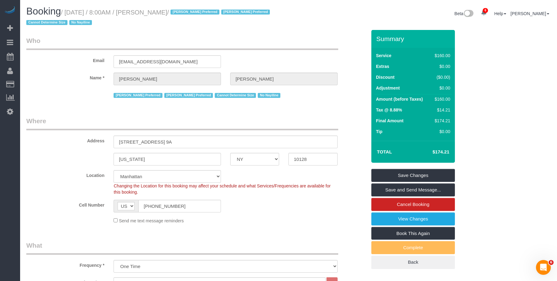
drag, startPoint x: 68, startPoint y: 13, endPoint x: 182, endPoint y: 12, distance: 114.1
click at [182, 12] on small "/ August 30, 2025 / 8:00AM / Cristina Haas / Ana Rodriguez Preferred Berdina Pr…" at bounding box center [148, 17] width 245 height 17
copy small "August 30, 2025 / 8:00AM / Cristina Haas"
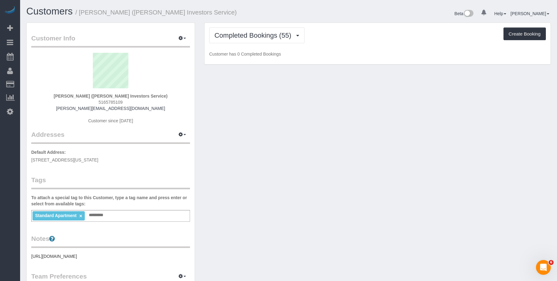
drag, startPoint x: 278, startPoint y: 13, endPoint x: 314, endPoint y: 34, distance: 41.4
click at [278, 13] on h1 "Customers / [PERSON_NAME] ([PERSON_NAME] Investors Service)" at bounding box center [155, 11] width 258 height 11
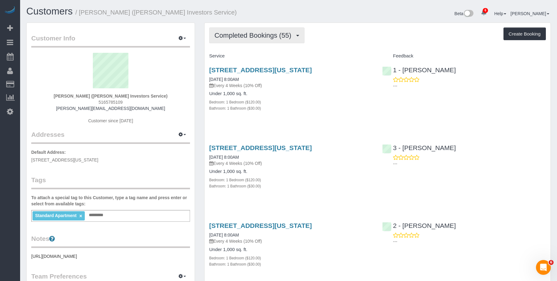
click at [244, 42] on button "Completed Bookings (55)" at bounding box center [256, 36] width 95 height 16
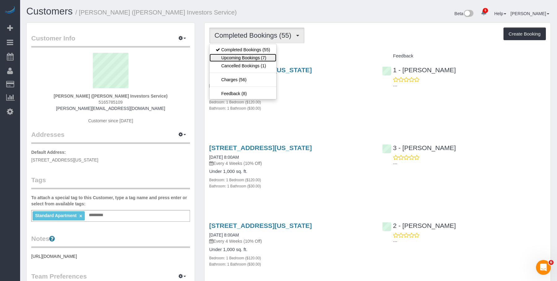
click at [239, 58] on link "Upcoming Bookings (7)" at bounding box center [242, 58] width 67 height 8
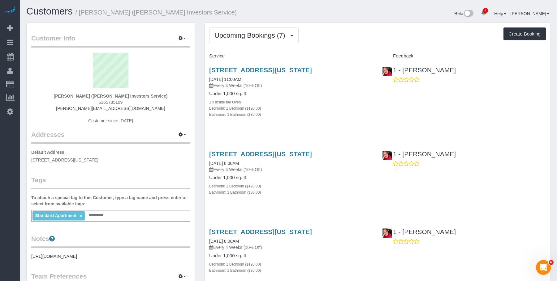
click at [332, 110] on div "Bedroom: 1 Bedroom ($120.00)" at bounding box center [291, 108] width 164 height 6
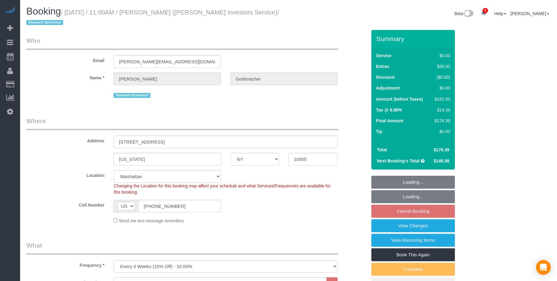
select select "NY"
select select "number:89"
select select "number:90"
select select "number:15"
select select "number:5"
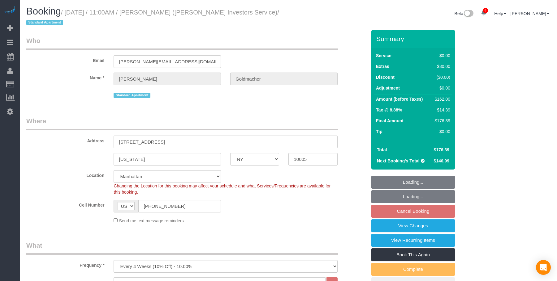
select select "number:21"
click at [205, 13] on small "/ [DATE] / 11:00AM / [PERSON_NAME] ([PERSON_NAME] Investors Service) / Standard…" at bounding box center [152, 17] width 253 height 17
select select "spot3"
select select "1"
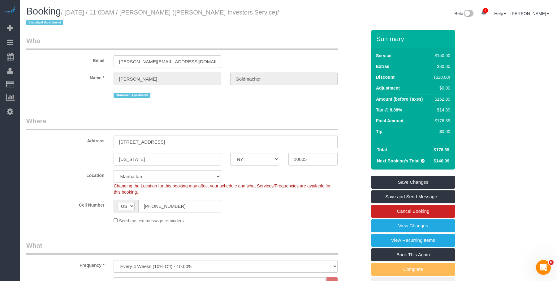
click at [262, 92] on div "Standard Apartment" at bounding box center [225, 95] width 224 height 10
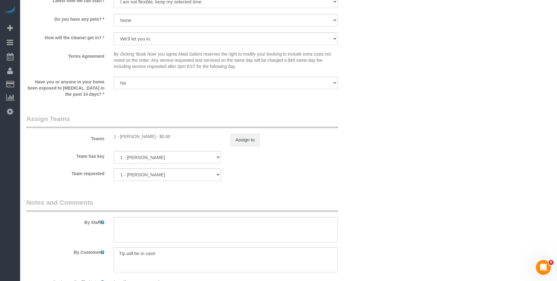
scroll to position [742, 0]
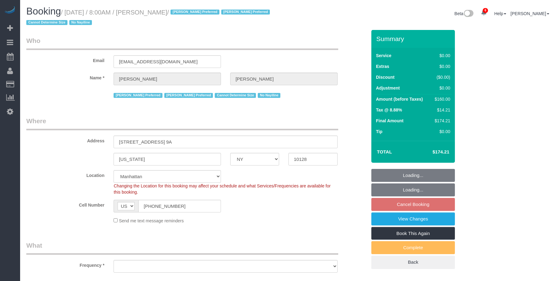
select select "NY"
select select "number:89"
select select "number:90"
select select "number:15"
select select "number:5"
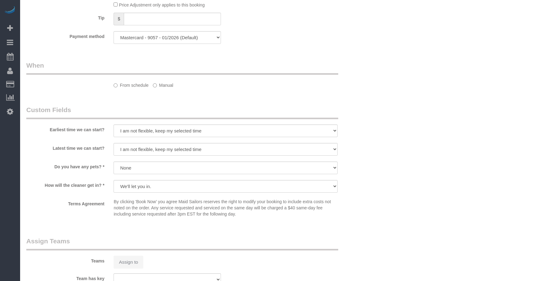
select select "1"
select select "spot1"
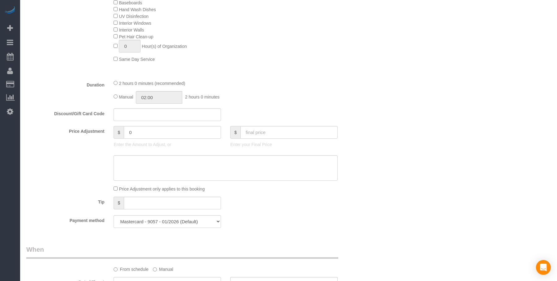
select select "object:1366"
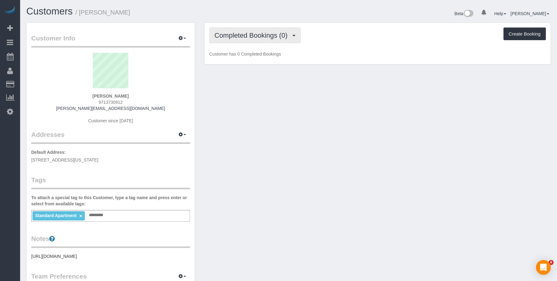
click at [253, 28] on button "Completed Bookings (0)" at bounding box center [255, 36] width 92 height 16
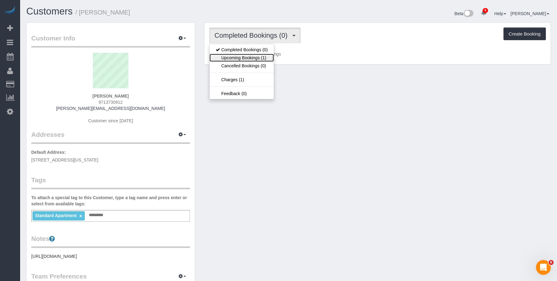
click at [240, 58] on link "Upcoming Bookings (1)" at bounding box center [241, 58] width 64 height 8
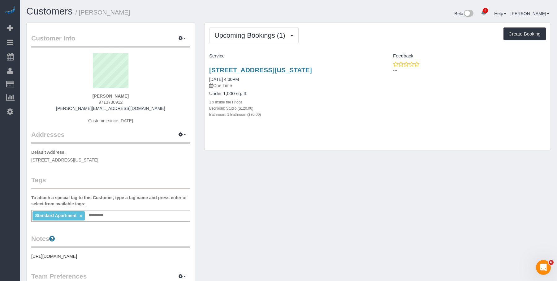
click at [339, 97] on div "Under 1,000 sq. ft. 1 x Inside the Fridge Bedroom: Studio ($120.00) Bathroom: 1…" at bounding box center [291, 104] width 164 height 26
drag, startPoint x: 251, startPoint y: 71, endPoint x: 376, endPoint y: 71, distance: 124.9
click at [376, 71] on div "312 West 23rd Street, Apt 2f, New York, NY 10004 08/30/2025 4:00PM One Time Und…" at bounding box center [290, 95] width 173 height 69
copy link "312 West 23rd Street, Apt 2f, New York, NY 10004"
click at [312, 69] on link "312 West 23rd Street, Apt 2f, New York, NY 10004" at bounding box center [260, 69] width 103 height 7
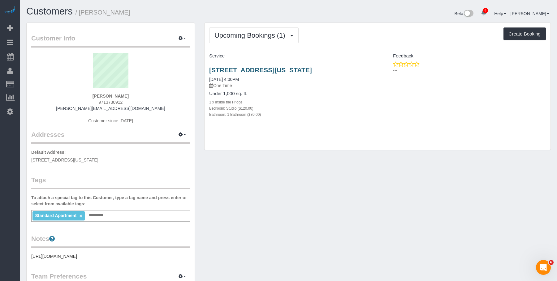
drag, startPoint x: 355, startPoint y: 45, endPoint x: 317, endPoint y: 72, distance: 46.5
click at [355, 45] on div "Upcoming Bookings (1) Completed Bookings (0) Upcoming Bookings (1) Cancelled Bo…" at bounding box center [377, 86] width 346 height 127
drag, startPoint x: 208, startPoint y: 68, endPoint x: 425, endPoint y: 7, distance: 225.1
click at [369, 72] on div "312 West 23rd Street, Apt 2f, New York, NY 10004 08/30/2025 4:00PM One Time Und…" at bounding box center [290, 95] width 173 height 69
copy link "312 West 23rd Street, Apt 2f, New York, NY 10004"
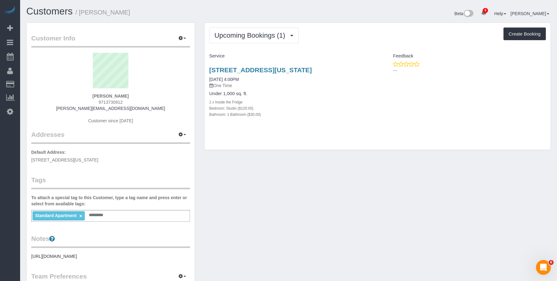
drag, startPoint x: 352, startPoint y: 111, endPoint x: 340, endPoint y: 108, distance: 12.4
click at [352, 112] on div "Under 1,000 sq. ft. 1 x Inside the Fridge Bedroom: Studio ($120.00) Bathroom: 1…" at bounding box center [291, 104] width 164 height 26
click at [180, 37] on icon "button" at bounding box center [180, 38] width 4 height 4
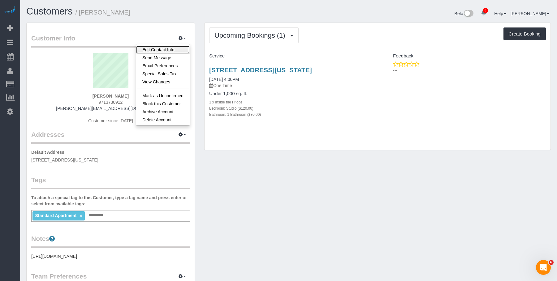
click at [167, 50] on link "Edit Contact Info" at bounding box center [162, 50] width 53 height 8
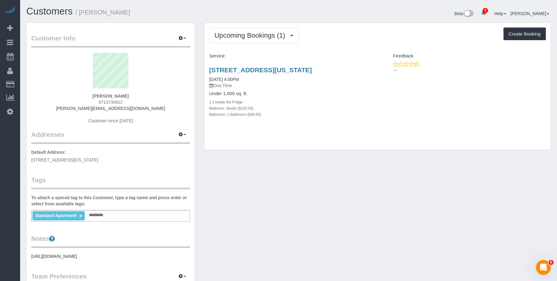
select select "NY"
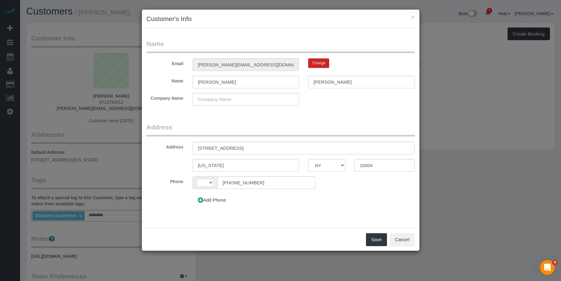
select select "string:US"
click at [251, 150] on input "312 West 23rd Street, Apt 2F" at bounding box center [304, 148] width 222 height 13
type input "312 West 23rd Street, Apt. 2F"
click at [385, 166] on input "10004" at bounding box center [385, 165] width 60 height 13
type input "10011"
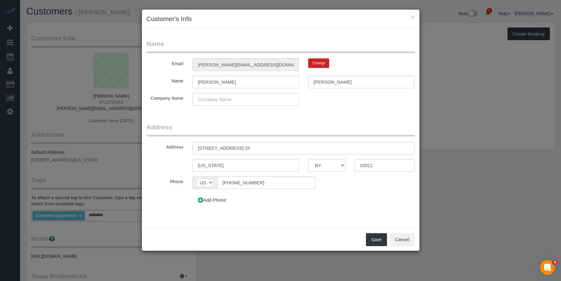
click at [354, 120] on form "Name Email kirkpatrick.hayden27@gmail.com Change Name Hayden Kirkpatrick Compan…" at bounding box center [281, 125] width 268 height 172
click at [378, 240] on button "Save" at bounding box center [376, 239] width 21 height 13
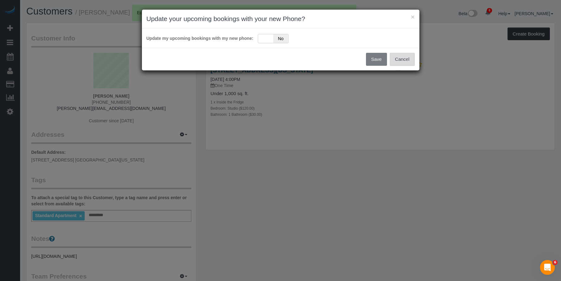
click at [413, 61] on button "Cancel" at bounding box center [402, 59] width 25 height 13
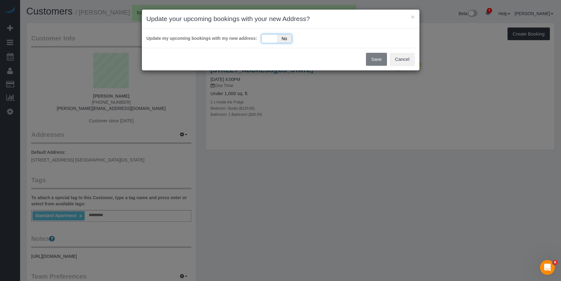
click at [270, 36] on div "Yes No" at bounding box center [276, 38] width 31 height 9
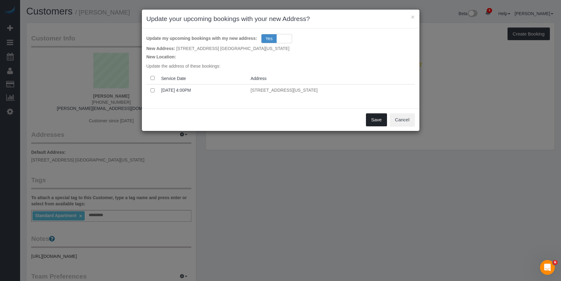
click at [375, 117] on button "Save" at bounding box center [376, 119] width 21 height 13
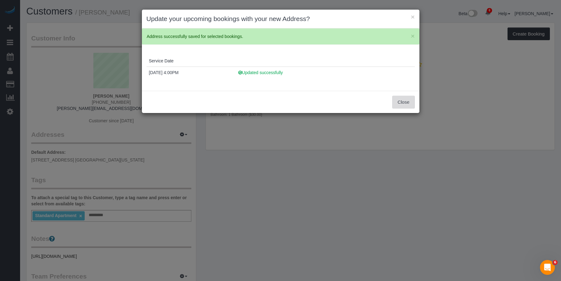
click at [402, 103] on button "Close" at bounding box center [403, 102] width 22 height 13
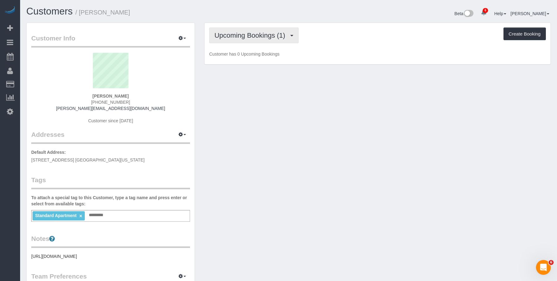
click at [252, 36] on span "Upcoming Bookings (1)" at bounding box center [251, 36] width 74 height 8
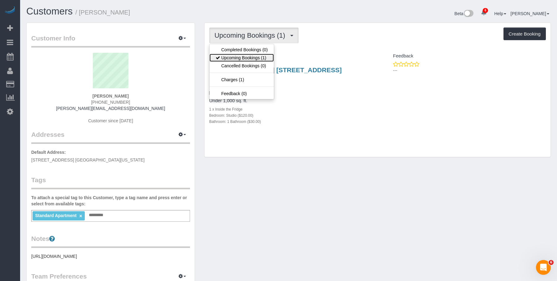
click at [250, 59] on link "Upcoming Bookings (1)" at bounding box center [241, 58] width 64 height 8
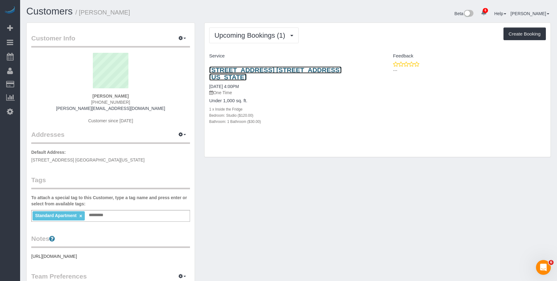
click at [250, 70] on link "312 West 23rd Street, Apt. 2f, New York, NY 10011" at bounding box center [275, 73] width 132 height 14
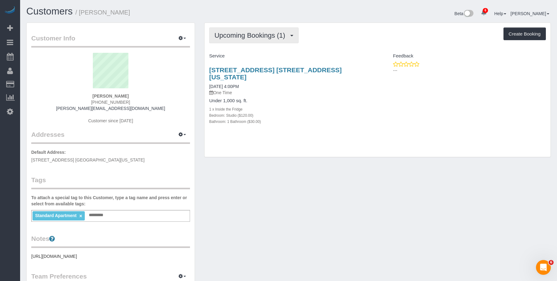
drag, startPoint x: 246, startPoint y: 35, endPoint x: 248, endPoint y: 46, distance: 11.3
click at [246, 36] on span "Upcoming Bookings (1)" at bounding box center [251, 36] width 74 height 8
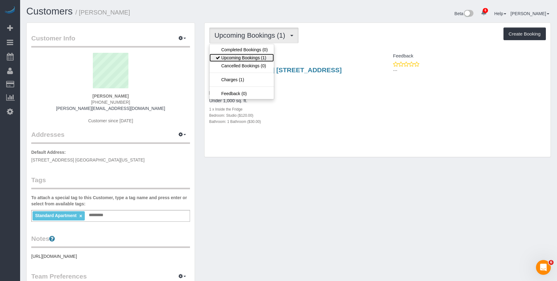
click at [237, 57] on link "Upcoming Bookings (1)" at bounding box center [241, 58] width 64 height 8
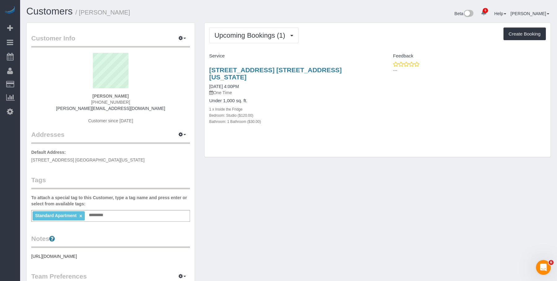
drag, startPoint x: 204, startPoint y: 68, endPoint x: 362, endPoint y: 73, distance: 157.7
click at [362, 73] on div "312 West 23rd Street, Apt. 2f, New York, NY 10011 08/30/2025 4:00PM One Time Un…" at bounding box center [290, 99] width 173 height 76
copy link "312 West 23rd Street, Apt. 2f, New York, NY 10011"
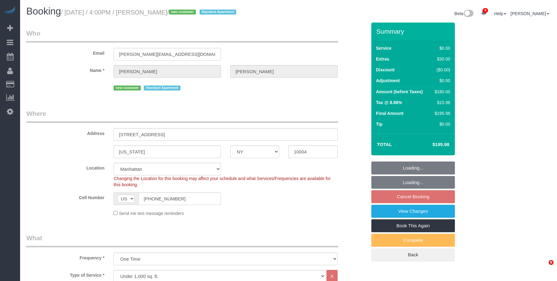
select select "NY"
select select "spot8"
select select "number:64"
select select "number:79"
select select "number:15"
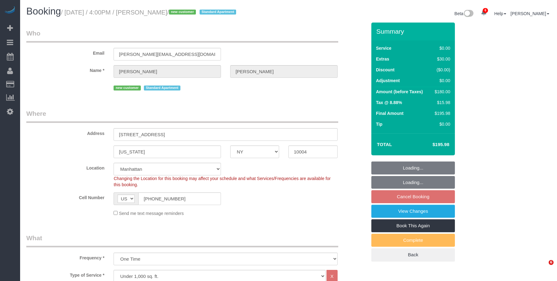
select select "number:5"
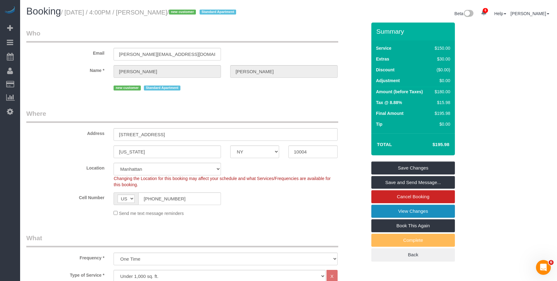
click at [389, 211] on link "View Changes" at bounding box center [412, 211] width 83 height 13
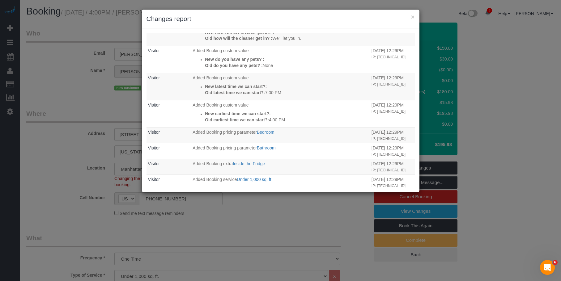
scroll to position [177, 0]
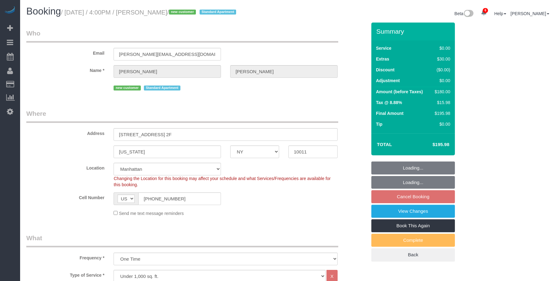
select select "NY"
select select "number:64"
select select "number:79"
select select "number:15"
select select "number:5"
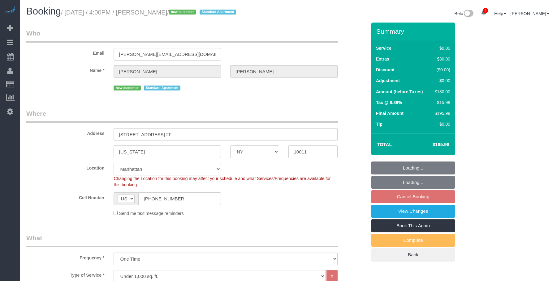
select select "spot8"
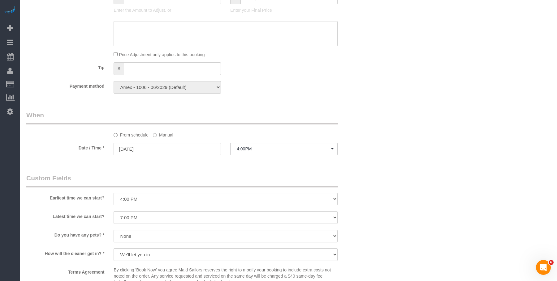
scroll to position [451, 0]
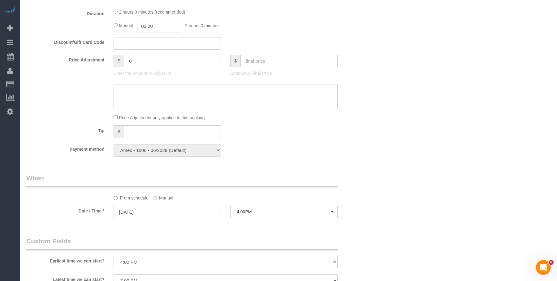
click at [400, 63] on div "Who Email [PERSON_NAME][EMAIL_ADDRESS][DOMAIN_NAME] Name * [PERSON_NAME][GEOGRA…" at bounding box center [288, 85] width 524 height 1028
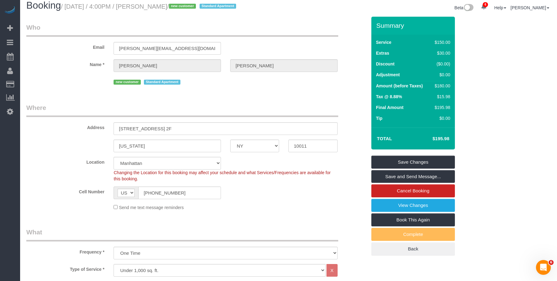
scroll to position [0, 0]
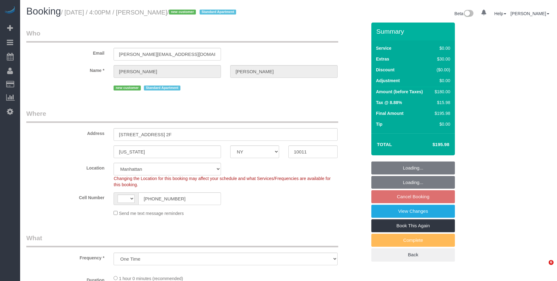
select select "NY"
select select "object:679"
select select "string:stripe-pm_1S18hu4VGloSiKo7EQfKQ8Ju"
select select "number:64"
select select "number:79"
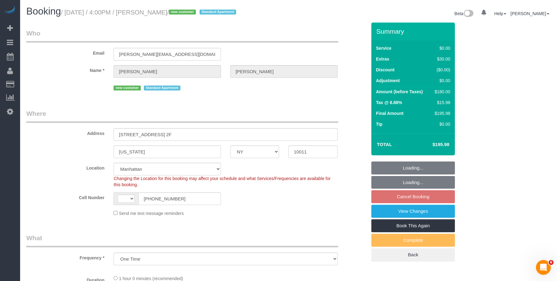
select select "number:15"
select select "number:5"
select select "string:[GEOGRAPHIC_DATA]"
select select "spot8"
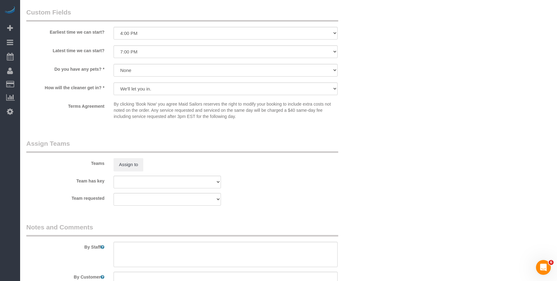
scroll to position [742, 0]
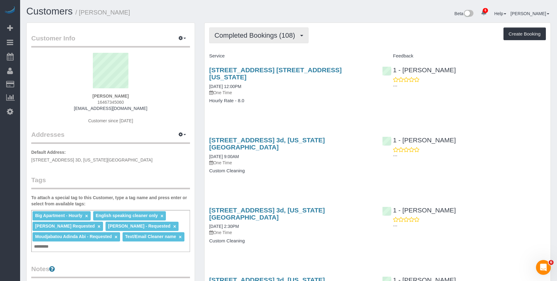
click at [250, 34] on span "Completed Bookings (108)" at bounding box center [255, 36] width 83 height 8
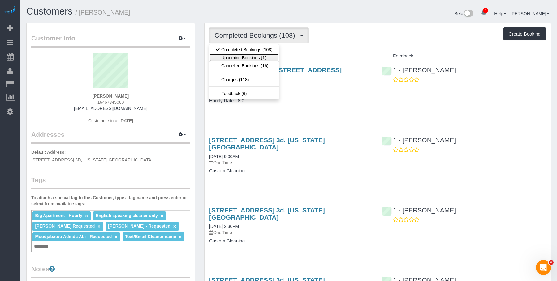
click at [234, 57] on link "Upcoming Bookings (1)" at bounding box center [243, 58] width 69 height 8
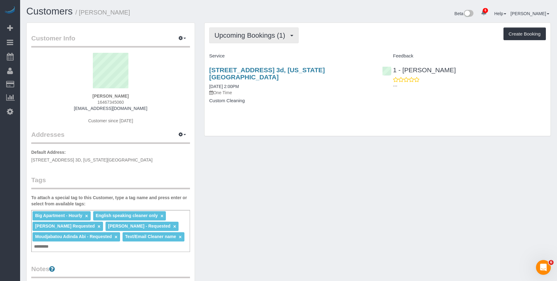
click at [232, 35] on span "Upcoming Bookings (1)" at bounding box center [251, 36] width 74 height 8
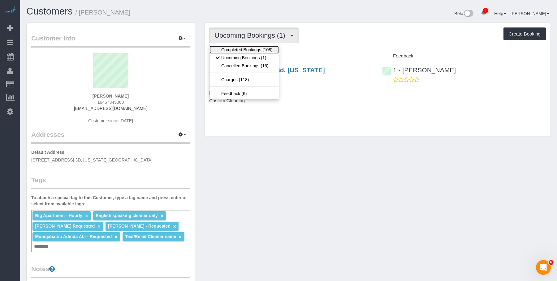
click at [222, 48] on link "Completed Bookings (108)" at bounding box center [243, 50] width 69 height 8
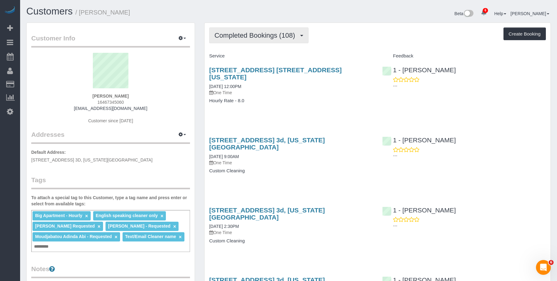
drag, startPoint x: 236, startPoint y: 35, endPoint x: 237, endPoint y: 54, distance: 19.2
click at [237, 35] on span "Completed Bookings (108)" at bounding box center [255, 36] width 83 height 8
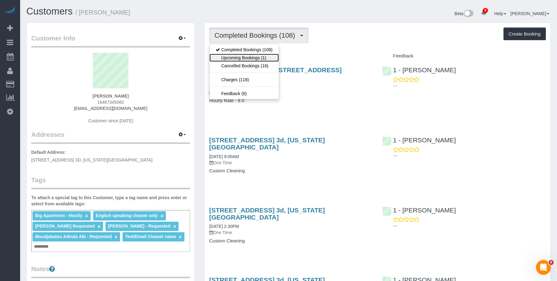
click at [238, 54] on link "Upcoming Bookings (1)" at bounding box center [243, 58] width 69 height 8
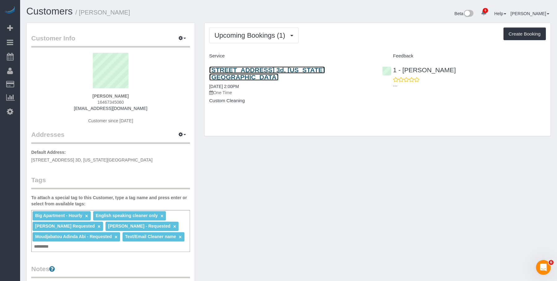
click at [270, 71] on link "1036 Park Avenue, Apt. 3d, New York, NY 10028" at bounding box center [267, 73] width 116 height 14
click at [337, 27] on div "Upcoming Bookings (1) Completed Bookings (108) Upcoming Bookings (1) Cancelled …" at bounding box center [377, 79] width 346 height 113
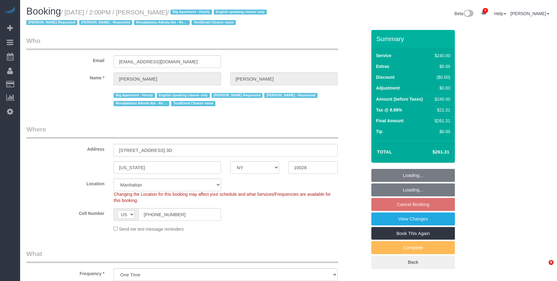
select select "NY"
select select "180"
select select "string:stripe-pm_1OZH3s4VGloSiKo7VuH7vbAz"
select select "object:829"
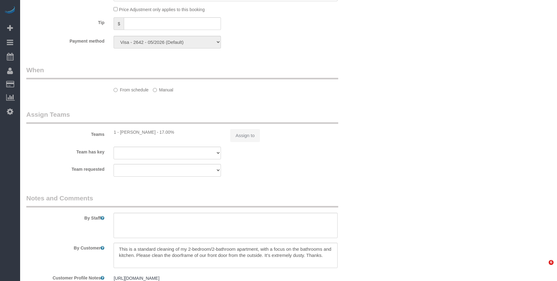
select select "spot6"
select select "number:89"
select select "number:90"
select select "number:15"
select select "number:5"
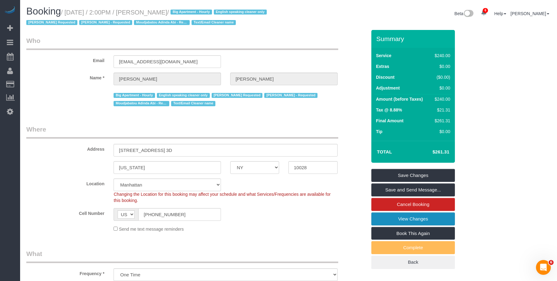
click at [385, 220] on link "View Changes" at bounding box center [412, 219] width 83 height 13
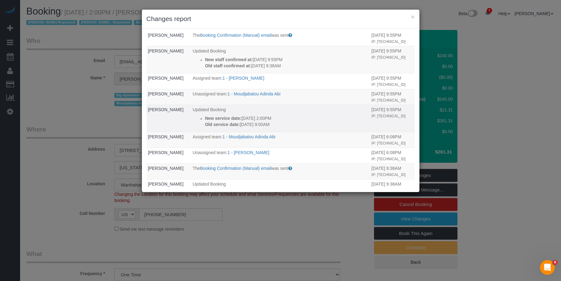
scroll to position [2, 0]
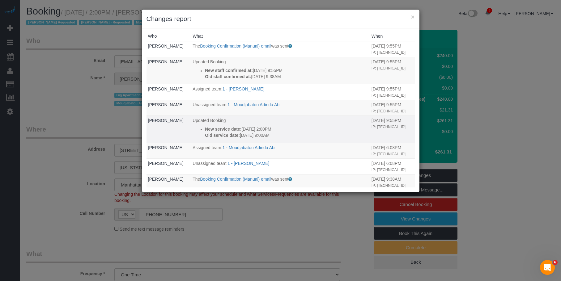
drag, startPoint x: 259, startPoint y: 147, endPoint x: 281, endPoint y: 147, distance: 22.0
click at [281, 132] on p "New service date: 08/30/2025 2:00PM" at bounding box center [287, 129] width 164 height 6
click at [295, 132] on p "New service date: 08/30/2025 2:00PM" at bounding box center [287, 129] width 164 height 6
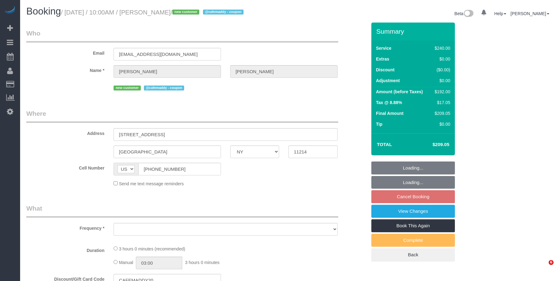
select select "NY"
select select "number:89"
select select "number:74"
select select "number:15"
select select "number:5"
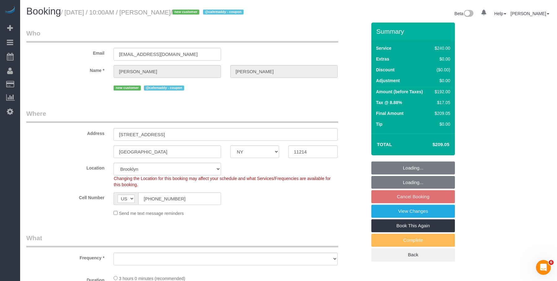
select select "object:948"
select select "string:stripe-pm_1Rw3zP4VGloSiKo7iryIVzl9"
select select "180"
select select "spot3"
select select "object:1328"
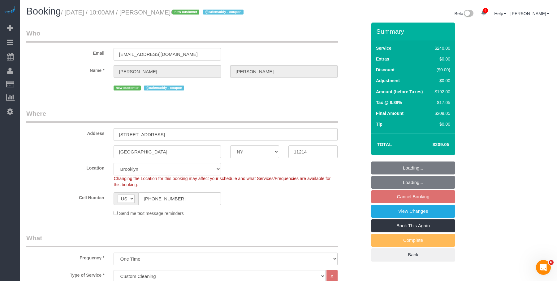
drag, startPoint x: 316, startPoint y: 32, endPoint x: 304, endPoint y: 95, distance: 63.3
click at [315, 33] on legend "Who" at bounding box center [182, 36] width 312 height 14
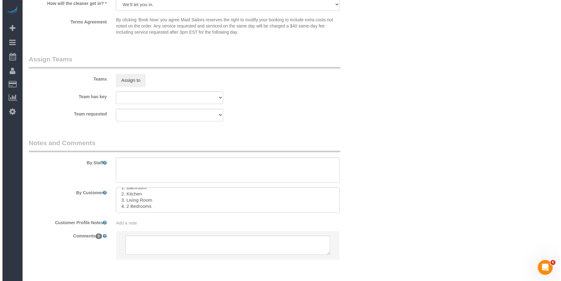
scroll to position [664, 0]
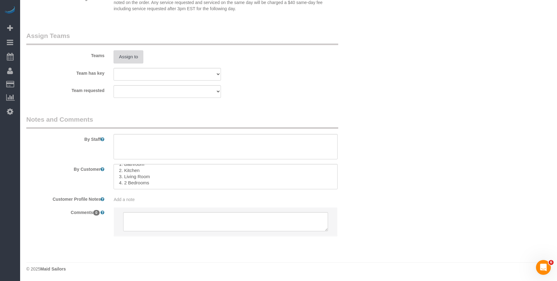
click at [130, 56] on button "Assign to" at bounding box center [128, 56] width 30 height 13
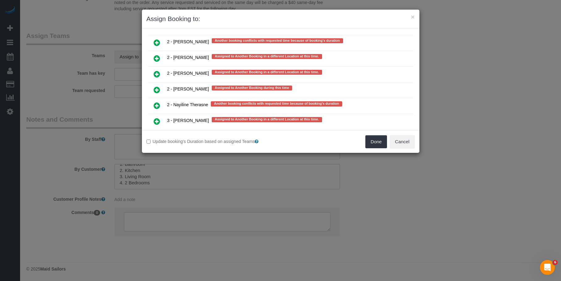
scroll to position [1051, 0]
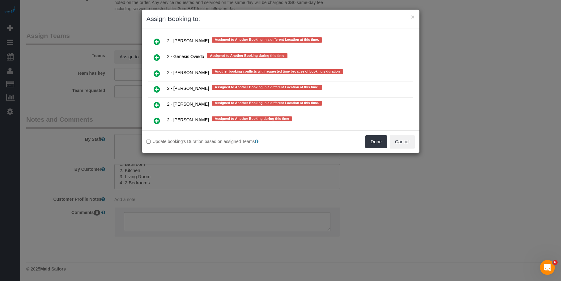
drag, startPoint x: 153, startPoint y: 54, endPoint x: 261, endPoint y: 128, distance: 130.9
click at [154, 54] on link at bounding box center [157, 58] width 15 height 12
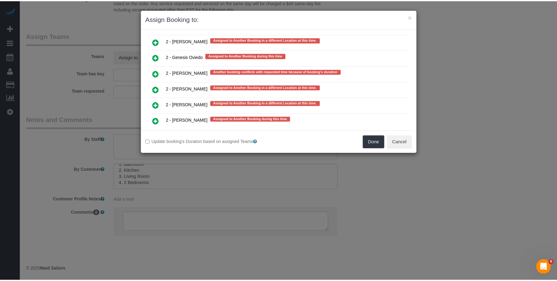
scroll to position [1066, 0]
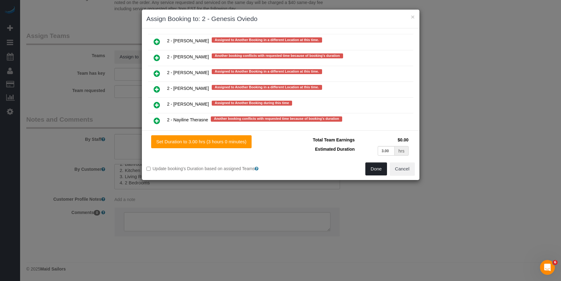
click at [371, 166] on button "Done" at bounding box center [376, 169] width 22 height 13
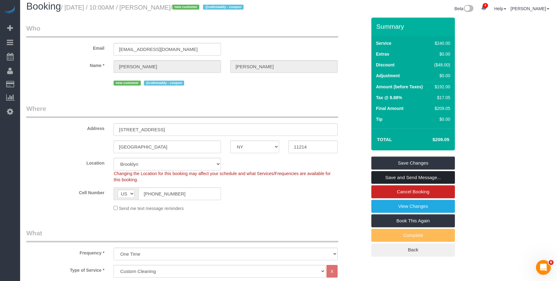
scroll to position [0, 0]
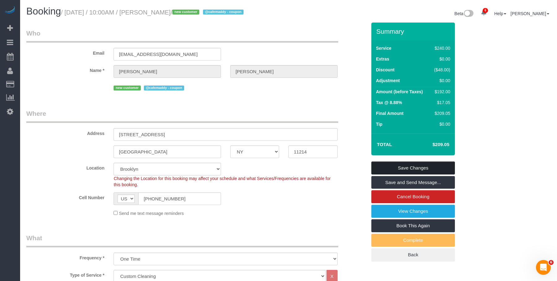
click at [442, 170] on link "Save Changes" at bounding box center [412, 168] width 83 height 13
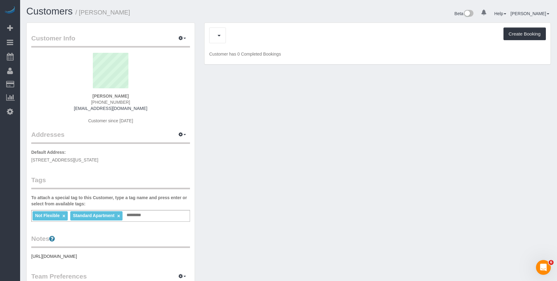
drag, startPoint x: 289, startPoint y: 14, endPoint x: 268, endPoint y: 19, distance: 21.1
click at [289, 14] on div "Beta 0 Your Notifications You have 0 alerts Help Help Docs Take a Tour Contact …" at bounding box center [421, 14] width 267 height 16
click at [246, 35] on span "Completed Bookings (6)" at bounding box center [252, 36] width 76 height 8
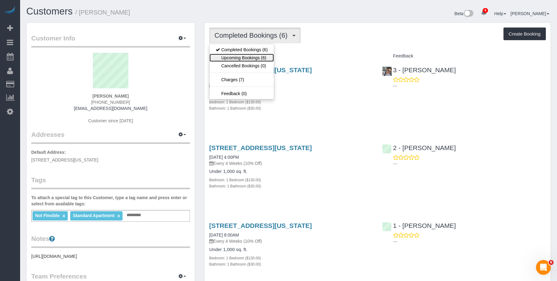
click at [238, 57] on link "Upcoming Bookings (6)" at bounding box center [241, 58] width 64 height 8
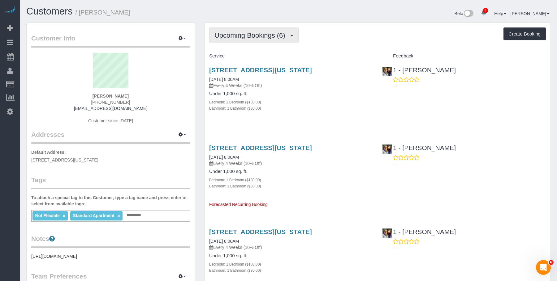
click at [242, 38] on span "Upcoming Bookings (6)" at bounding box center [251, 36] width 74 height 8
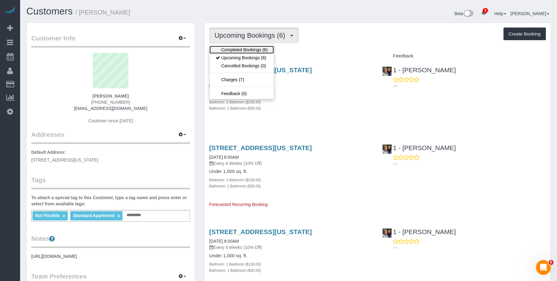
click at [228, 49] on link "Completed Bookings (6)" at bounding box center [241, 50] width 64 height 8
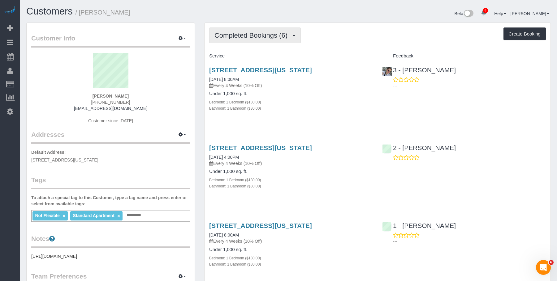
click at [242, 30] on button "Completed Bookings (6)" at bounding box center [255, 36] width 92 height 16
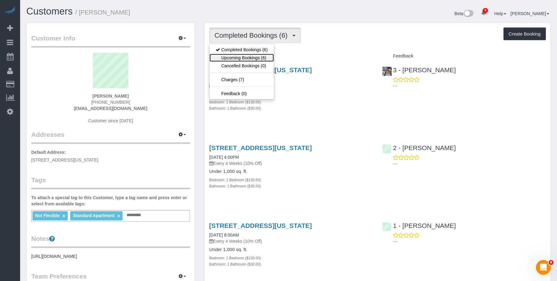
click at [237, 57] on link "Upcoming Bookings (6)" at bounding box center [241, 58] width 64 height 8
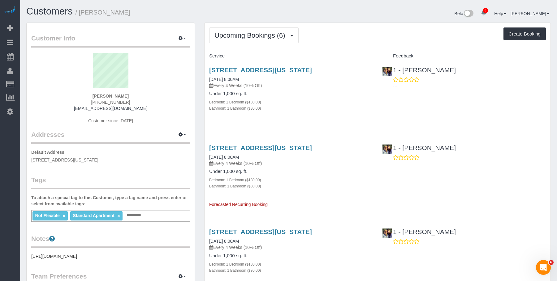
click at [301, 104] on div "Bedroom: 1 Bedroom ($130.00)" at bounding box center [291, 102] width 164 height 6
click at [301, 67] on link "[STREET_ADDRESS][US_STATE]" at bounding box center [260, 69] width 103 height 7
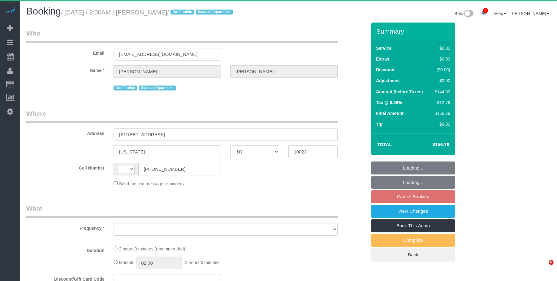
select select "NY"
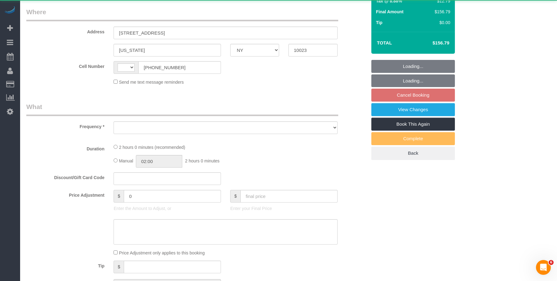
select select "number:89"
select select "number:90"
select select "number:15"
select select "number:5"
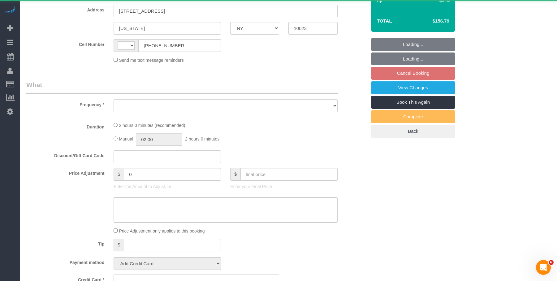
select select "string:[GEOGRAPHIC_DATA]"
select select "object:823"
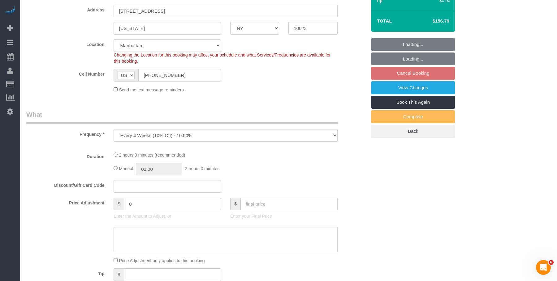
select select "string:stripe-pm_1R01wa4VGloSiKo7QQarwfHC"
select select "1"
select select "spot1"
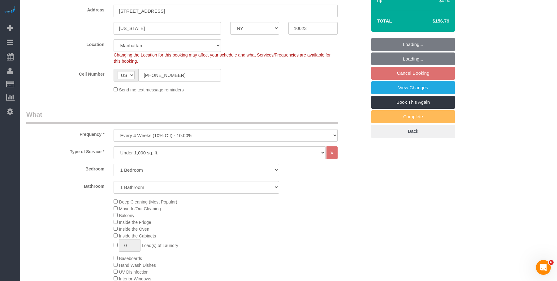
select select "object:1366"
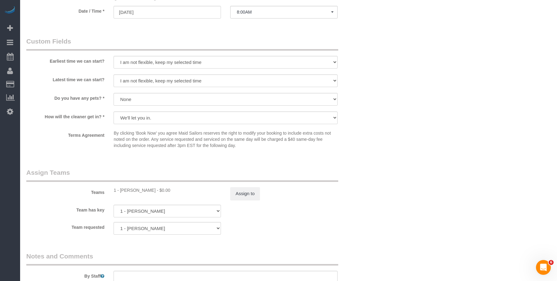
scroll to position [680, 0]
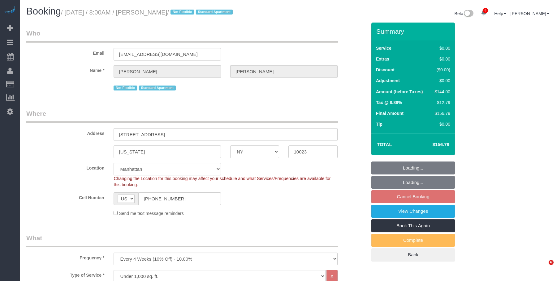
select select "NY"
select select "1"
select select "number:89"
select select "number:90"
select select "number:15"
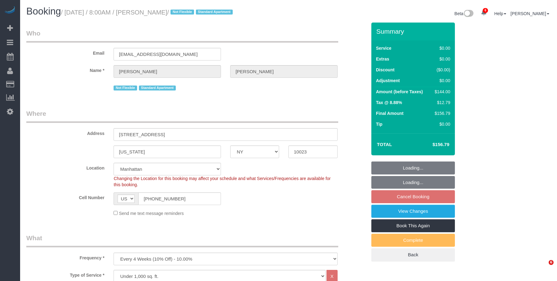
select select "number:5"
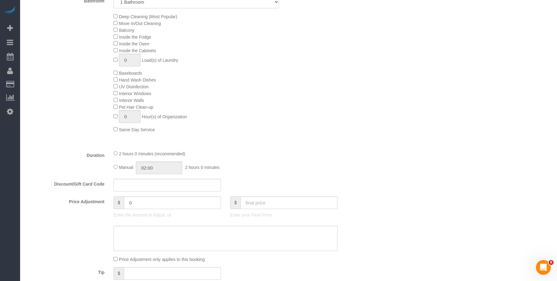
scroll to position [417, 0]
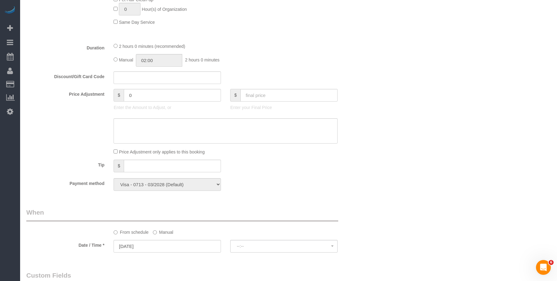
select select "spot1"
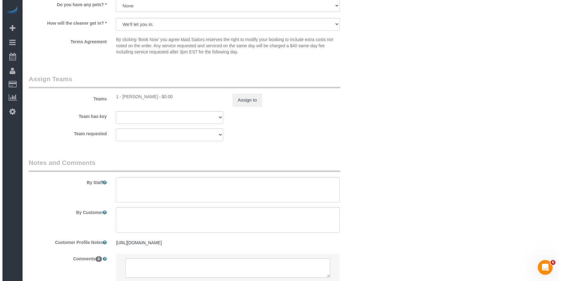
scroll to position [773, 0]
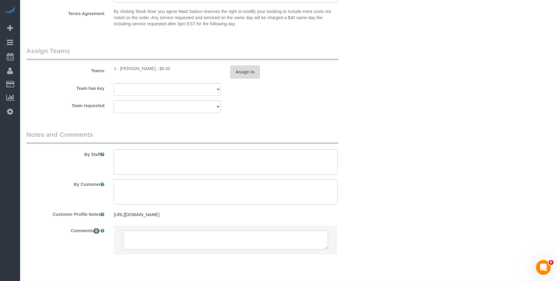
click at [246, 69] on button "Assign to" at bounding box center [245, 72] width 30 height 13
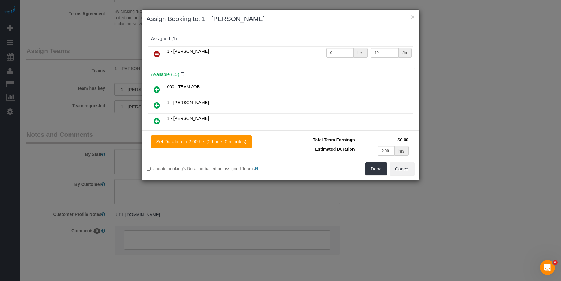
click at [157, 54] on icon at bounding box center [157, 53] width 6 height 7
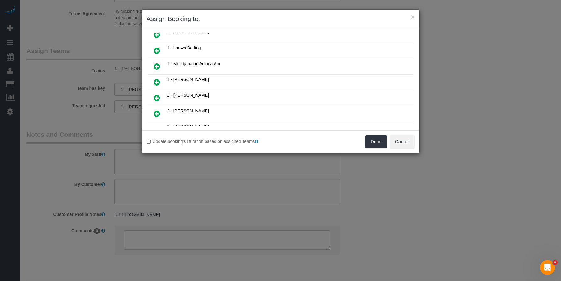
scroll to position [93, 0]
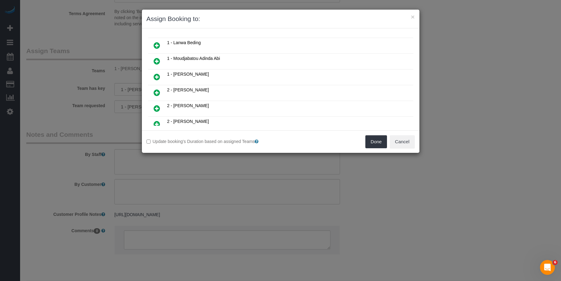
click at [156, 62] on icon at bounding box center [157, 61] width 6 height 7
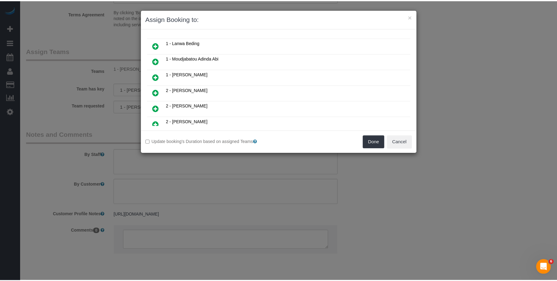
scroll to position [108, 0]
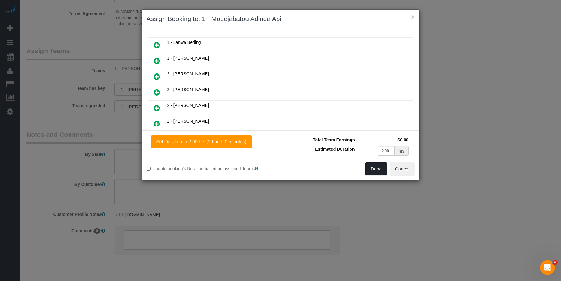
click at [371, 169] on button "Done" at bounding box center [376, 169] width 22 height 13
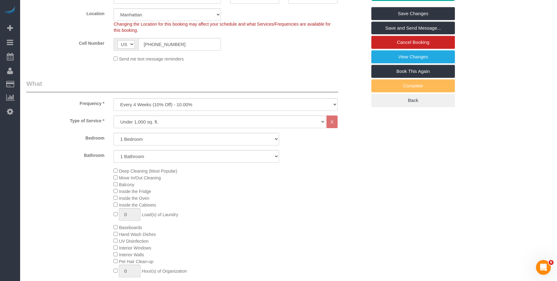
scroll to position [0, 0]
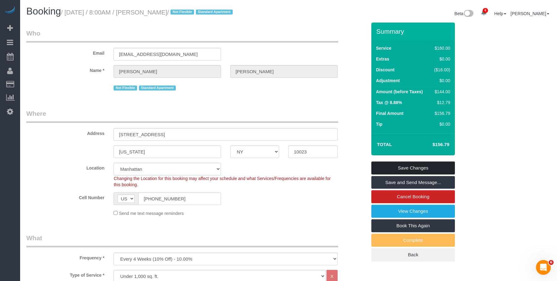
click at [417, 165] on link "Save Changes" at bounding box center [412, 168] width 83 height 13
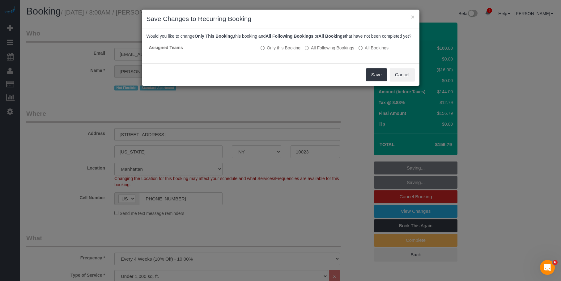
drag, startPoint x: 302, startPoint y: 69, endPoint x: 309, endPoint y: 69, distance: 7.1
click at [301, 63] on div "Would you like to change Only This Booking, this booking and All Following Book…" at bounding box center [281, 45] width 278 height 35
click at [373, 81] on button "Save" at bounding box center [376, 74] width 21 height 13
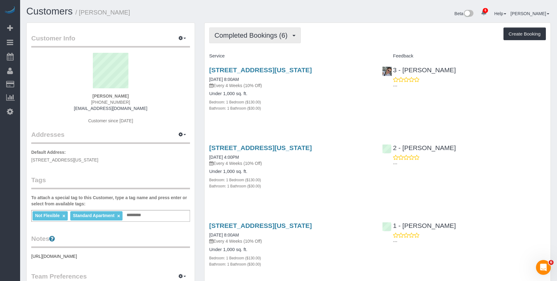
drag, startPoint x: 352, startPoint y: 16, endPoint x: 281, endPoint y: 37, distance: 74.2
click at [352, 16] on div "Beta 6 Your Notifications You have 0 alerts × You have 1 to charge for [DATE] ×…" at bounding box center [421, 14] width 267 height 16
click at [266, 35] on span "Completed Bookings (6)" at bounding box center [252, 36] width 76 height 8
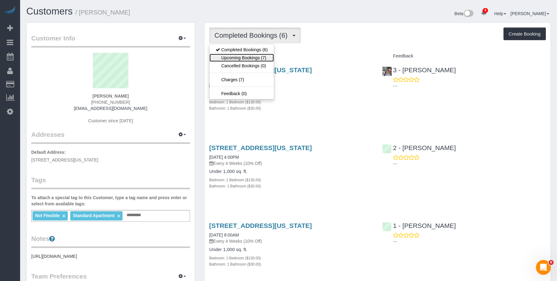
click at [250, 57] on link "Upcoming Bookings (7)" at bounding box center [241, 58] width 64 height 8
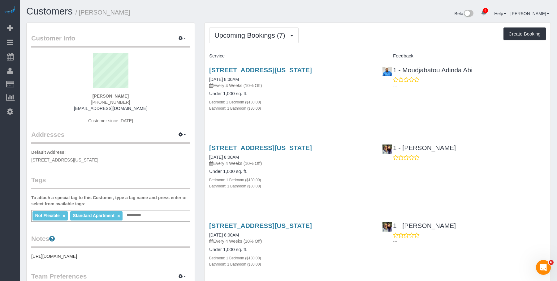
drag, startPoint x: 318, startPoint y: 111, endPoint x: 296, endPoint y: 159, distance: 53.0
click at [318, 111] on div "Bathroom: 1 Bathroom ($30.00)" at bounding box center [291, 108] width 164 height 6
click at [292, 167] on div "[STREET_ADDRESS][US_STATE] [DATE] 8:00AM Every 4 Weeks (10% Off) Under 1,000 sq…" at bounding box center [290, 170] width 173 height 62
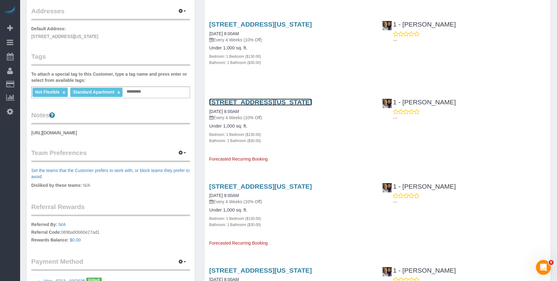
click at [301, 101] on link "130 West 67th Street, Apt 6j, New York, NY 10023" at bounding box center [260, 102] width 103 height 7
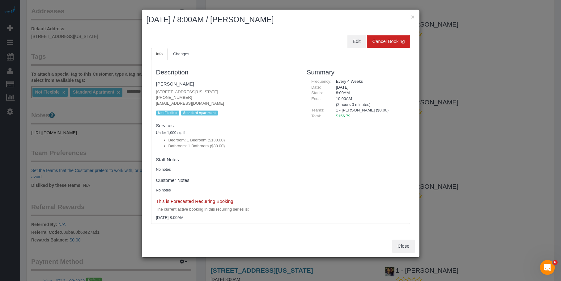
click at [187, 47] on div "Edit Cancel Booking" at bounding box center [280, 41] width 259 height 13
click at [185, 54] on span "Changes" at bounding box center [181, 54] width 16 height 5
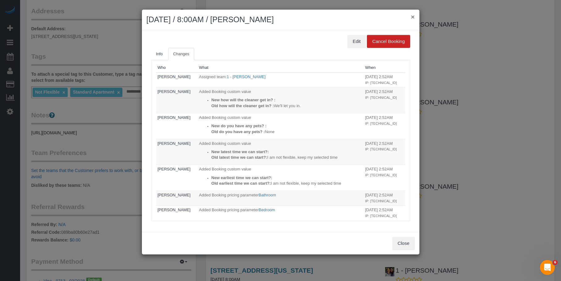
click at [413, 17] on button "×" at bounding box center [413, 17] width 4 height 6
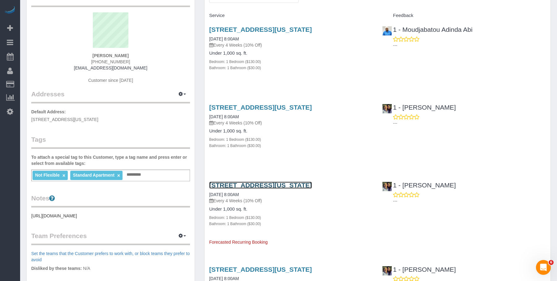
scroll to position [31, 0]
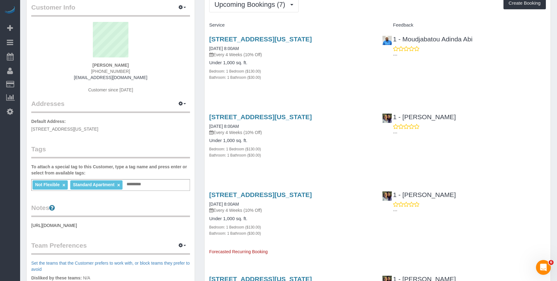
click at [338, 73] on div "Bedroom: 1 Bedroom ($130.00)" at bounding box center [291, 71] width 164 height 6
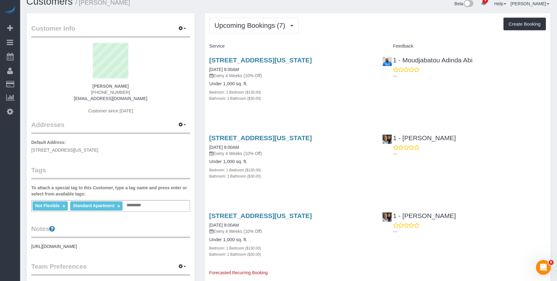
scroll to position [0, 0]
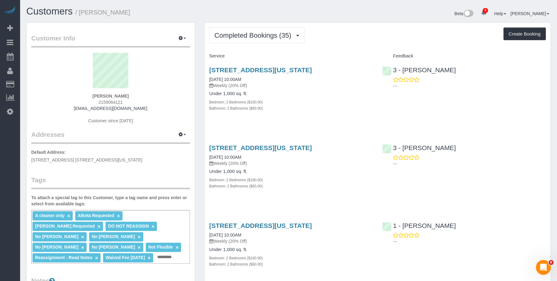
drag, startPoint x: 81, startPoint y: 13, endPoint x: 137, endPoint y: 10, distance: 56.4
click at [131, 13] on h1 "Customers / Orit Ronen" at bounding box center [155, 11] width 258 height 11
click at [252, 34] on span "Completed Bookings (35)" at bounding box center [254, 36] width 80 height 8
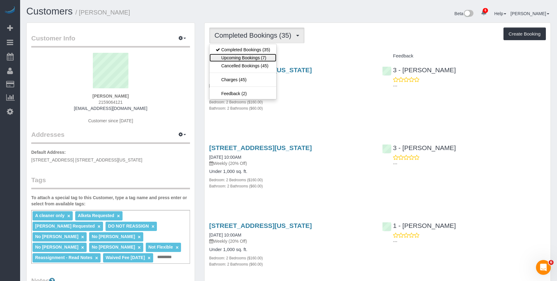
click at [246, 57] on link "Upcoming Bookings (7)" at bounding box center [242, 58] width 67 height 8
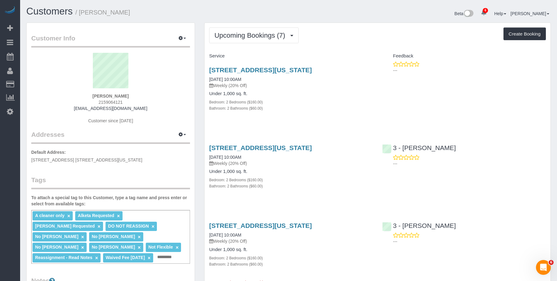
click at [364, 96] on h4 "Under 1,000 sq. ft." at bounding box center [291, 93] width 164 height 5
click at [457, 115] on div "242 W 53rd St 52a, Apt 52a, New York, NY 10019 08/30/2025 10:00AM Weekly (20% O…" at bounding box center [377, 92] width 346 height 62
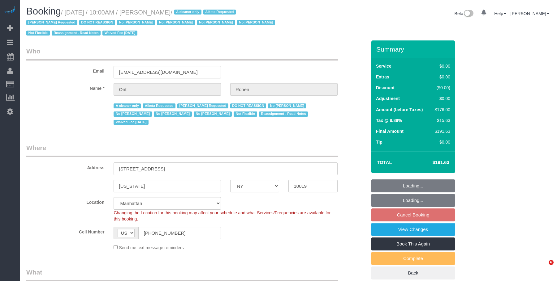
select select "NY"
select select "number:89"
select select "number:90"
select select "number:15"
select select "number:5"
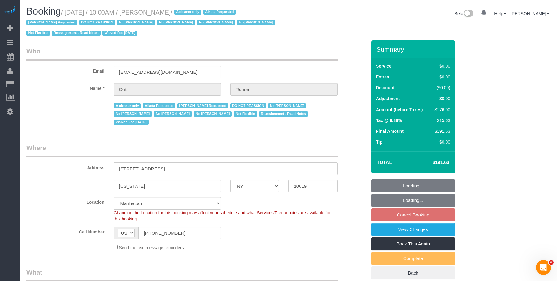
select select "object:968"
select select "2"
select select "string:stripe-pm_1OYWHs4VGloSiKo7ILkzTztz"
select select "spot2"
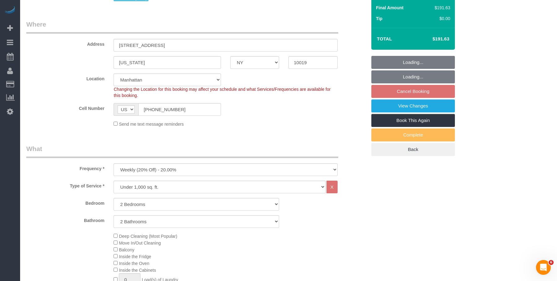
select select "object:1405"
select select "2"
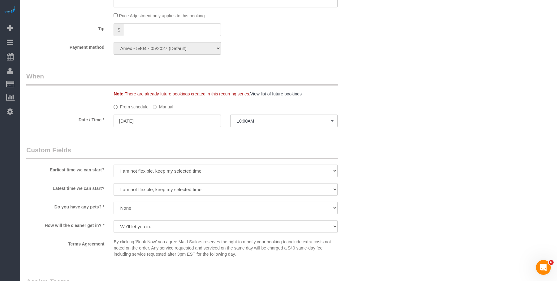
scroll to position [742, 0]
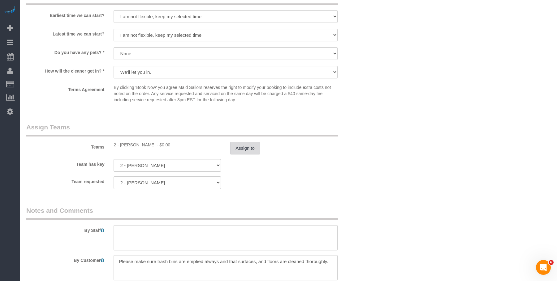
click at [246, 143] on button "Assign to" at bounding box center [245, 148] width 30 height 13
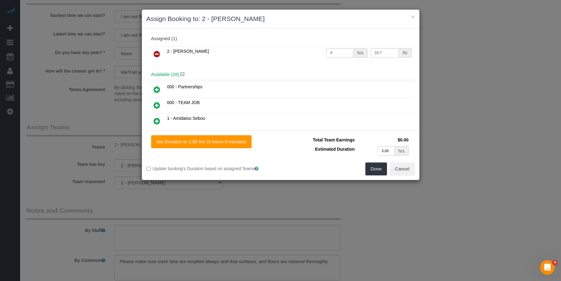
drag, startPoint x: 156, startPoint y: 54, endPoint x: 171, endPoint y: 58, distance: 15.2
click at [156, 54] on icon at bounding box center [157, 53] width 6 height 7
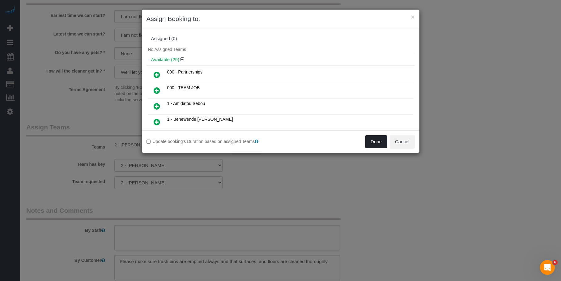
click at [378, 143] on button "Done" at bounding box center [376, 141] width 22 height 13
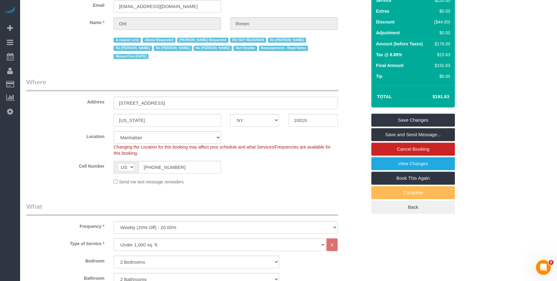
scroll to position [31, 0]
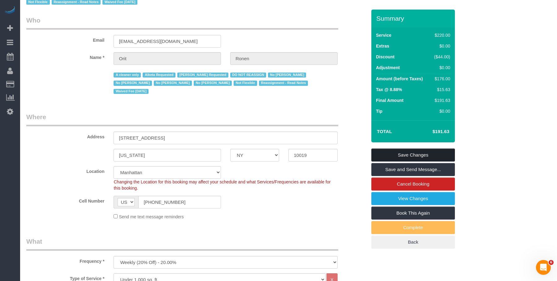
click at [438, 156] on link "Save Changes" at bounding box center [412, 155] width 83 height 13
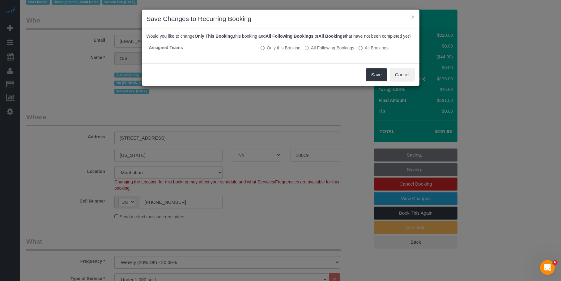
click at [272, 84] on div "Save Cancel" at bounding box center [281, 74] width 278 height 23
click at [374, 78] on button "Save" at bounding box center [376, 74] width 21 height 13
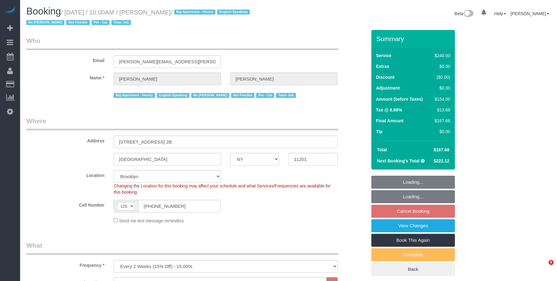
select select "NY"
select select "180"
select select "string:stripe-pm_1Ro8Hr4VGloSiKo7kqJISDBj"
select select "spot3"
select select "number:89"
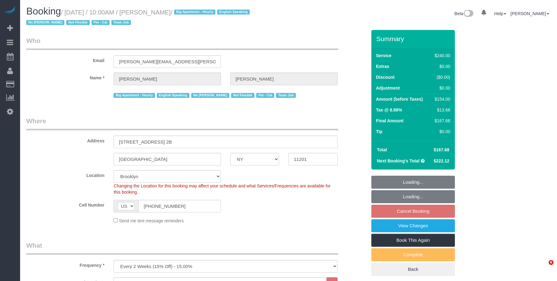
select select "number:90"
select select "number:14"
select select "number:5"
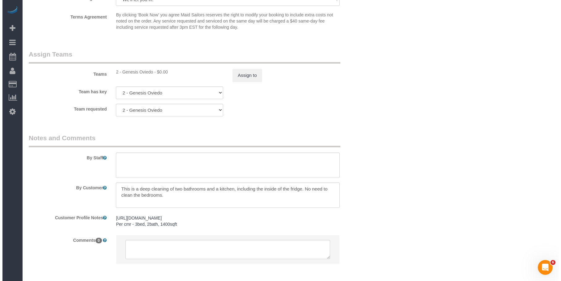
scroll to position [692, 0]
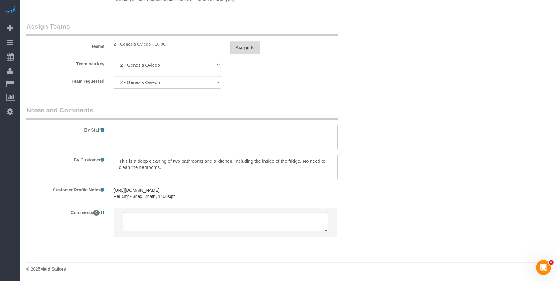
click at [246, 47] on button "Assign to" at bounding box center [245, 47] width 30 height 13
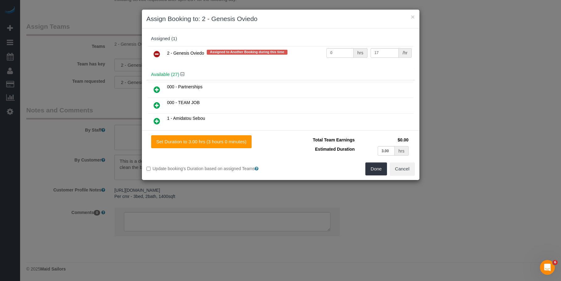
drag, startPoint x: 158, startPoint y: 53, endPoint x: 166, endPoint y: 57, distance: 8.7
click at [158, 53] on icon at bounding box center [157, 53] width 6 height 7
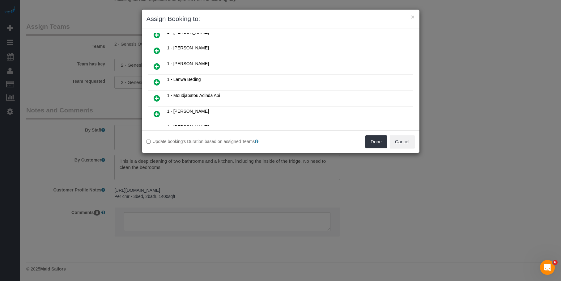
scroll to position [186, 0]
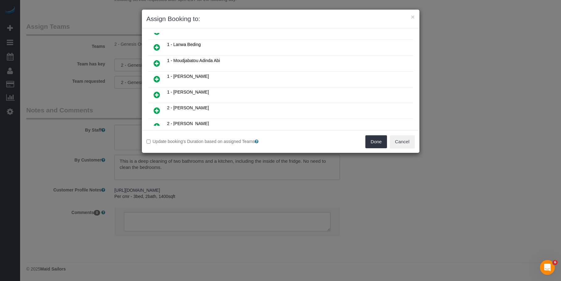
click at [155, 112] on icon at bounding box center [157, 110] width 6 height 7
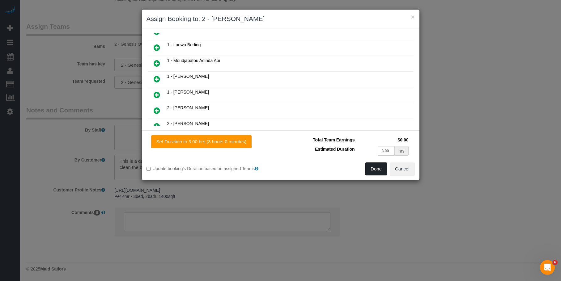
click at [376, 169] on button "Done" at bounding box center [376, 169] width 22 height 13
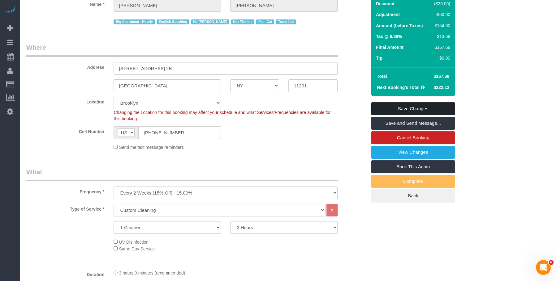
scroll to position [0, 0]
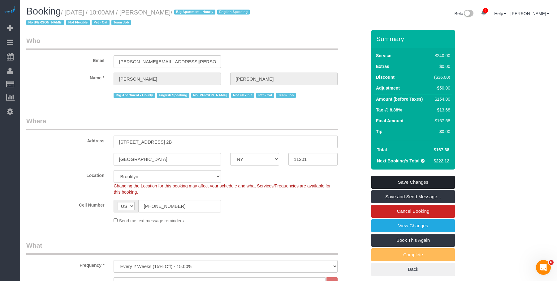
click at [420, 184] on link "Save Changes" at bounding box center [412, 182] width 83 height 13
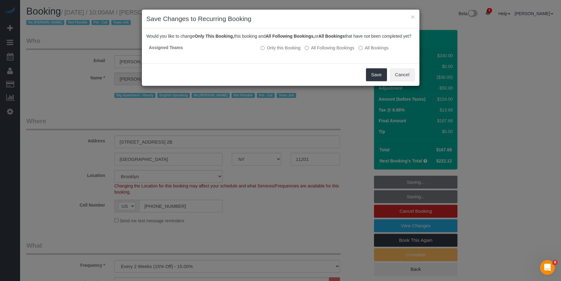
drag, startPoint x: 299, startPoint y: 72, endPoint x: 305, endPoint y: 71, distance: 6.2
click at [300, 72] on div "Save Cancel" at bounding box center [281, 74] width 278 height 23
click at [373, 81] on button "Save" at bounding box center [376, 74] width 21 height 13
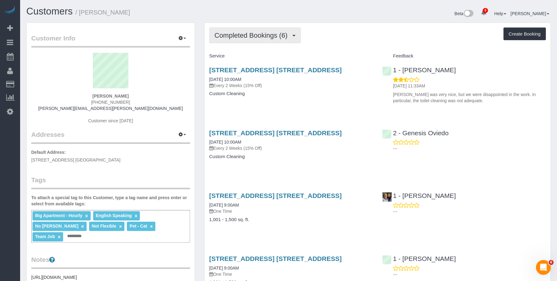
click at [242, 34] on span "Completed Bookings (6)" at bounding box center [252, 36] width 76 height 8
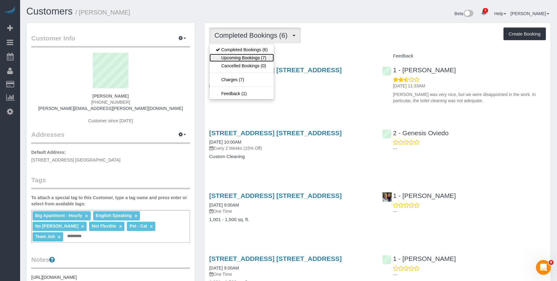
click at [239, 61] on link "Upcoming Bookings (7)" at bounding box center [241, 58] width 64 height 8
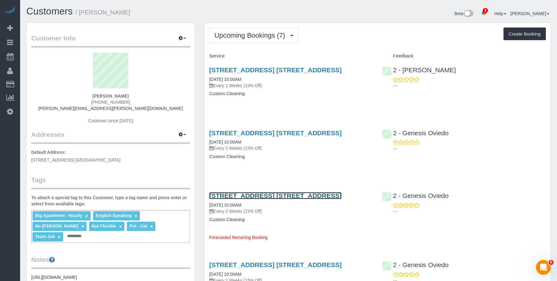
click at [308, 196] on link "[STREET_ADDRESS] [STREET_ADDRESS]" at bounding box center [275, 195] width 132 height 7
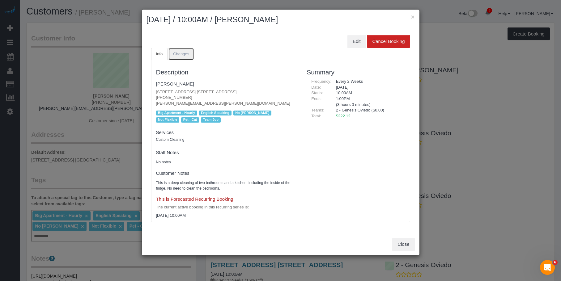
click at [190, 54] on link "Changes" at bounding box center [181, 54] width 26 height 13
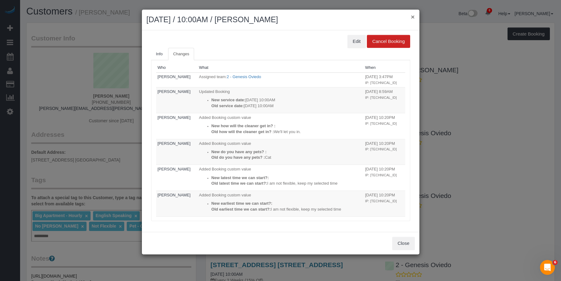
click at [414, 17] on button "×" at bounding box center [413, 17] width 4 height 6
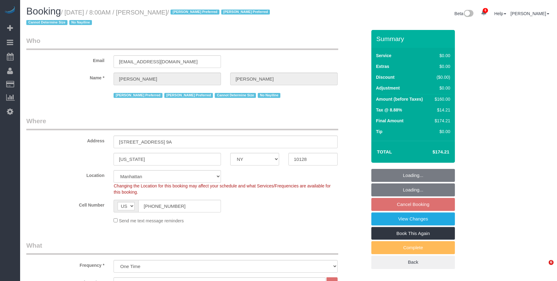
select select "NY"
select select "number:89"
select select "number:90"
select select "number:15"
select select "number:5"
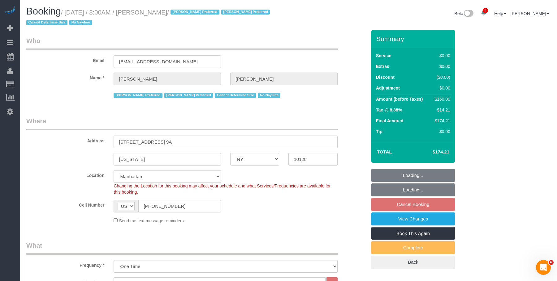
select select "1"
select select "spot1"
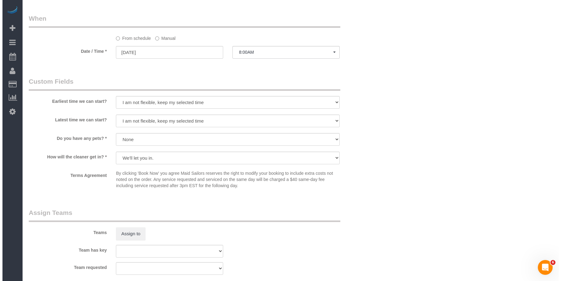
scroll to position [742, 0]
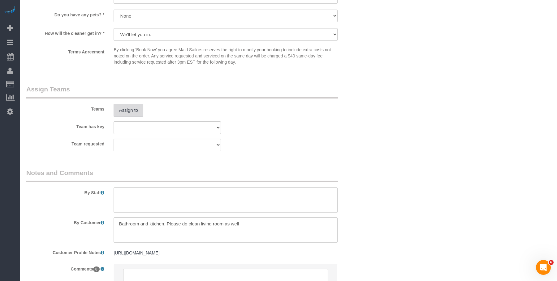
click at [135, 109] on button "Assign to" at bounding box center [128, 110] width 30 height 13
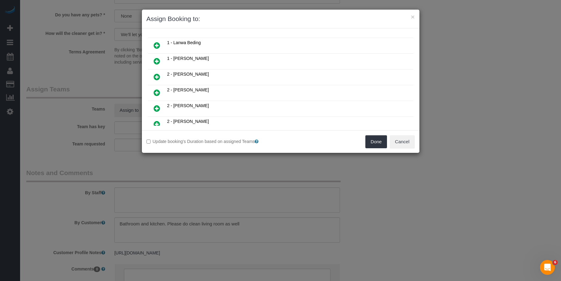
scroll to position [186, 0]
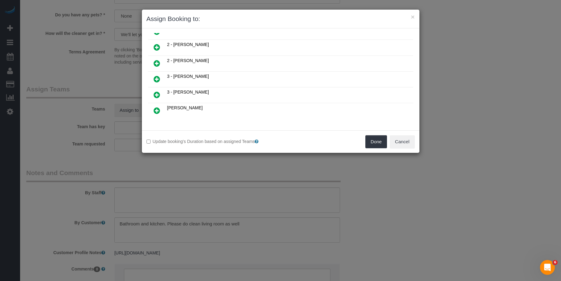
drag, startPoint x: 155, startPoint y: 92, endPoint x: 160, endPoint y: 97, distance: 7.7
click at [155, 92] on icon at bounding box center [157, 94] width 6 height 7
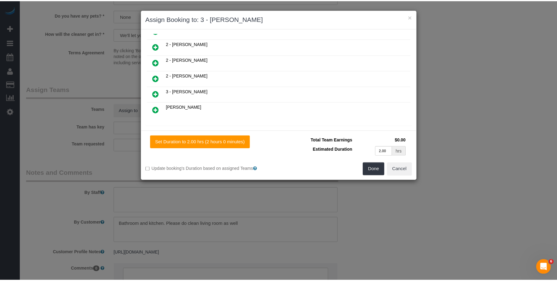
scroll to position [200, 0]
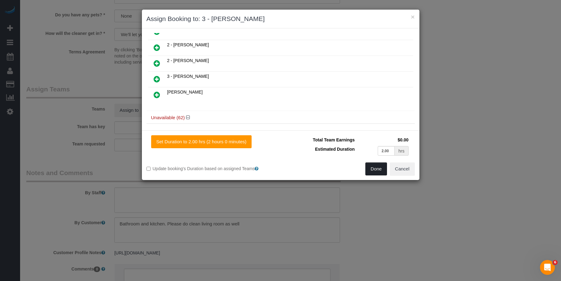
click at [374, 172] on button "Done" at bounding box center [376, 169] width 22 height 13
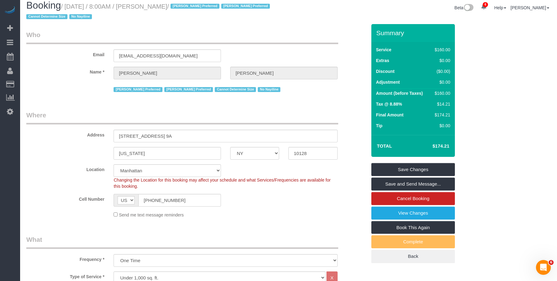
scroll to position [0, 0]
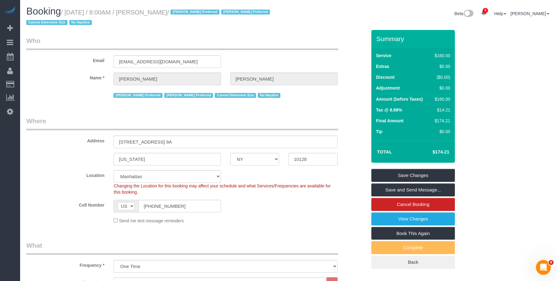
click at [448, 182] on fieldset "Save Changes Save and Send Message... Cancel Booking View Changes Book This Aga…" at bounding box center [412, 219] width 83 height 100
click at [435, 173] on link "Save Changes" at bounding box center [412, 175] width 83 height 13
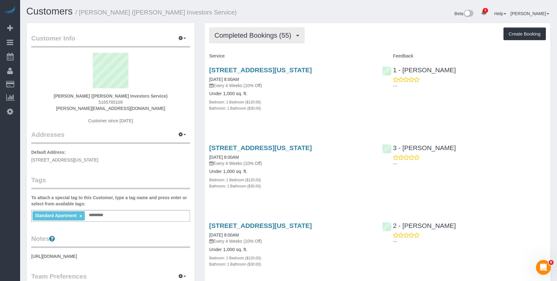
click at [245, 36] on span "Completed Bookings (55)" at bounding box center [254, 36] width 80 height 8
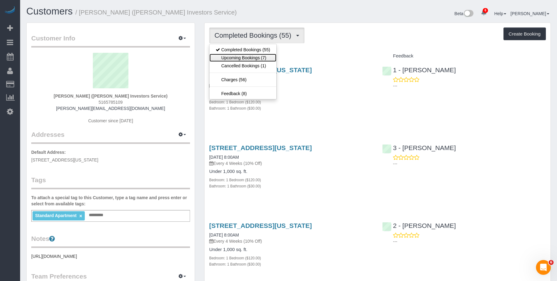
click at [242, 59] on link "Upcoming Bookings (7)" at bounding box center [242, 58] width 67 height 8
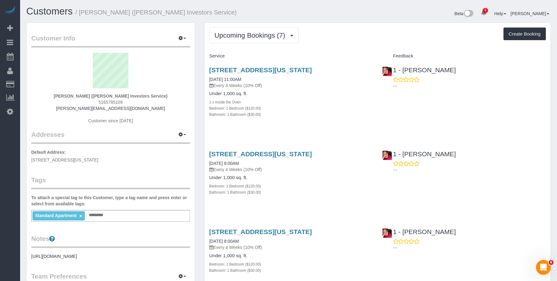
click at [332, 96] on h4 "Under 1,000 sq. ft." at bounding box center [291, 93] width 164 height 5
click at [312, 70] on link "45 Wall Street, Apt. 310, New York, NY 10005" at bounding box center [260, 69] width 103 height 7
click at [244, 30] on button "Upcoming Bookings (7)" at bounding box center [253, 36] width 89 height 16
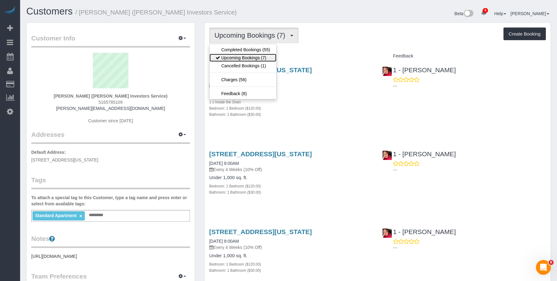
click at [241, 56] on link "Upcoming Bookings (7)" at bounding box center [242, 58] width 67 height 8
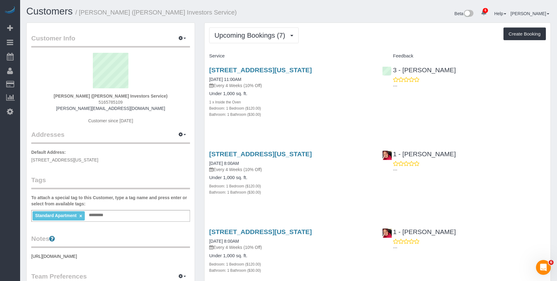
click at [307, 181] on div "Under 1,000 sq. ft. Bedroom: 1 Bedroom ($120.00) Bathroom: 1 Bathroom ($30.00)" at bounding box center [291, 185] width 164 height 20
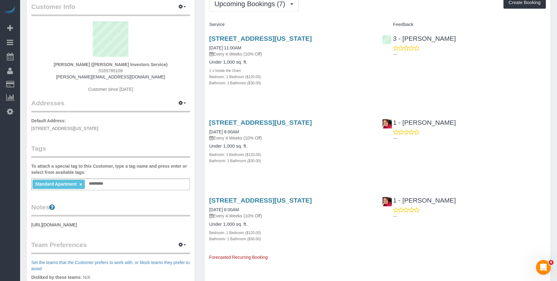
scroll to position [62, 0]
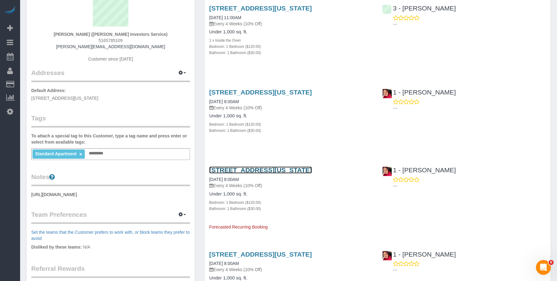
click at [312, 168] on link "45 Wall Street, Apt. 310, New York, NY 10005" at bounding box center [260, 170] width 103 height 7
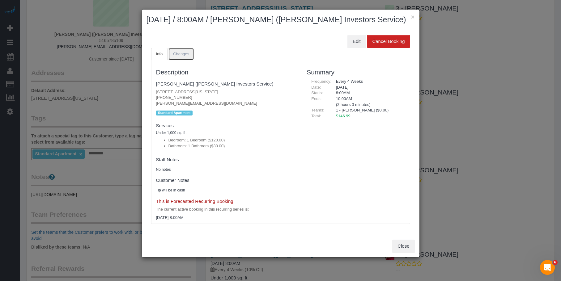
click at [185, 56] on span "Changes" at bounding box center [181, 54] width 16 height 5
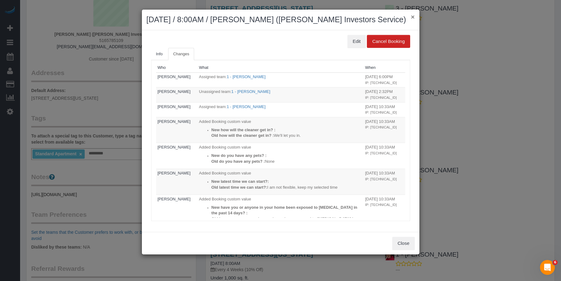
click at [414, 16] on button "×" at bounding box center [413, 17] width 4 height 6
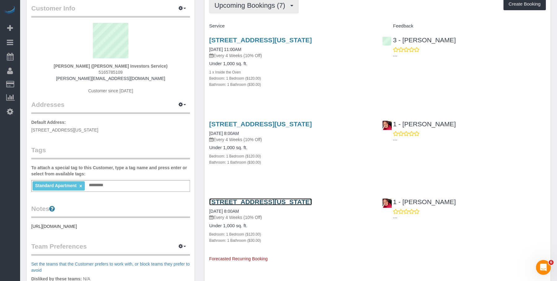
scroll to position [0, 0]
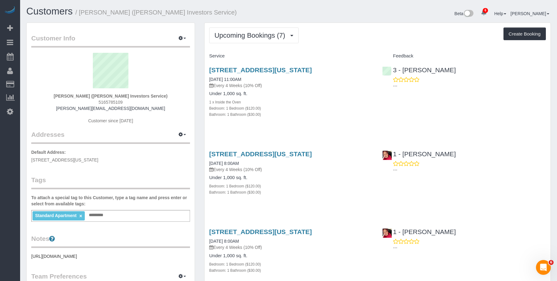
drag, startPoint x: 115, startPoint y: 102, endPoint x: 188, endPoint y: 14, distance: 114.8
click at [96, 101] on div "Douglas Goldmacher (Moody's Investors Service) 5165785109 d.w.goldmacher@gmail.…" at bounding box center [110, 91] width 159 height 77
copy span "5165785109"
click at [260, 69] on link "45 Wall Street, Apt. 310, New York, NY 10005" at bounding box center [260, 69] width 103 height 7
drag, startPoint x: 40, startPoint y: 52, endPoint x: 72, endPoint y: 33, distance: 37.3
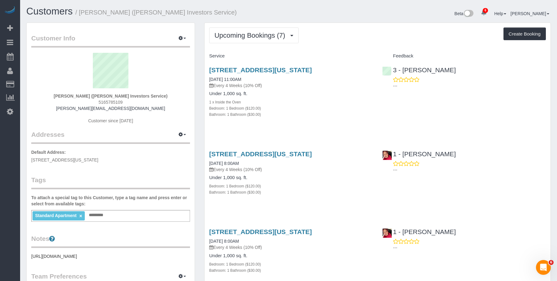
click at [41, 52] on link "Active Bookings" at bounding box center [58, 56] width 77 height 12
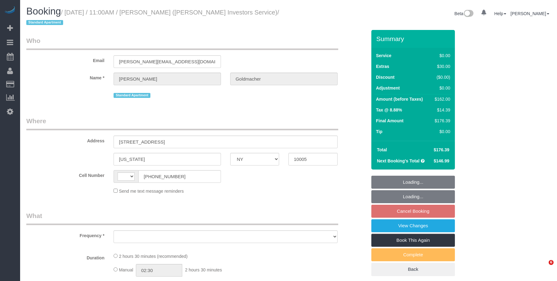
select select "NY"
select select "object:430"
select select "string:[GEOGRAPHIC_DATA]"
select select "string:stripe-pm_1IsBSD4VGloSiKo76ZEHamuY"
select select "1"
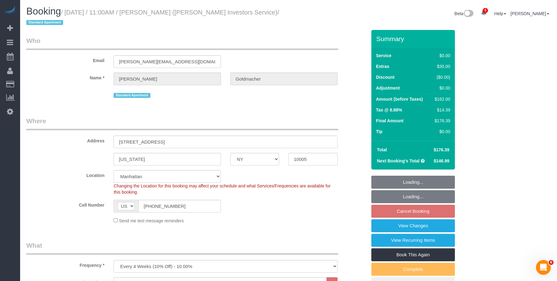
select select "object:785"
select select "spot3"
select select "number:89"
select select "number:90"
select select "number:15"
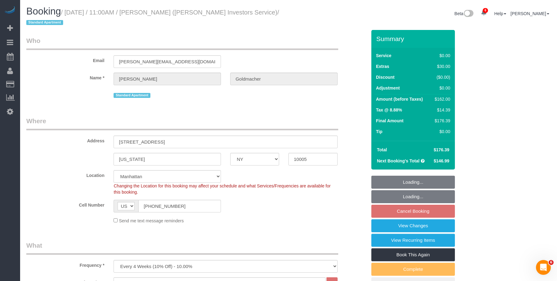
select select "number:5"
select select "number:21"
select select "1"
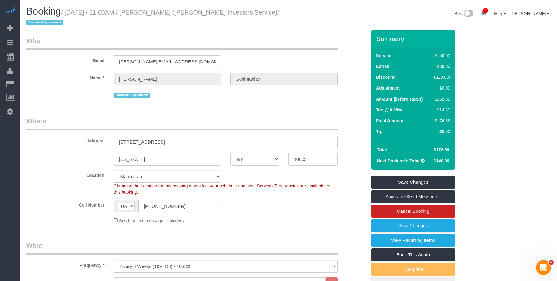
click at [387, 225] on link "View Changes" at bounding box center [412, 226] width 83 height 13
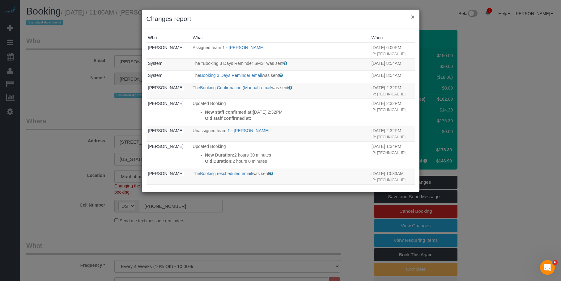
click at [413, 15] on button "×" at bounding box center [413, 17] width 4 height 6
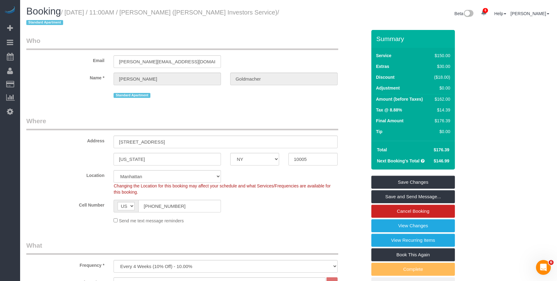
click at [290, 129] on legend "Where" at bounding box center [182, 124] width 312 height 14
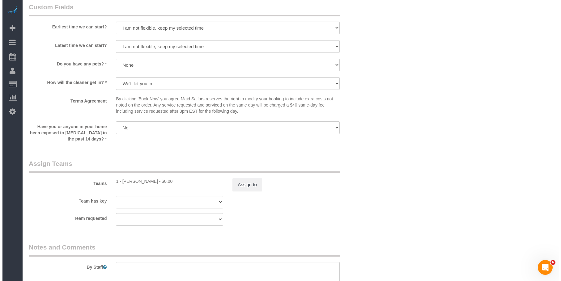
scroll to position [742, 0]
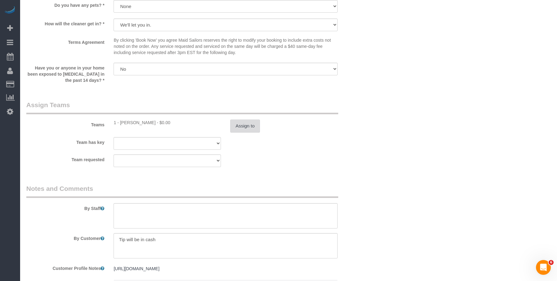
click at [254, 129] on button "Assign to" at bounding box center [245, 126] width 30 height 13
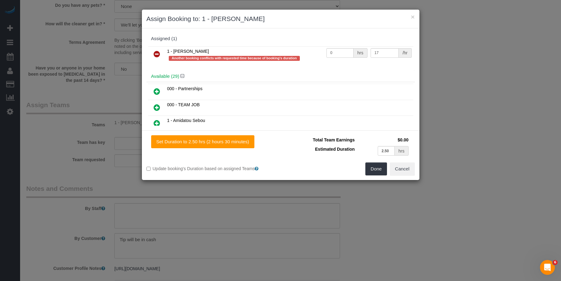
click at [156, 53] on icon at bounding box center [157, 53] width 6 height 7
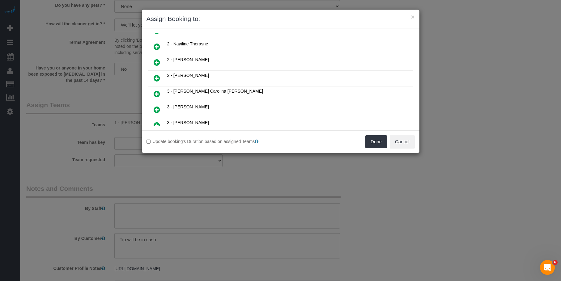
scroll to position [375, 0]
drag, startPoint x: 158, startPoint y: 96, endPoint x: 348, endPoint y: 177, distance: 206.8
click at [159, 96] on icon at bounding box center [157, 95] width 6 height 7
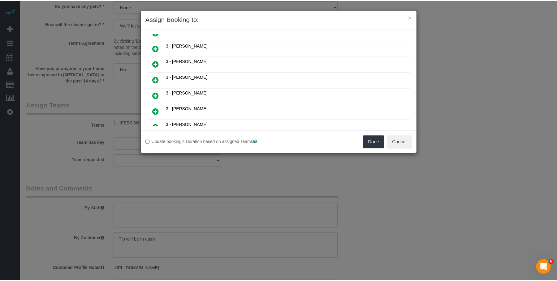
scroll to position [390, 0]
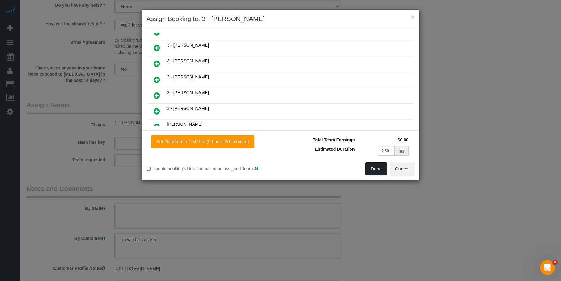
click at [375, 169] on button "Done" at bounding box center [376, 169] width 22 height 13
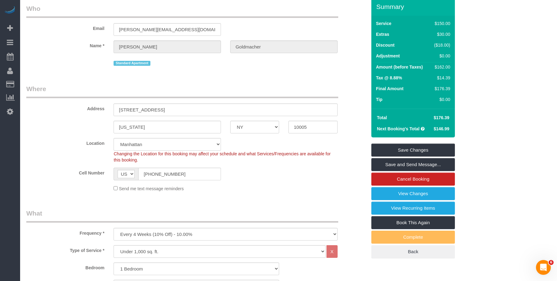
scroll to position [0, 0]
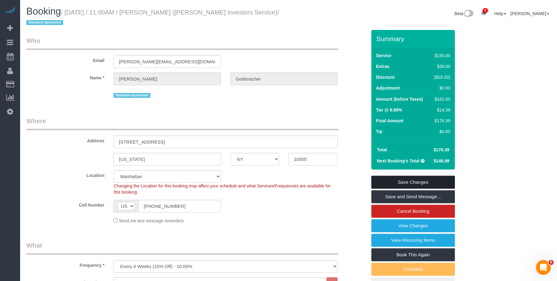
click at [429, 181] on link "Save Changes" at bounding box center [412, 182] width 83 height 13
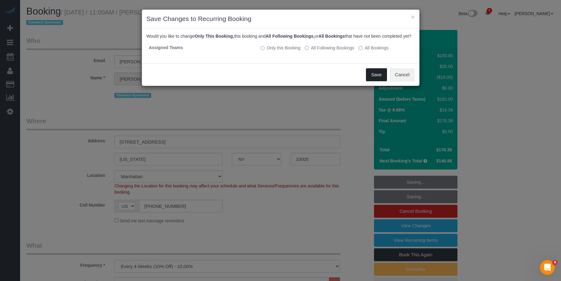
click at [374, 80] on button "Save" at bounding box center [376, 74] width 21 height 13
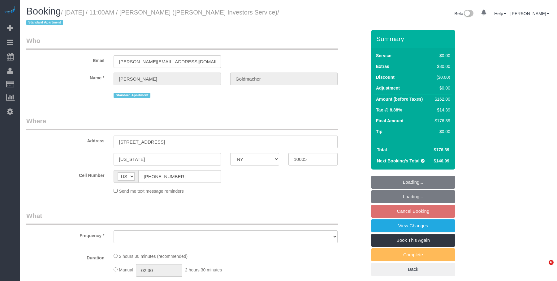
select select "NY"
select select "object:679"
select select "number:89"
select select "number:90"
select select "number:15"
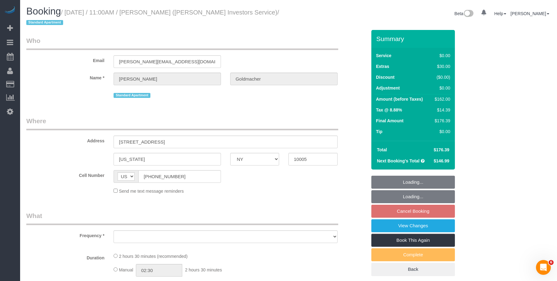
select select "number:5"
select select "number:21"
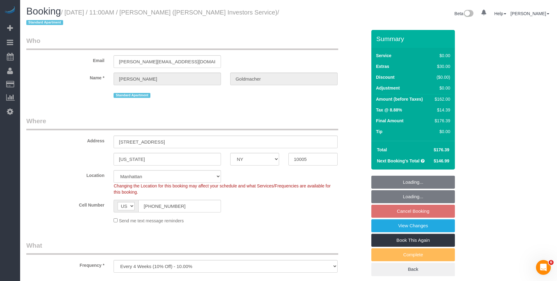
select select "string:stripe-pm_1IsBSD4VGloSiKo76ZEHamuY"
select select "object:944"
select select "1"
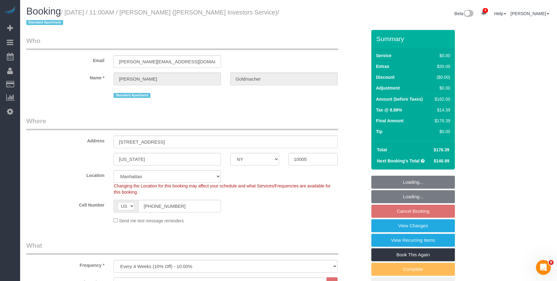
select select "spot3"
select select "1"
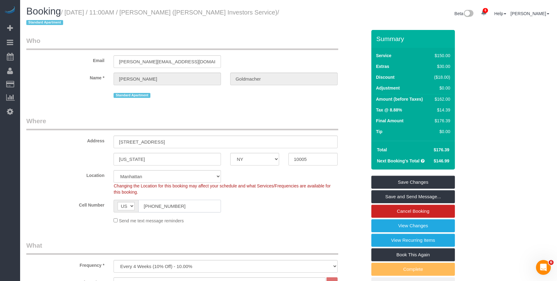
drag, startPoint x: 139, startPoint y: 203, endPoint x: 119, endPoint y: 203, distance: 20.1
click at [119, 203] on div "AF AL DZ AD AO AI AQ AG AR AM AW AU AT AZ BS BH BD BB BY BE BZ BJ BM BT BO BA B…" at bounding box center [166, 206] width 107 height 13
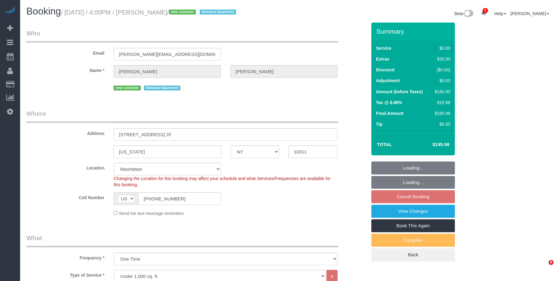
select select "NY"
select select "spot8"
select select "number:64"
select select "number:79"
select select "number:15"
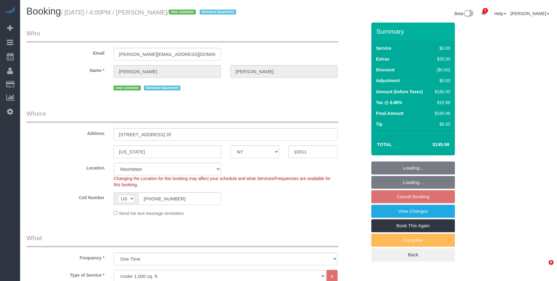
select select "number:5"
select select "object:1322"
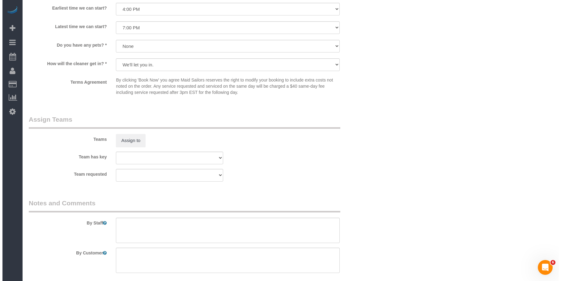
scroll to position [742, 0]
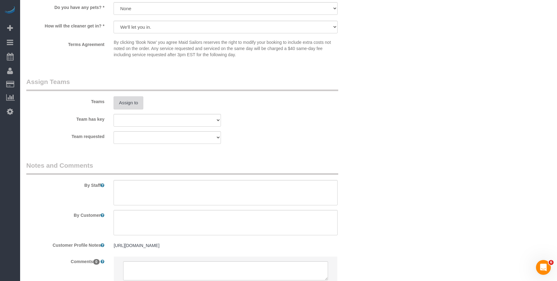
click at [124, 107] on button "Assign to" at bounding box center [128, 102] width 30 height 13
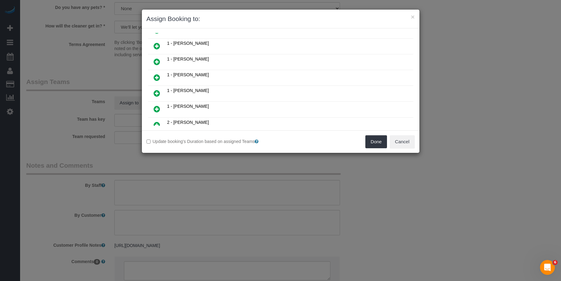
click at [158, 77] on icon at bounding box center [157, 77] width 6 height 7
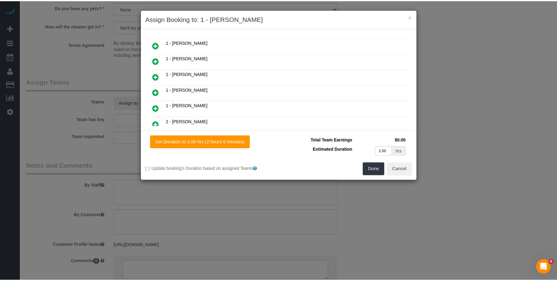
scroll to position [139, 0]
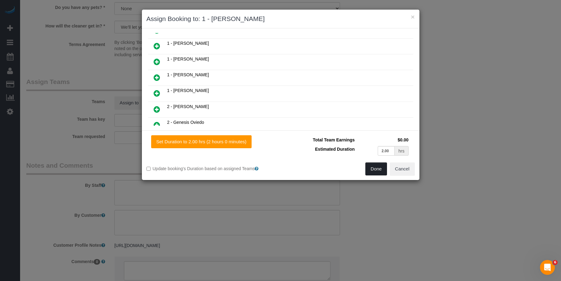
click at [376, 167] on button "Done" at bounding box center [376, 169] width 22 height 13
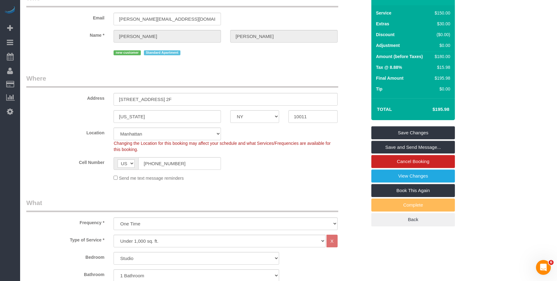
scroll to position [0, 0]
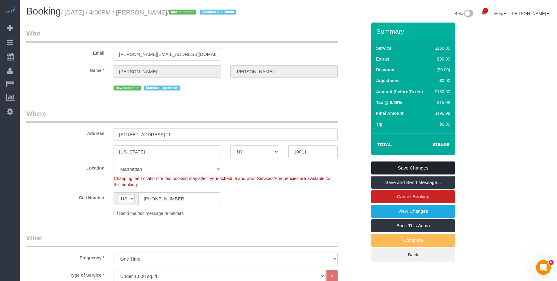
click at [435, 165] on link "Save Changes" at bounding box center [412, 168] width 83 height 13
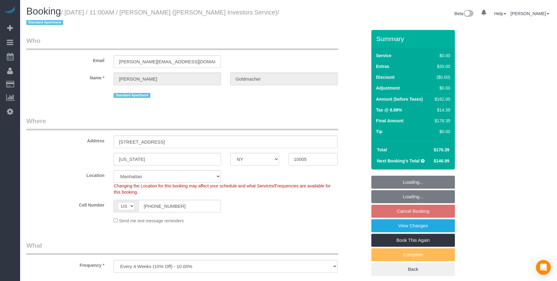
select select "NY"
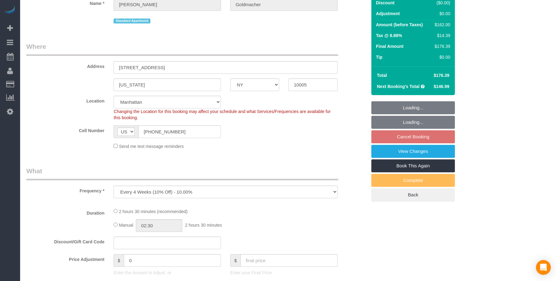
select select "object:854"
select select "string:stripe-pm_1IsBSD4VGloSiKo76ZEHamuY"
select select "spot3"
select select "number:89"
select select "number:90"
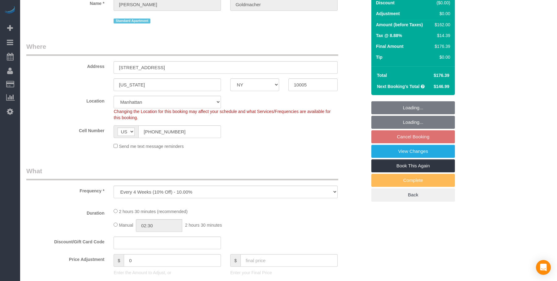
select select "number:15"
select select "number:5"
select select "number:21"
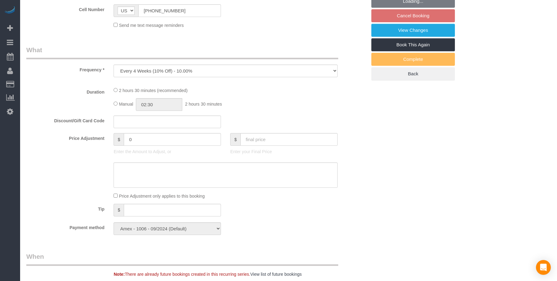
scroll to position [247, 0]
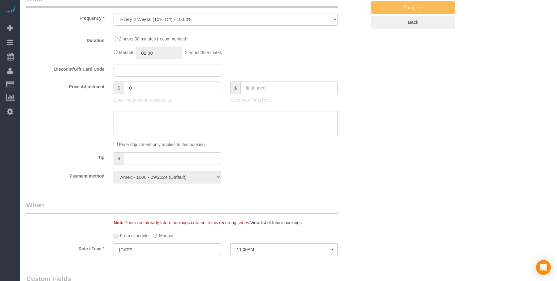
select select "1"
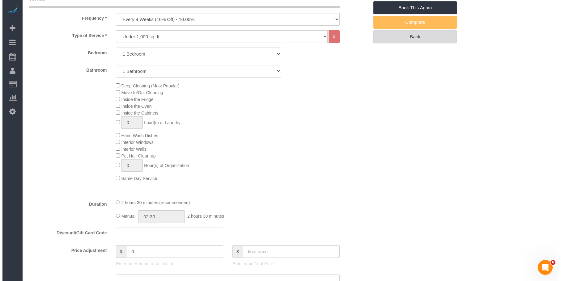
scroll to position [93, 0]
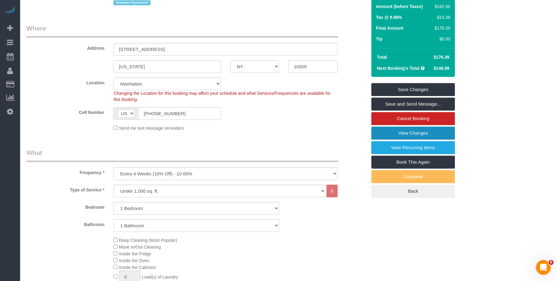
click at [401, 131] on link "View Changes" at bounding box center [412, 133] width 83 height 13
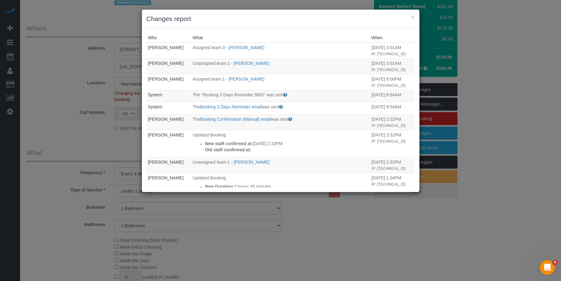
scroll to position [124, 0]
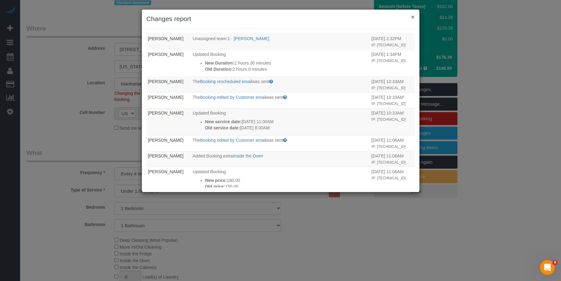
click at [414, 17] on button "×" at bounding box center [413, 17] width 4 height 6
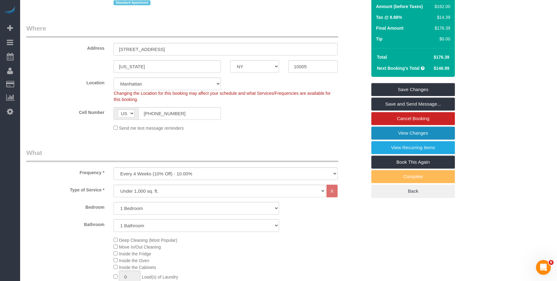
click at [382, 130] on link "View Changes" at bounding box center [412, 133] width 83 height 13
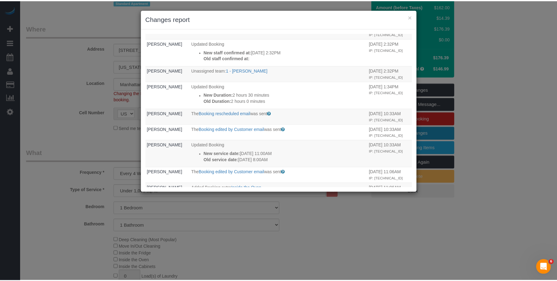
scroll to position [93, 0]
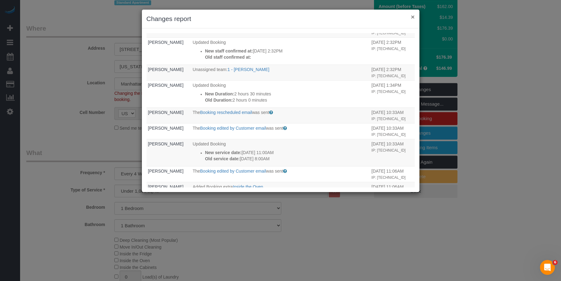
click at [412, 16] on button "×" at bounding box center [413, 17] width 4 height 6
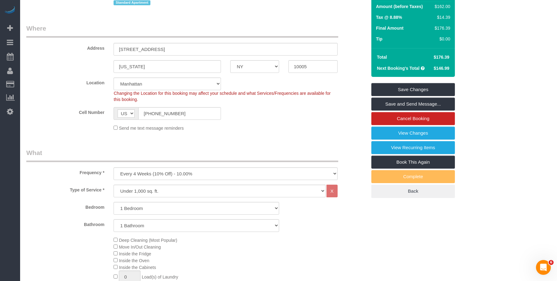
drag, startPoint x: 33, startPoint y: 53, endPoint x: 174, endPoint y: 62, distance: 141.3
click at [33, 53] on link "Active Bookings" at bounding box center [58, 56] width 77 height 12
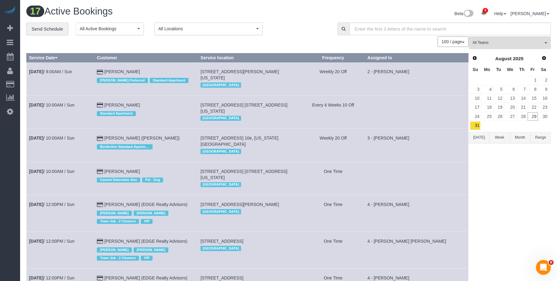
click at [305, 12] on div "Beta 6 Your Notifications You have 0 alerts × You have 1 to charge for [DATE] ×…" at bounding box center [421, 14] width 267 height 16
click at [547, 117] on link "30" at bounding box center [543, 117] width 10 height 8
